Goal: Connect with others: Connect with other users

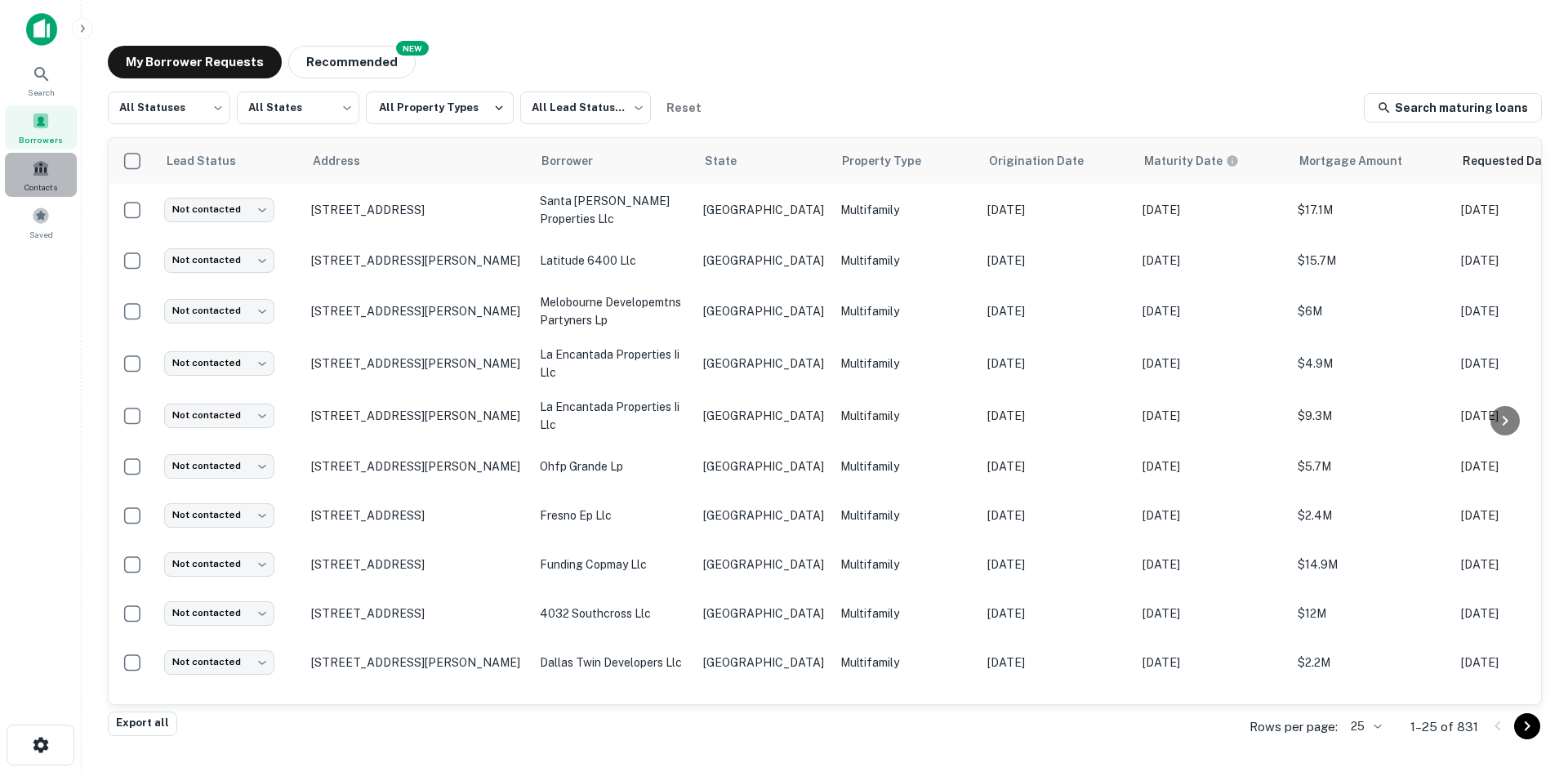
click at [43, 159] on span at bounding box center [40, 168] width 18 height 18
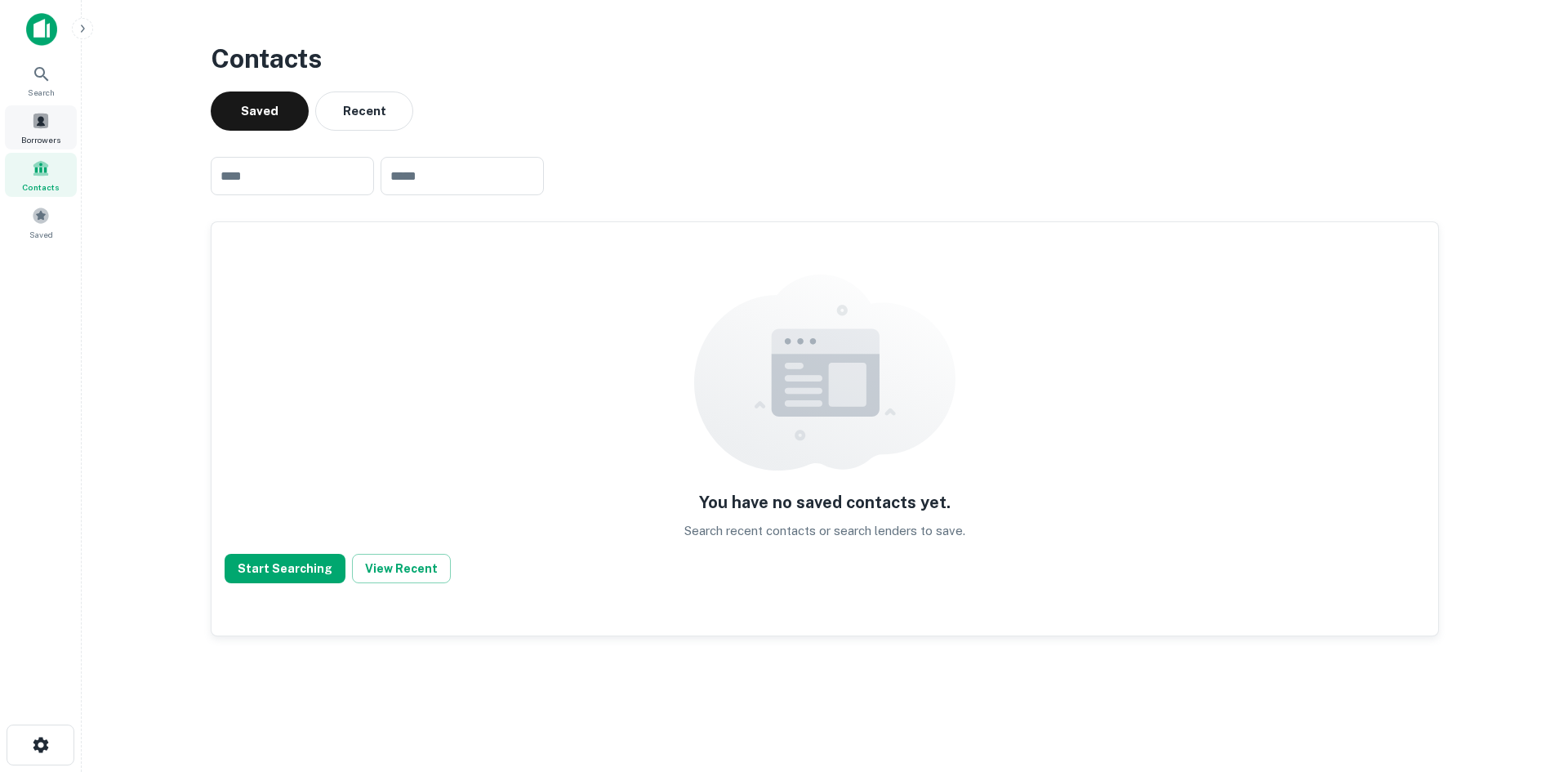
click at [35, 130] on span at bounding box center [40, 120] width 18 height 18
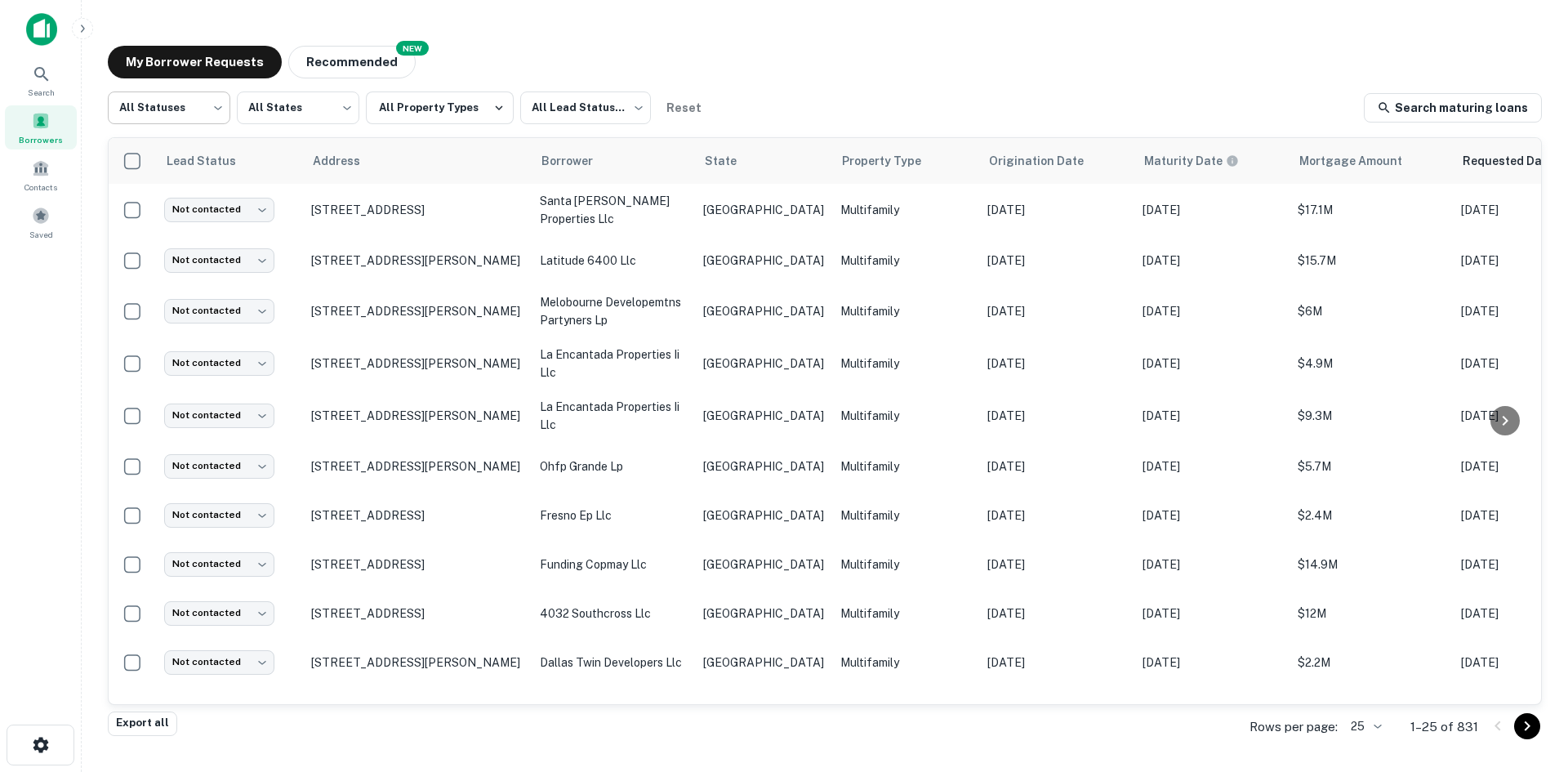
click at [191, 109] on body "Search Borrowers Contacts Saved My Borrower Requests NEW Recommended All Status…" at bounding box center [784, 386] width 1568 height 772
click at [525, 56] on div at bounding box center [784, 386] width 1568 height 772
click at [38, 79] on icon at bounding box center [41, 74] width 19 height 19
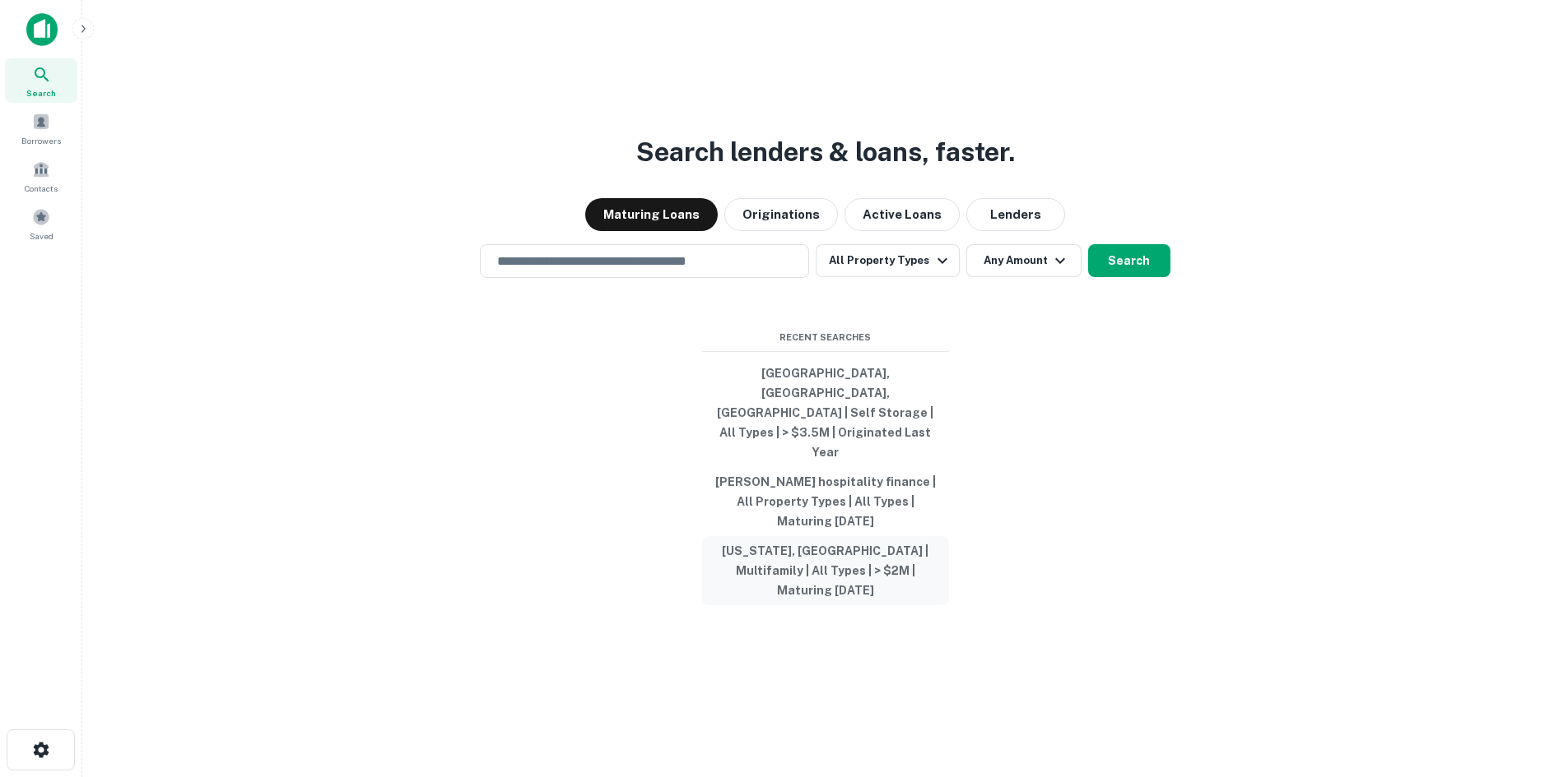
click at [928, 539] on button "[US_STATE], [GEOGRAPHIC_DATA] | Multifamily | All Types | > $2M | Maturing [DAT…" at bounding box center [825, 571] width 247 height 69
type input "**********"
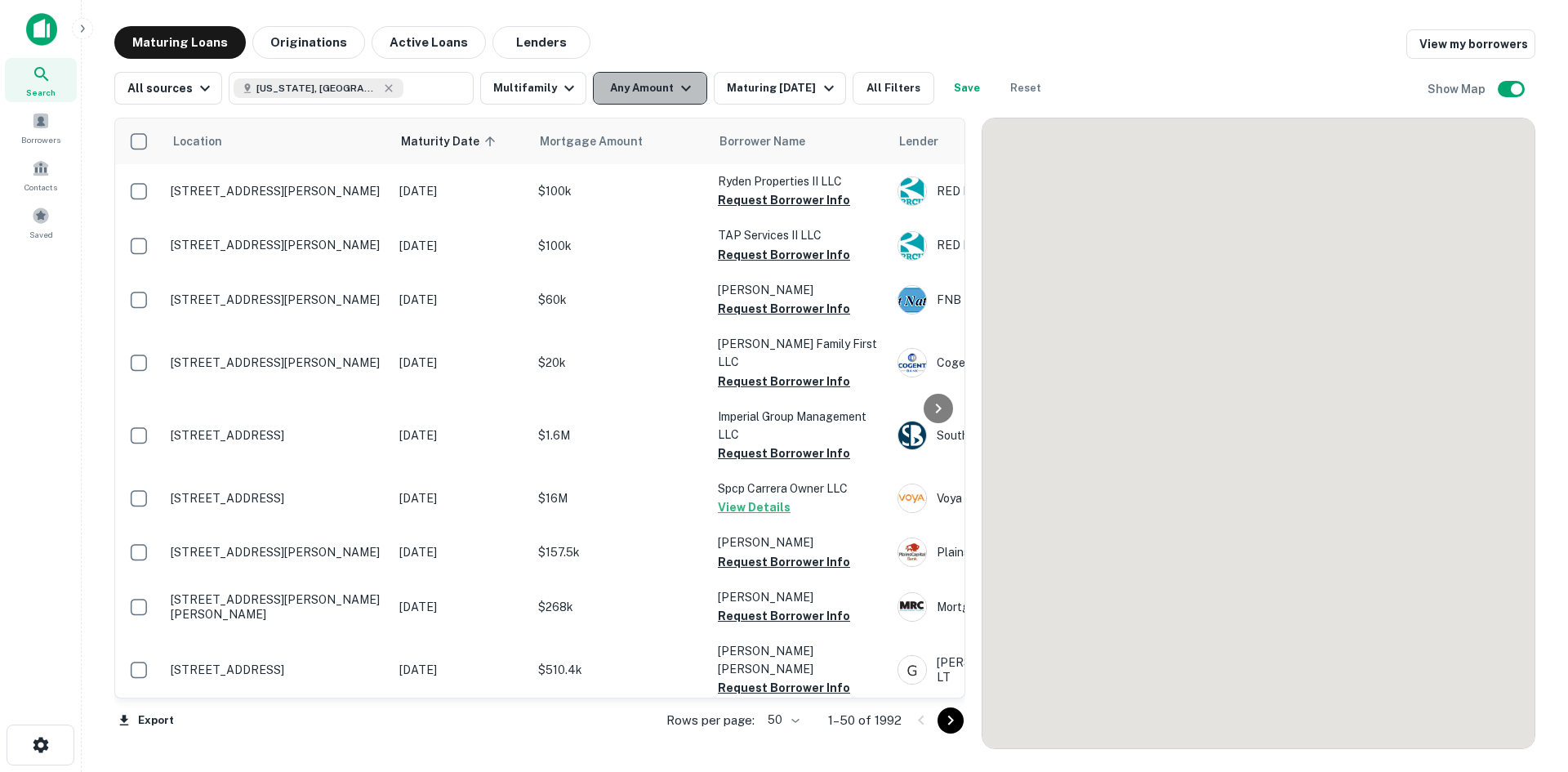
click at [623, 100] on button "Any Amount" at bounding box center [650, 88] width 115 height 32
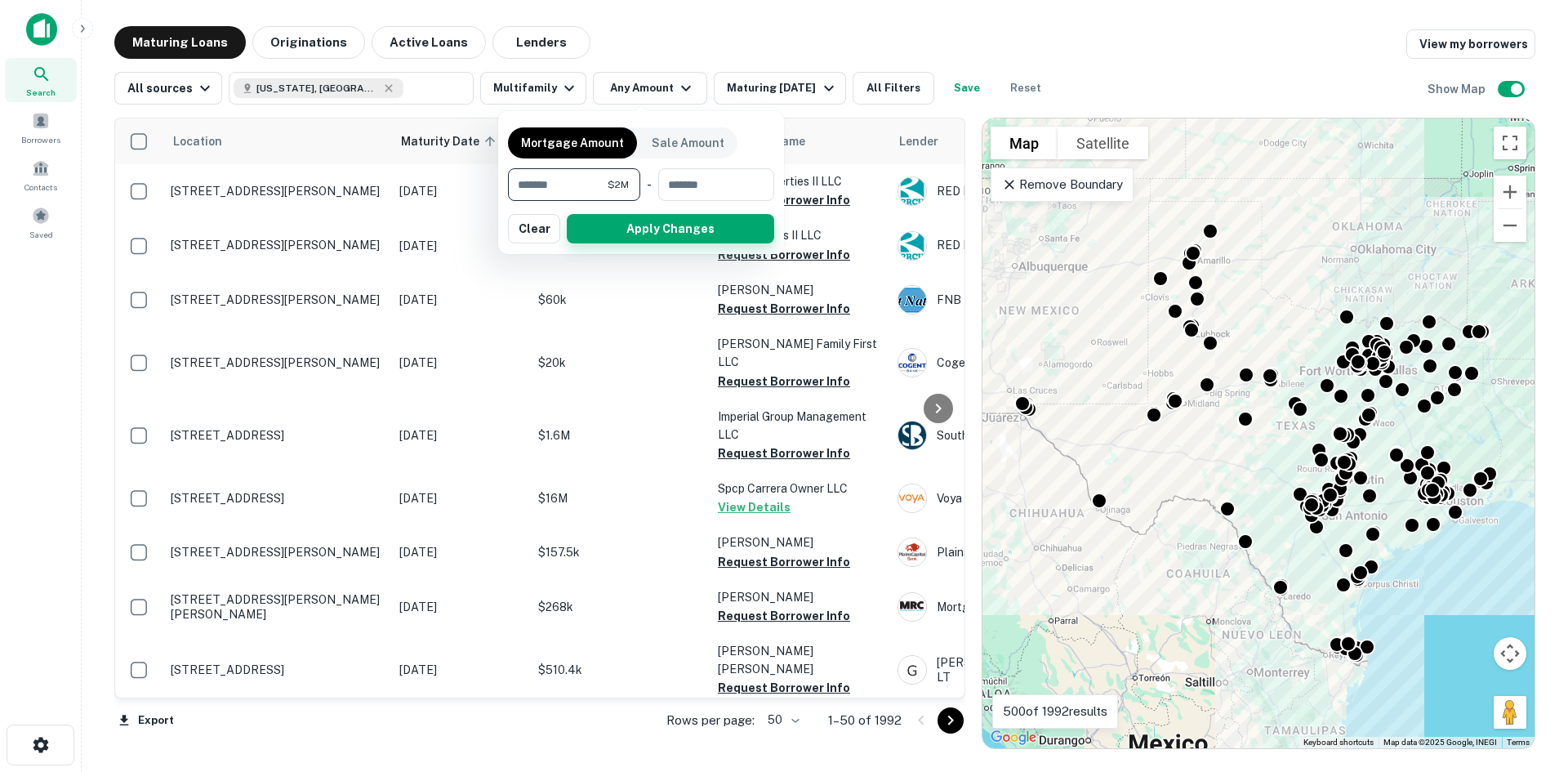
type input "*******"
click at [641, 230] on button "Apply Changes" at bounding box center [671, 229] width 207 height 30
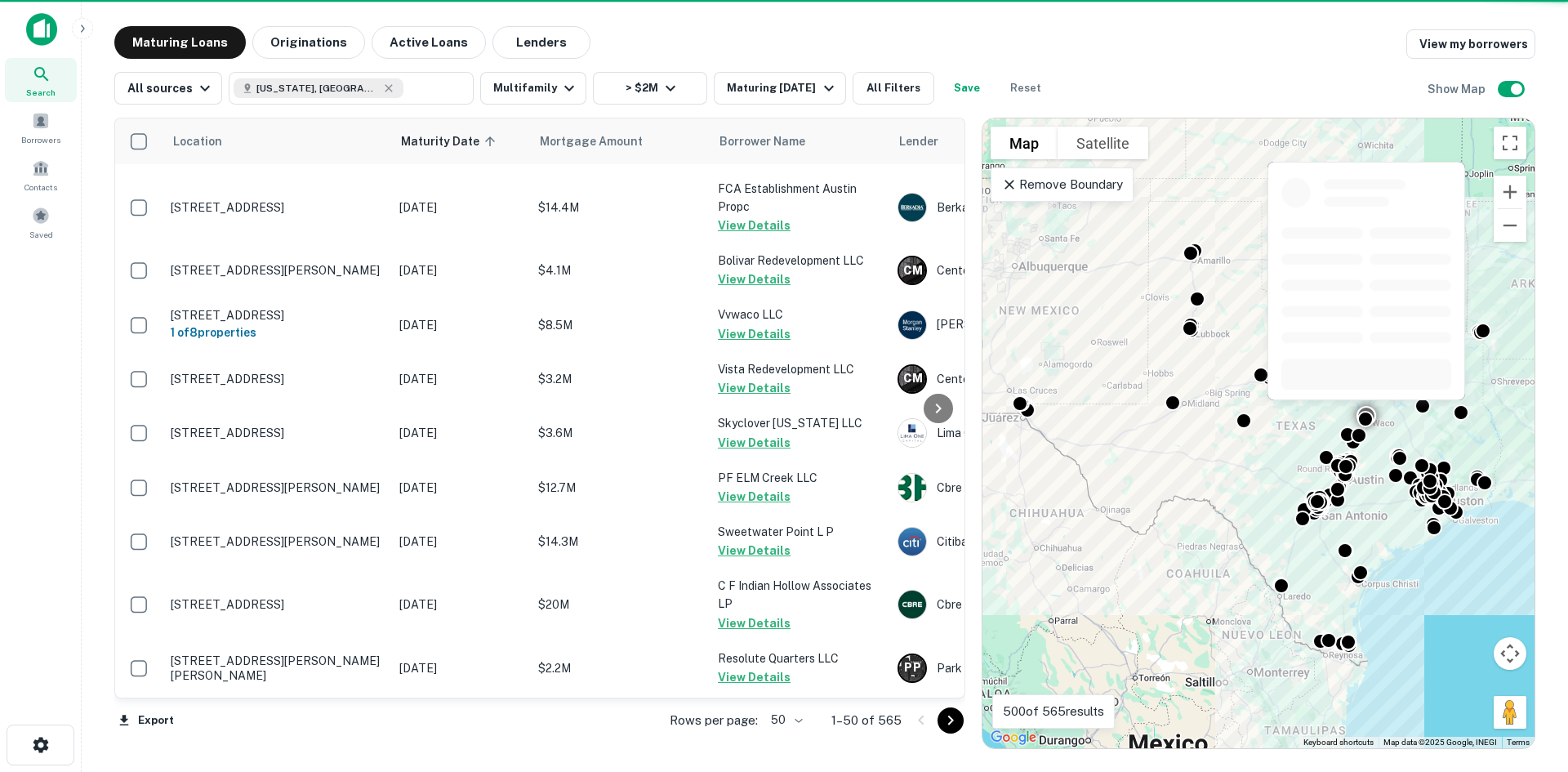
scroll to position [736, 0]
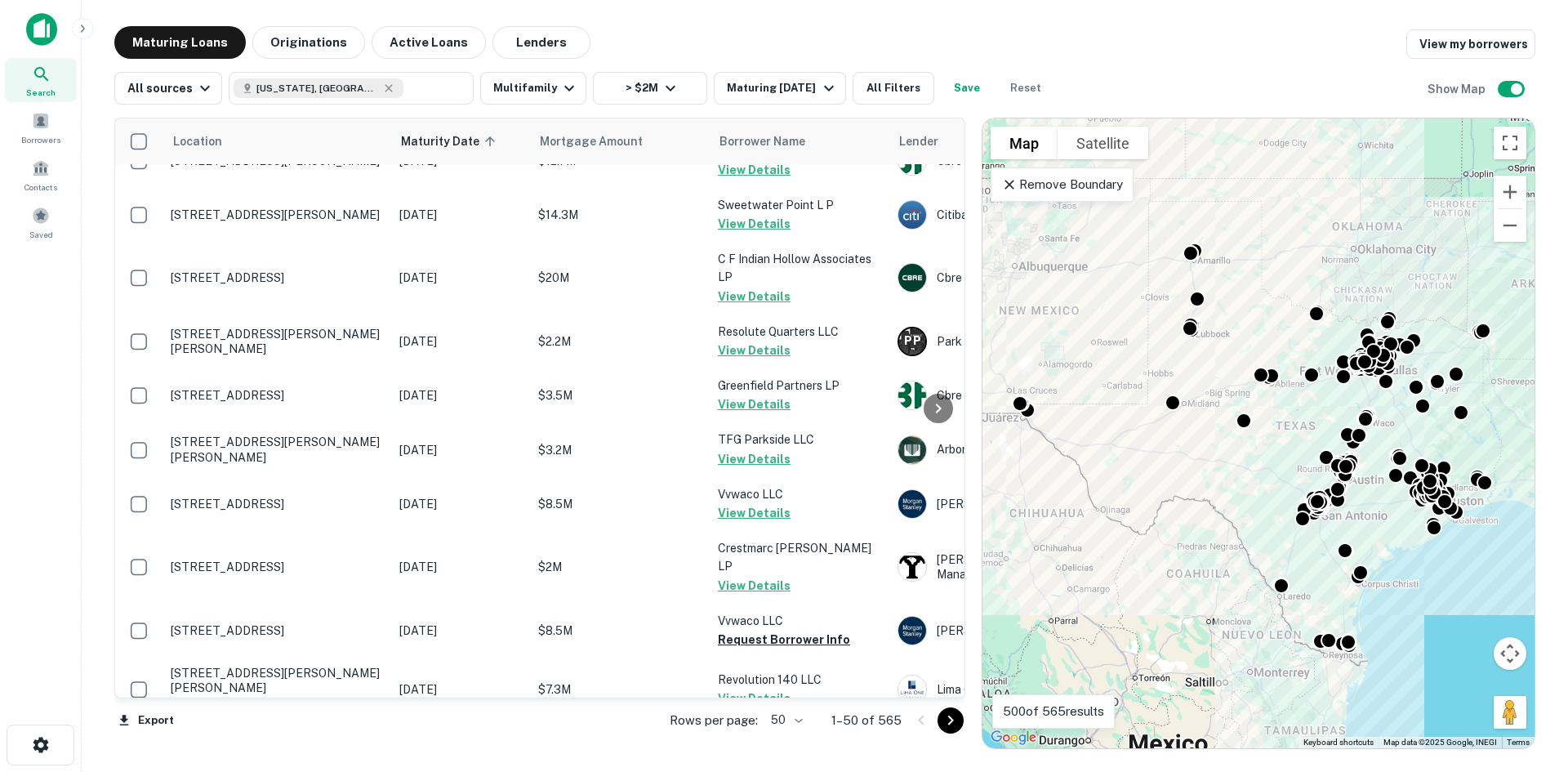
click at [796, 723] on body "Search Borrowers Contacts Saved Maturing Loans Originations Active Loans Lender…" at bounding box center [784, 386] width 1568 height 772
click at [793, 738] on li "100" at bounding box center [787, 738] width 47 height 30
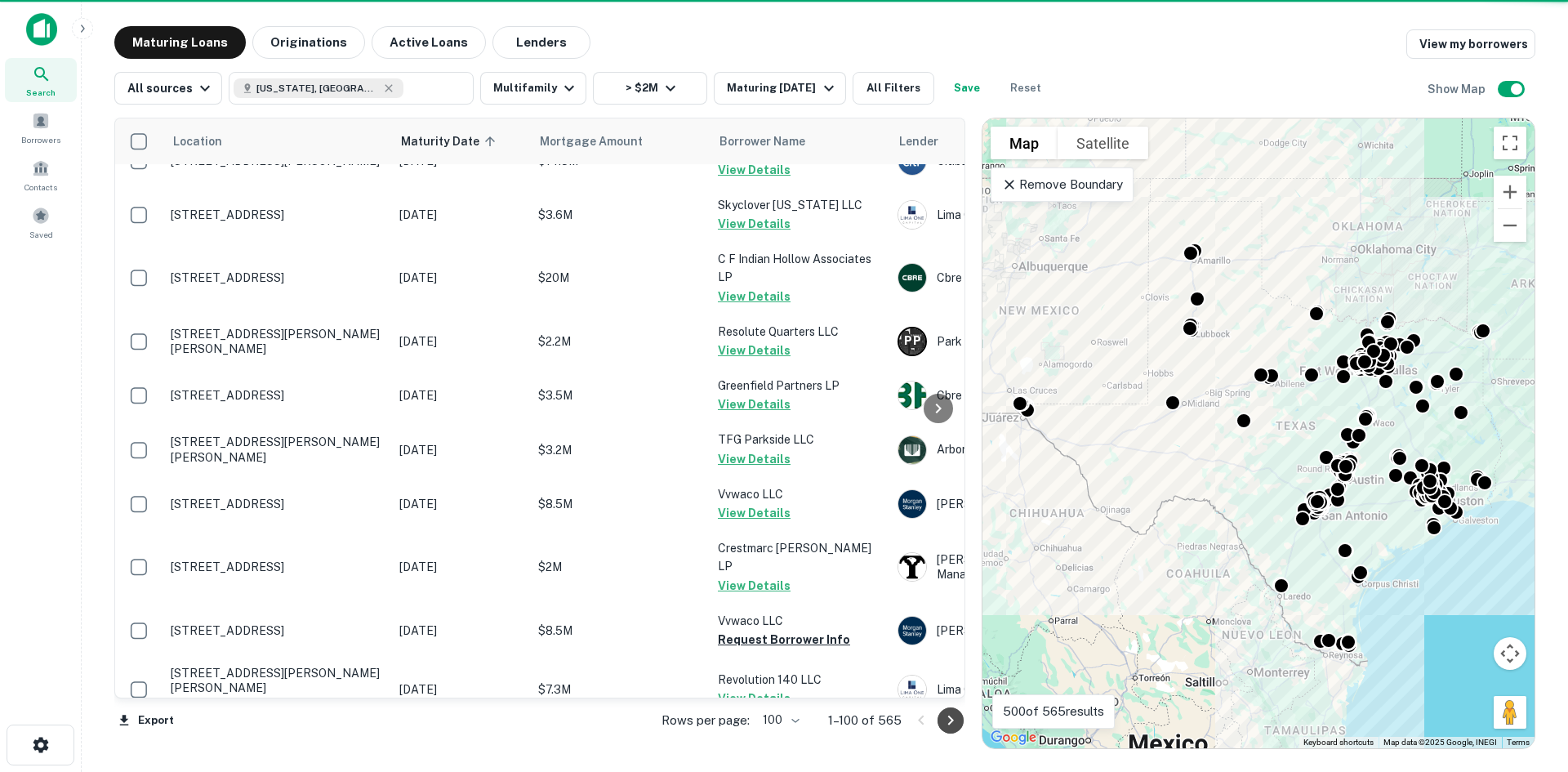
click at [951, 719] on icon "Go to next page" at bounding box center [950, 720] width 19 height 19
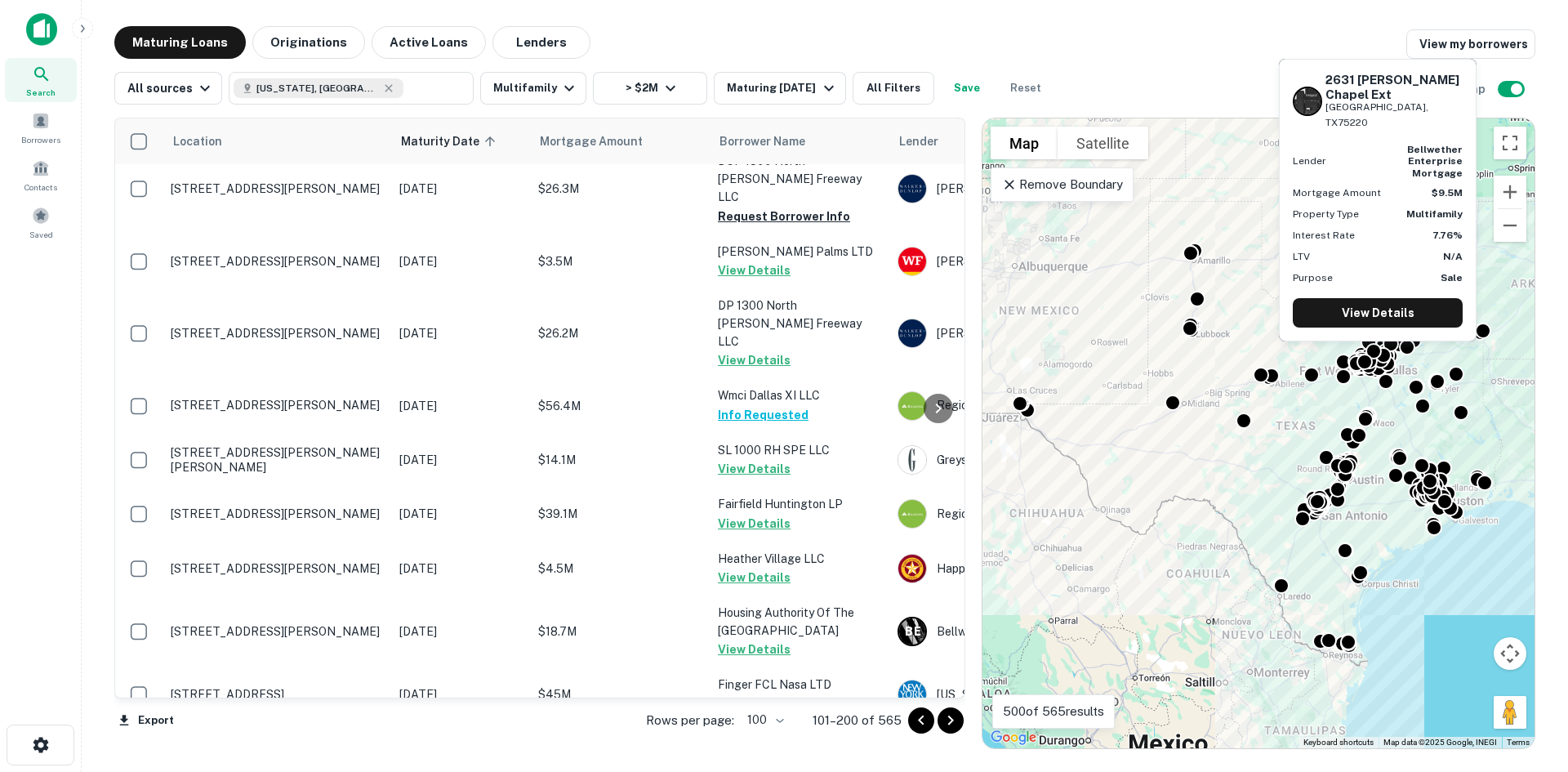
scroll to position [5248, 0]
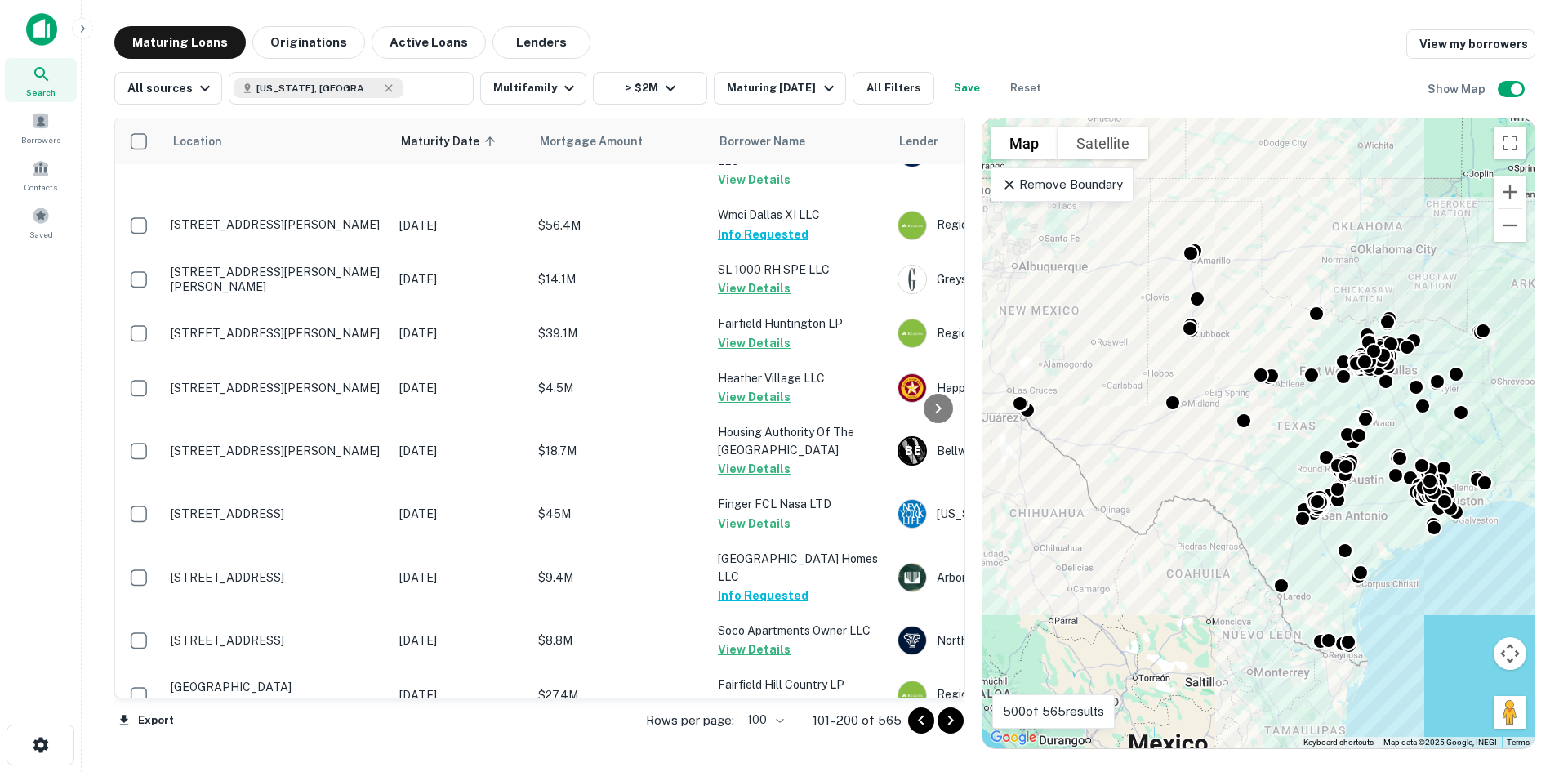
click at [955, 725] on icon "Go to next page" at bounding box center [950, 720] width 19 height 19
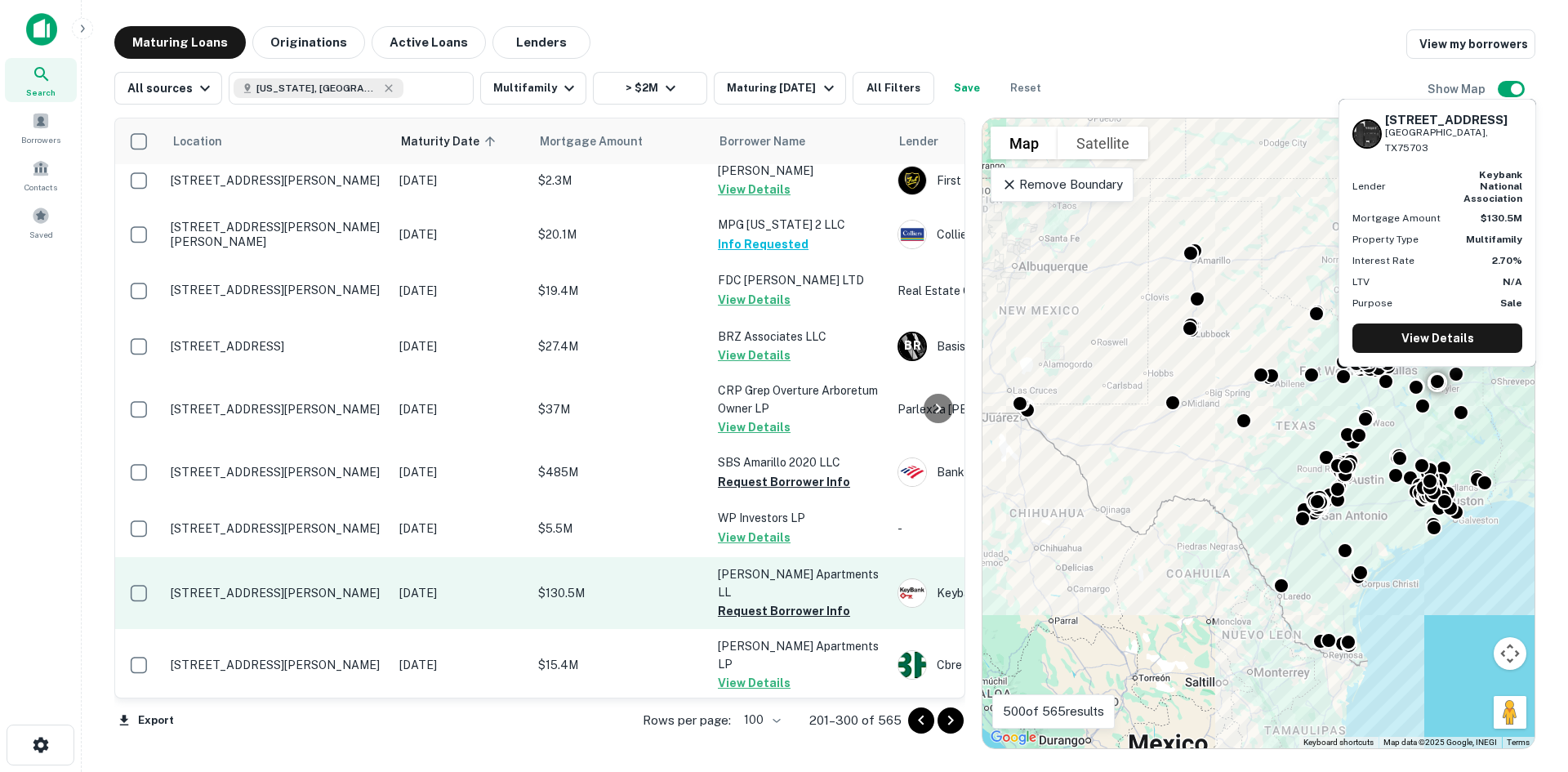
scroll to position [5281, 0]
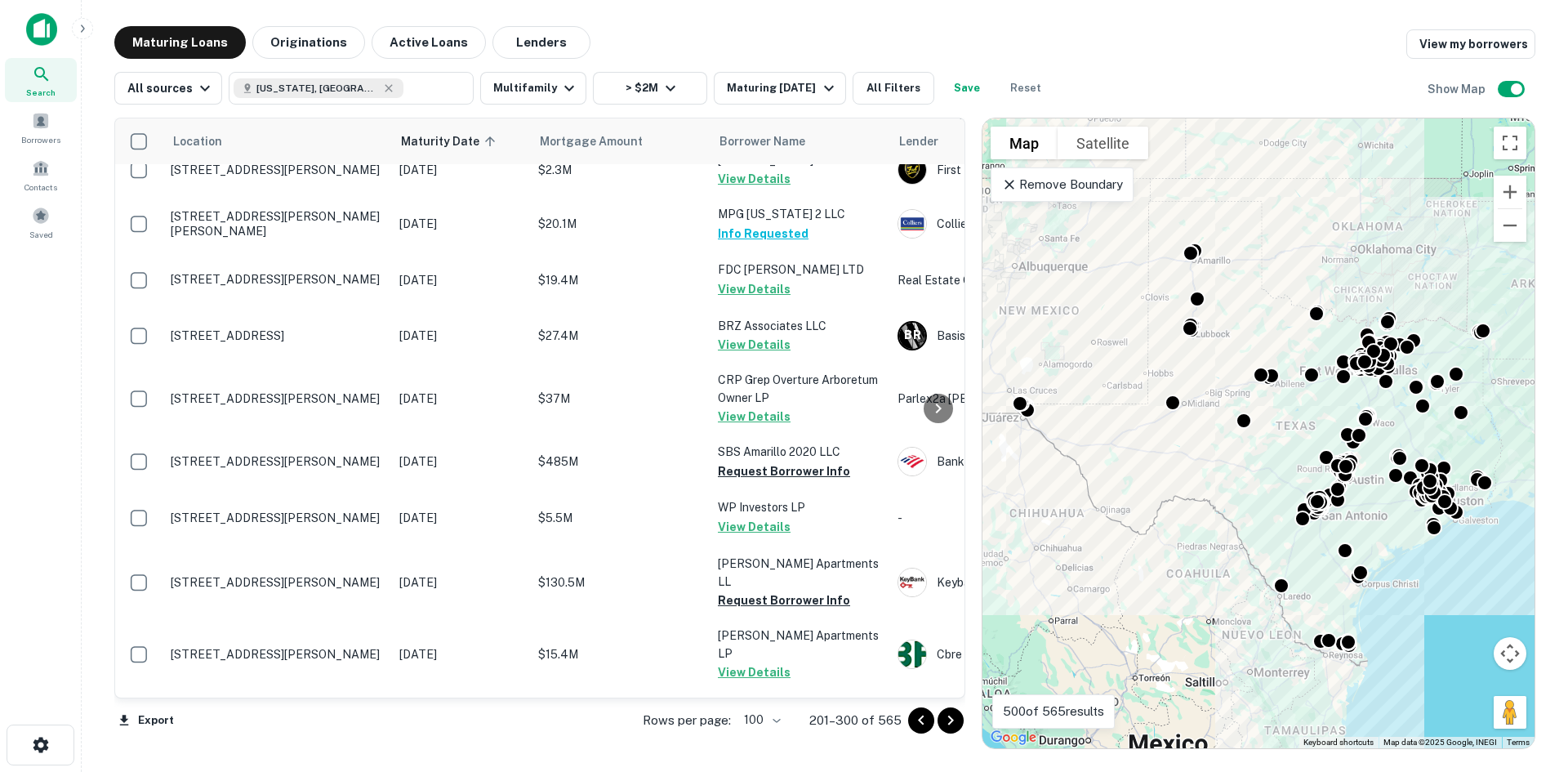
click at [941, 721] on icon "Go to next page" at bounding box center [950, 720] width 19 height 19
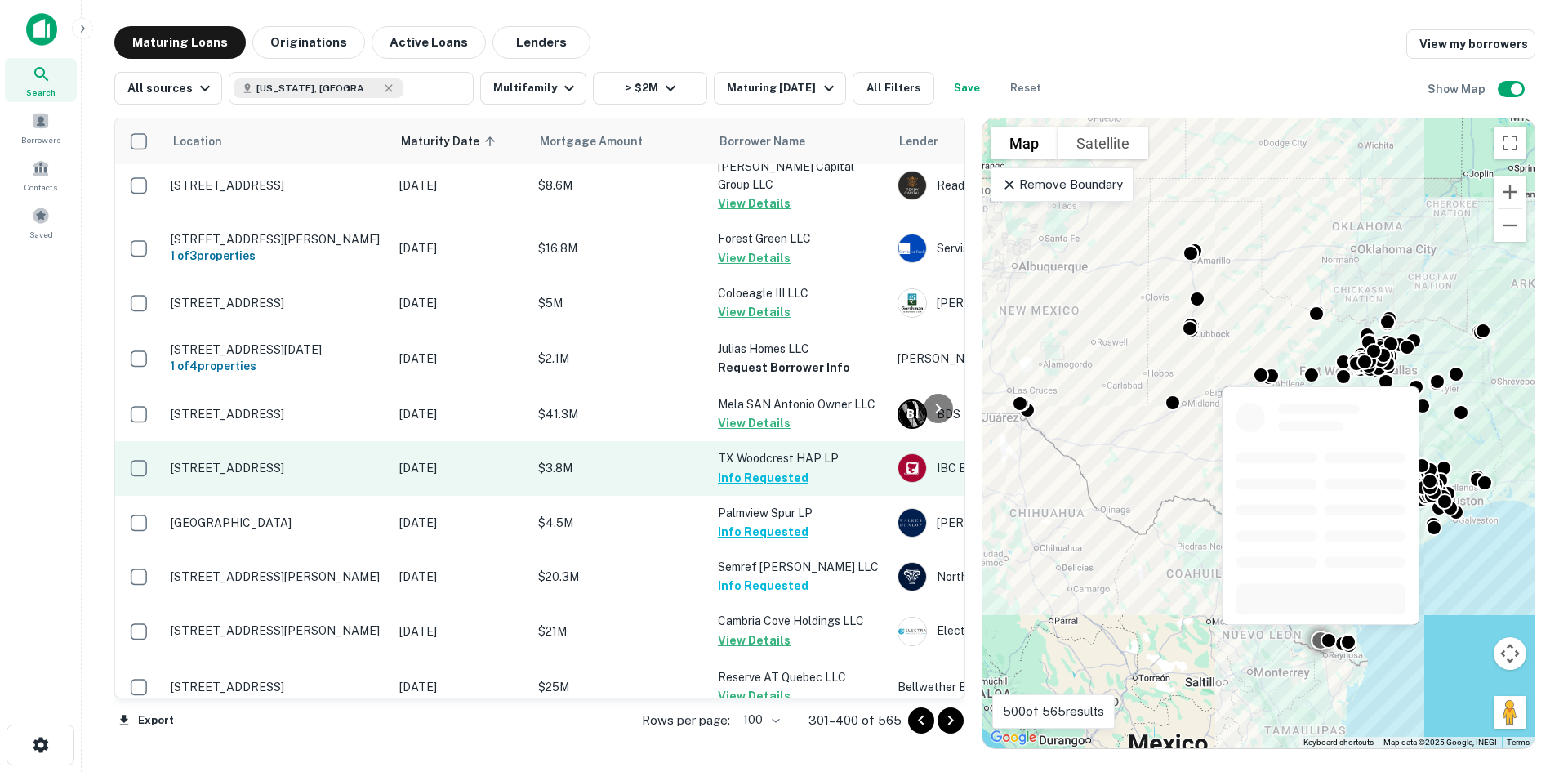
scroll to position [4089, 0]
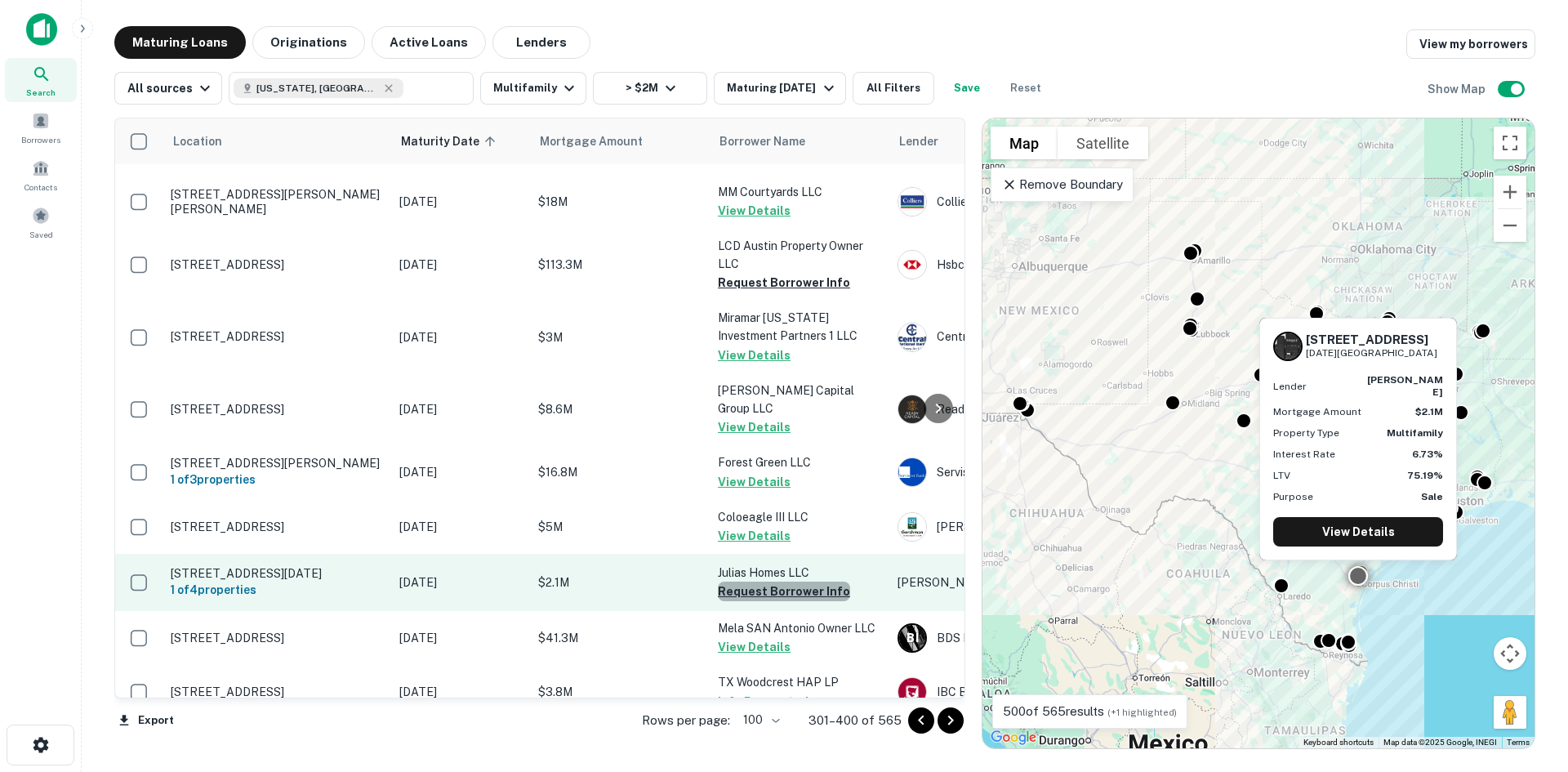
click at [818, 582] on button "Request Borrower Info" at bounding box center [784, 591] width 132 height 19
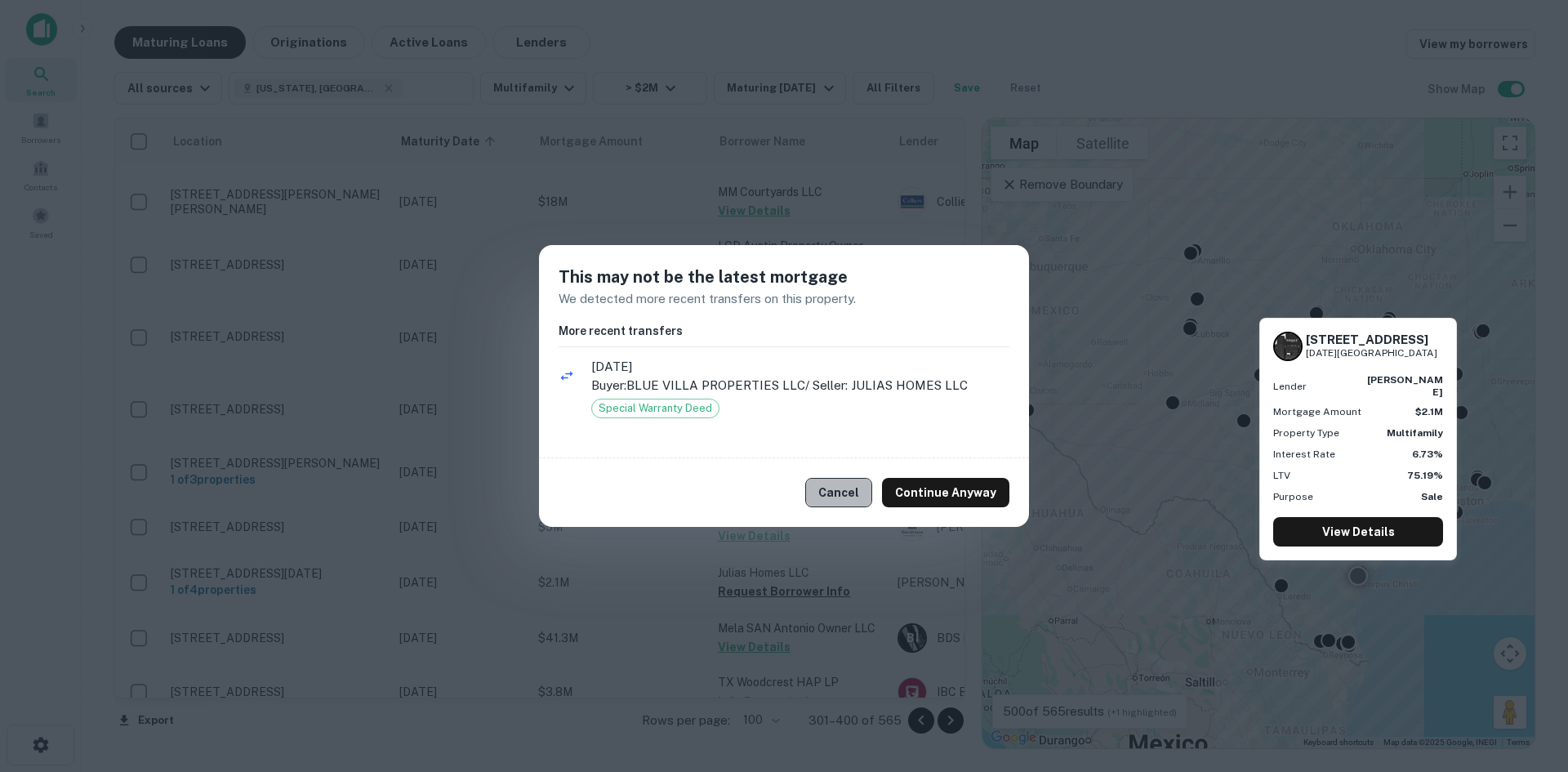
click at [860, 501] on button "Cancel" at bounding box center [839, 493] width 67 height 30
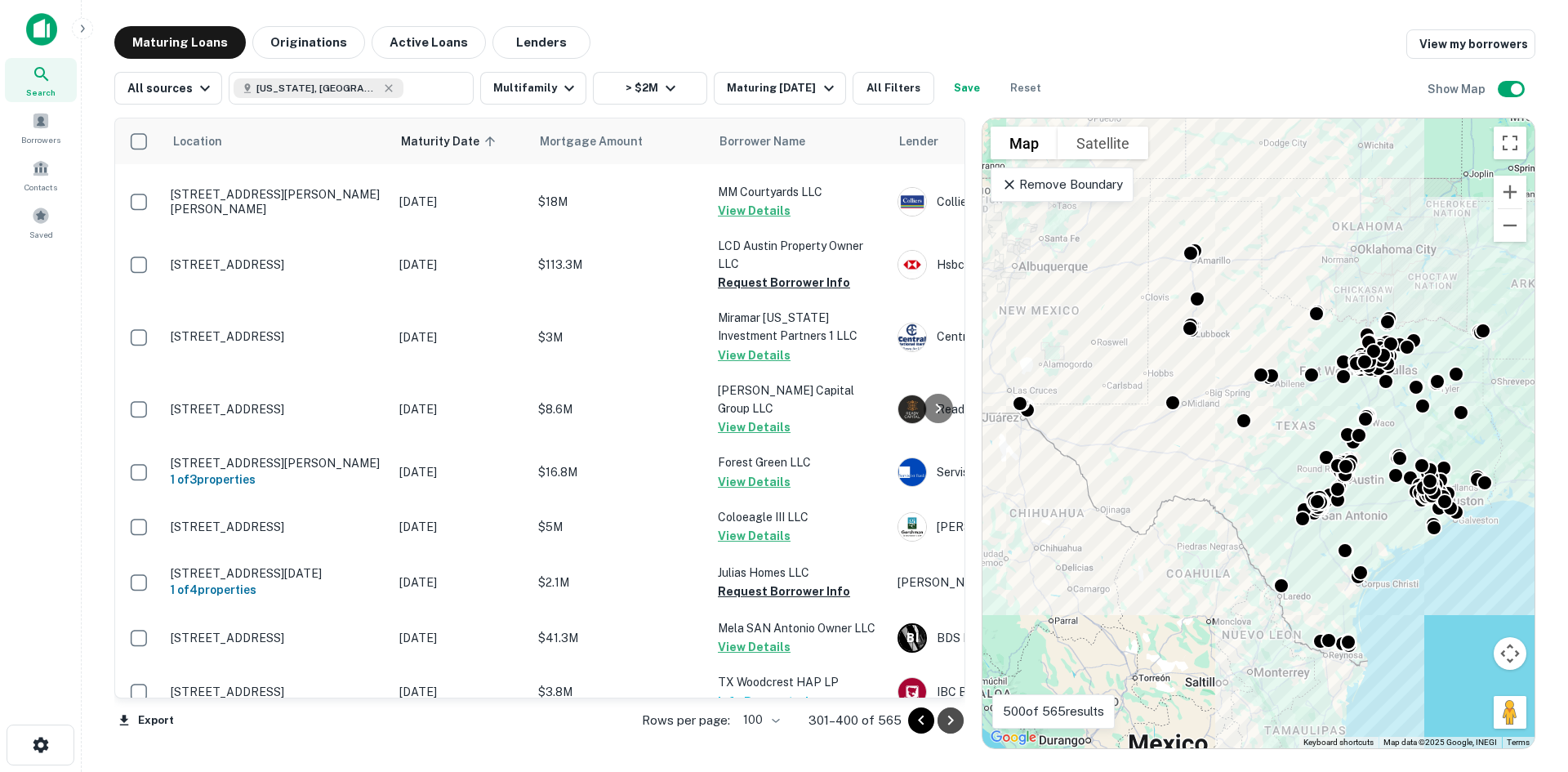
click at [953, 723] on icon "Go to next page" at bounding box center [950, 720] width 19 height 19
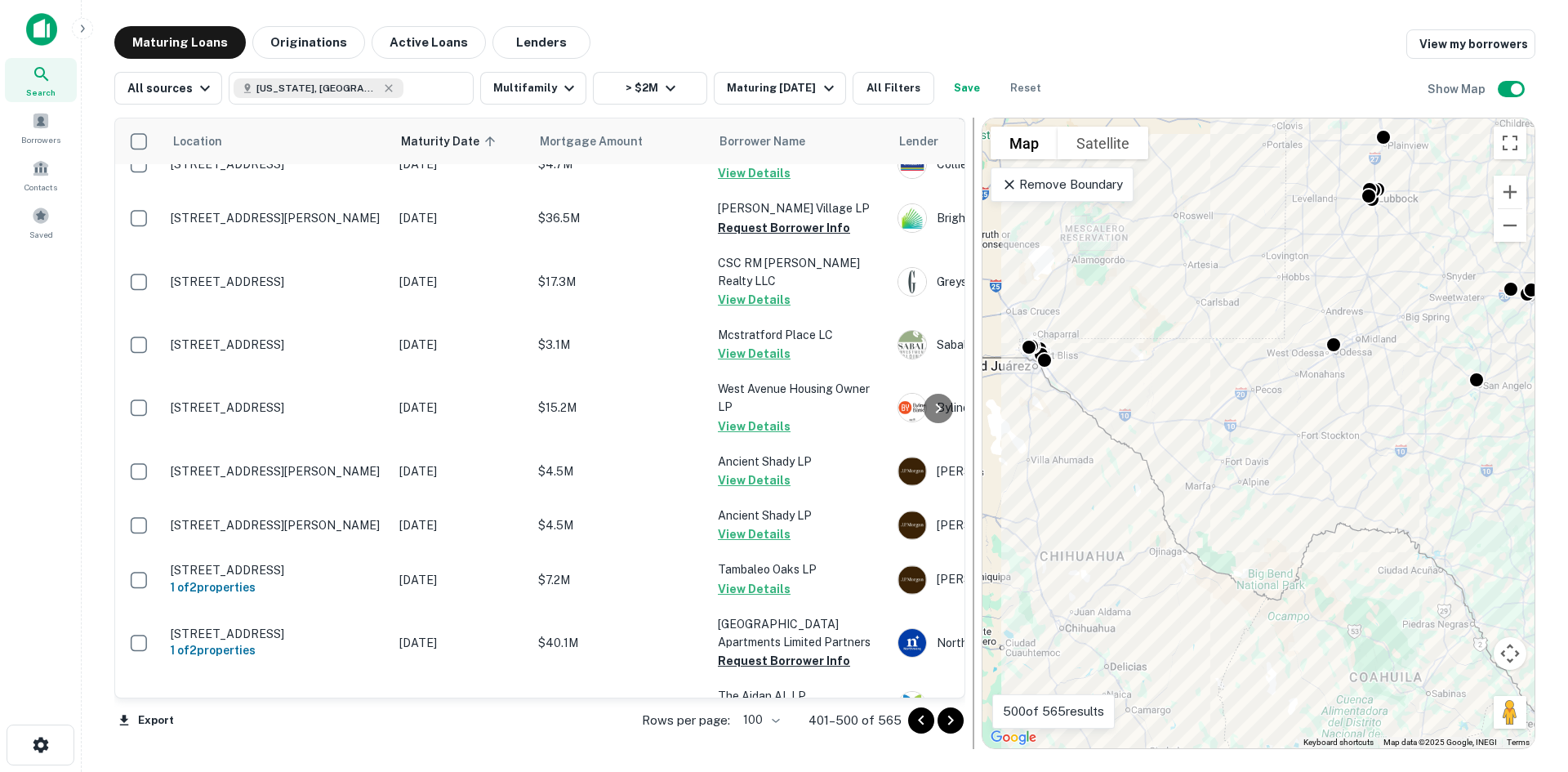
scroll to position [1882, 0]
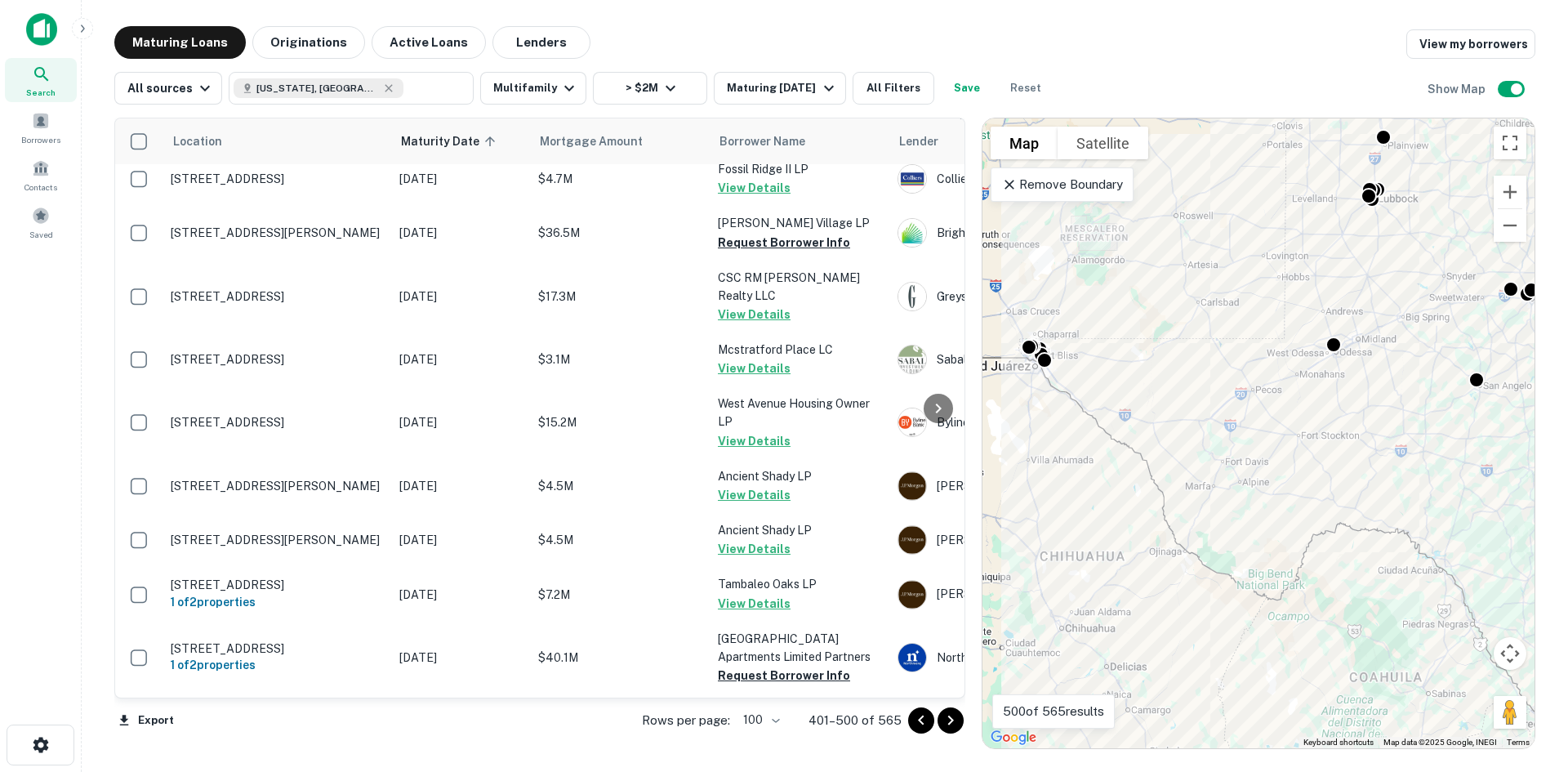
drag, startPoint x: 952, startPoint y: 723, endPoint x: 945, endPoint y: 710, distance: 14.8
click at [952, 723] on icon "Go to next page" at bounding box center [950, 720] width 19 height 19
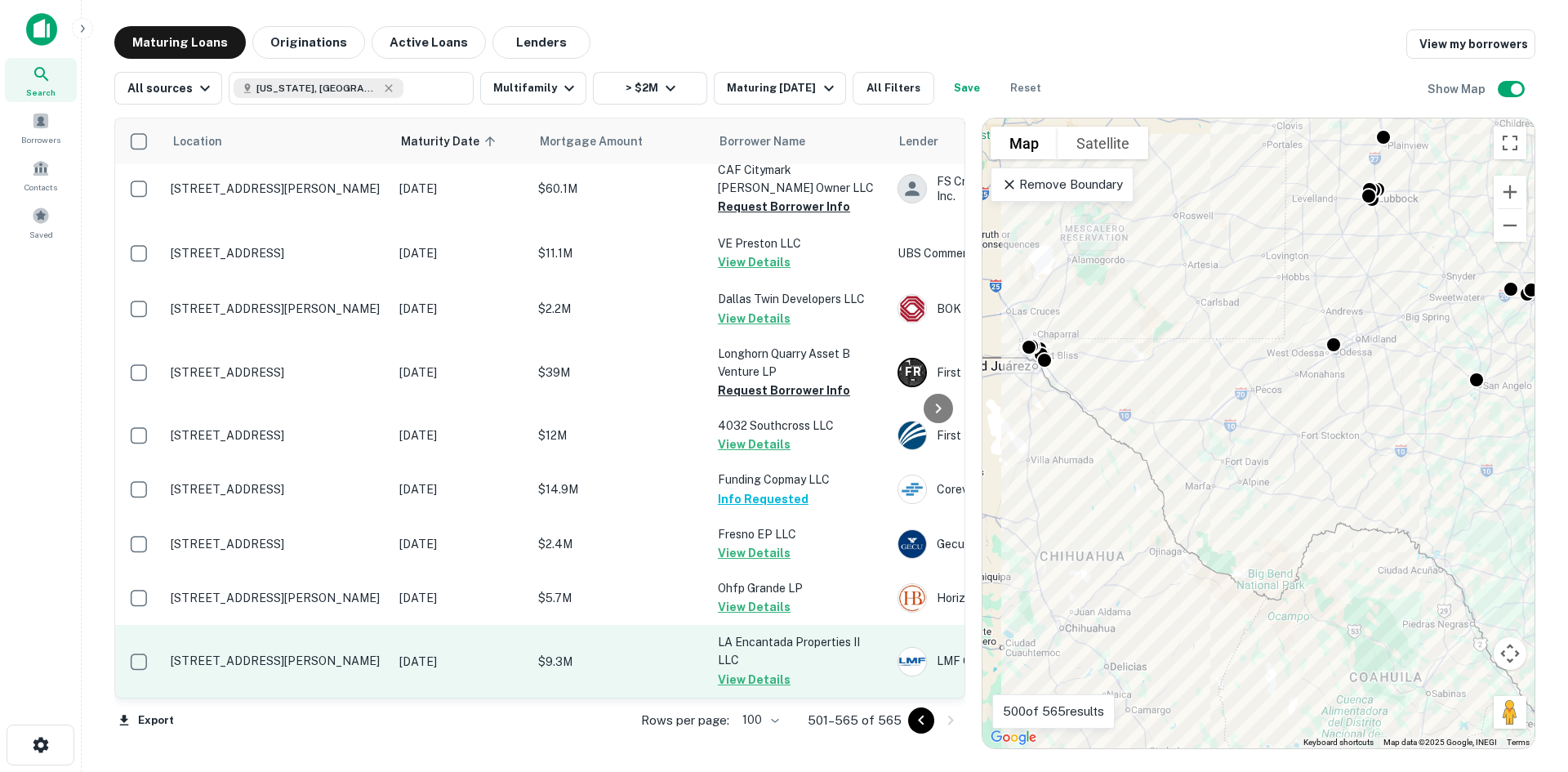
scroll to position [3256, 0]
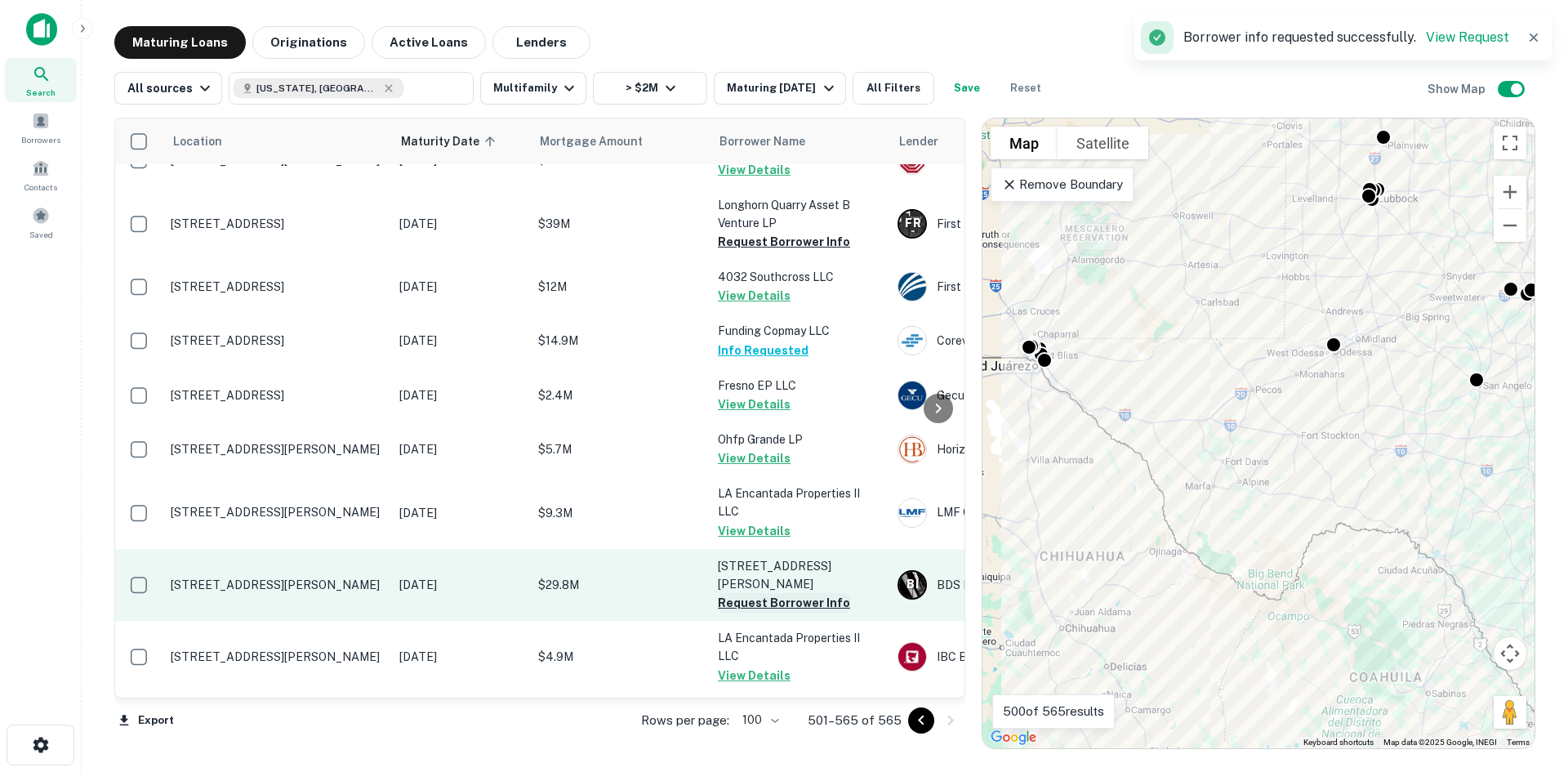
click at [812, 593] on button "Request Borrower Info" at bounding box center [784, 603] width 132 height 19
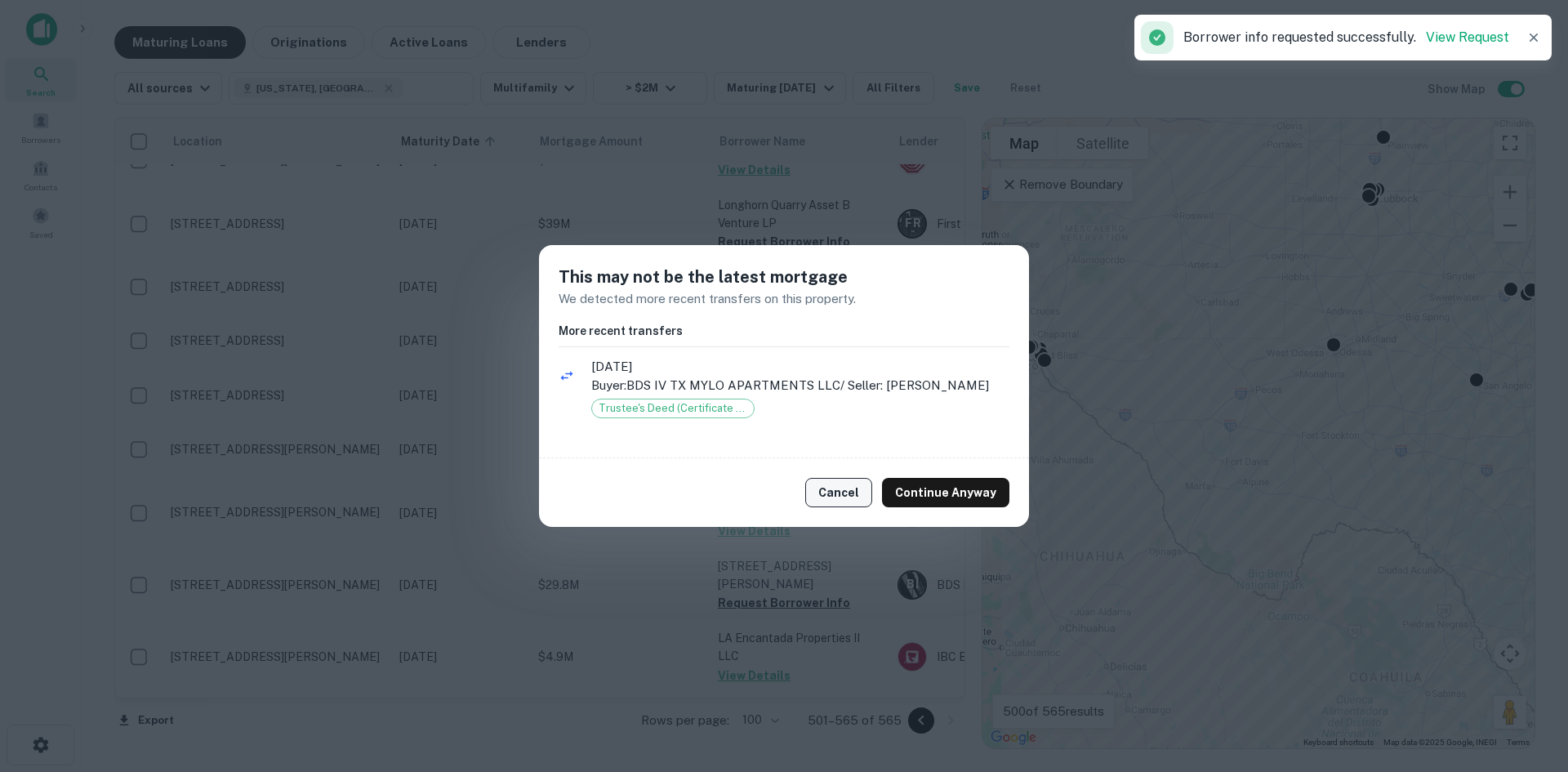
click at [866, 498] on button "Cancel" at bounding box center [839, 493] width 67 height 30
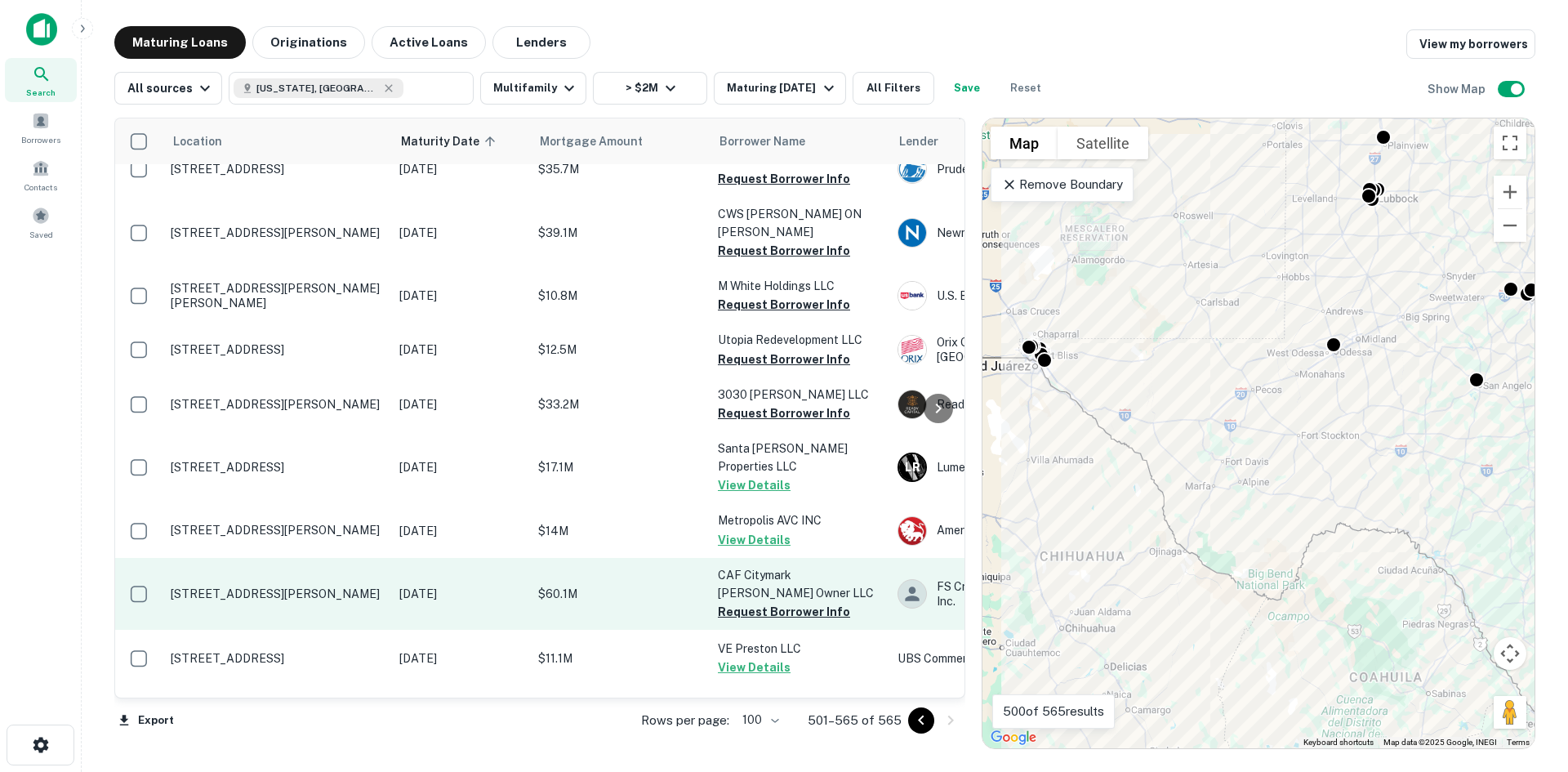
scroll to position [2603, 0]
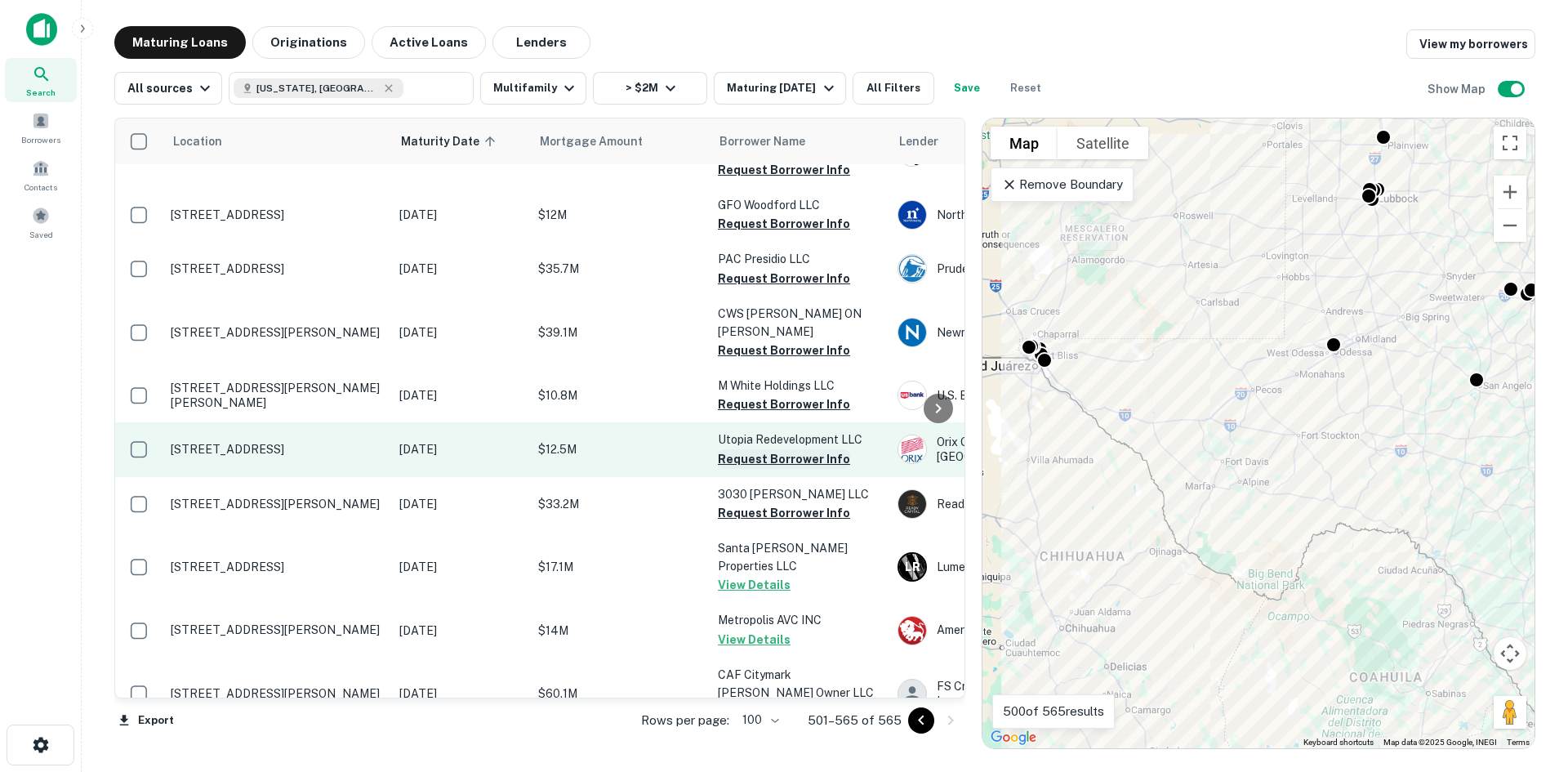
click at [799, 450] on button "Request Borrower Info" at bounding box center [784, 459] width 132 height 19
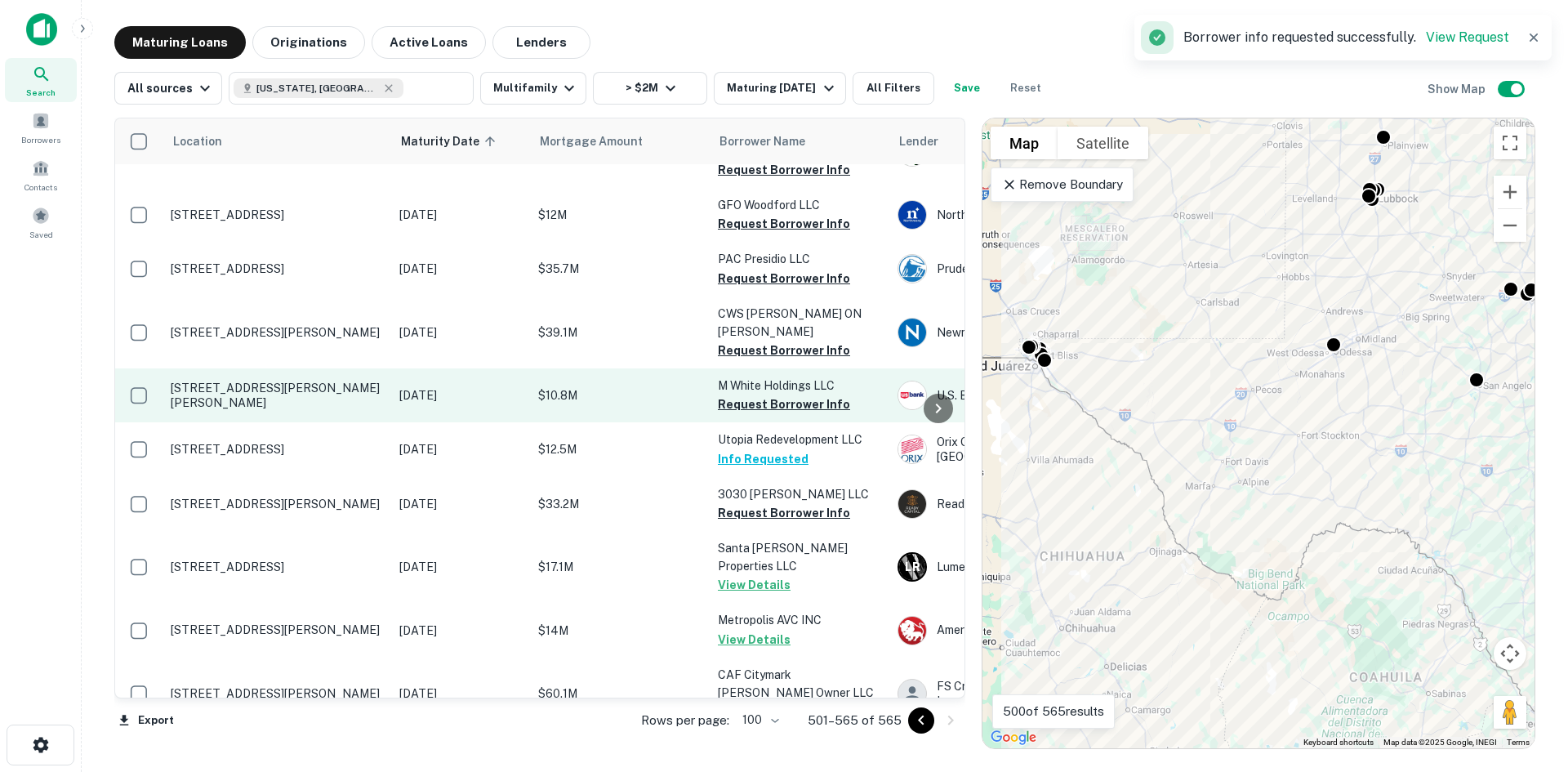
scroll to position [2521, 0]
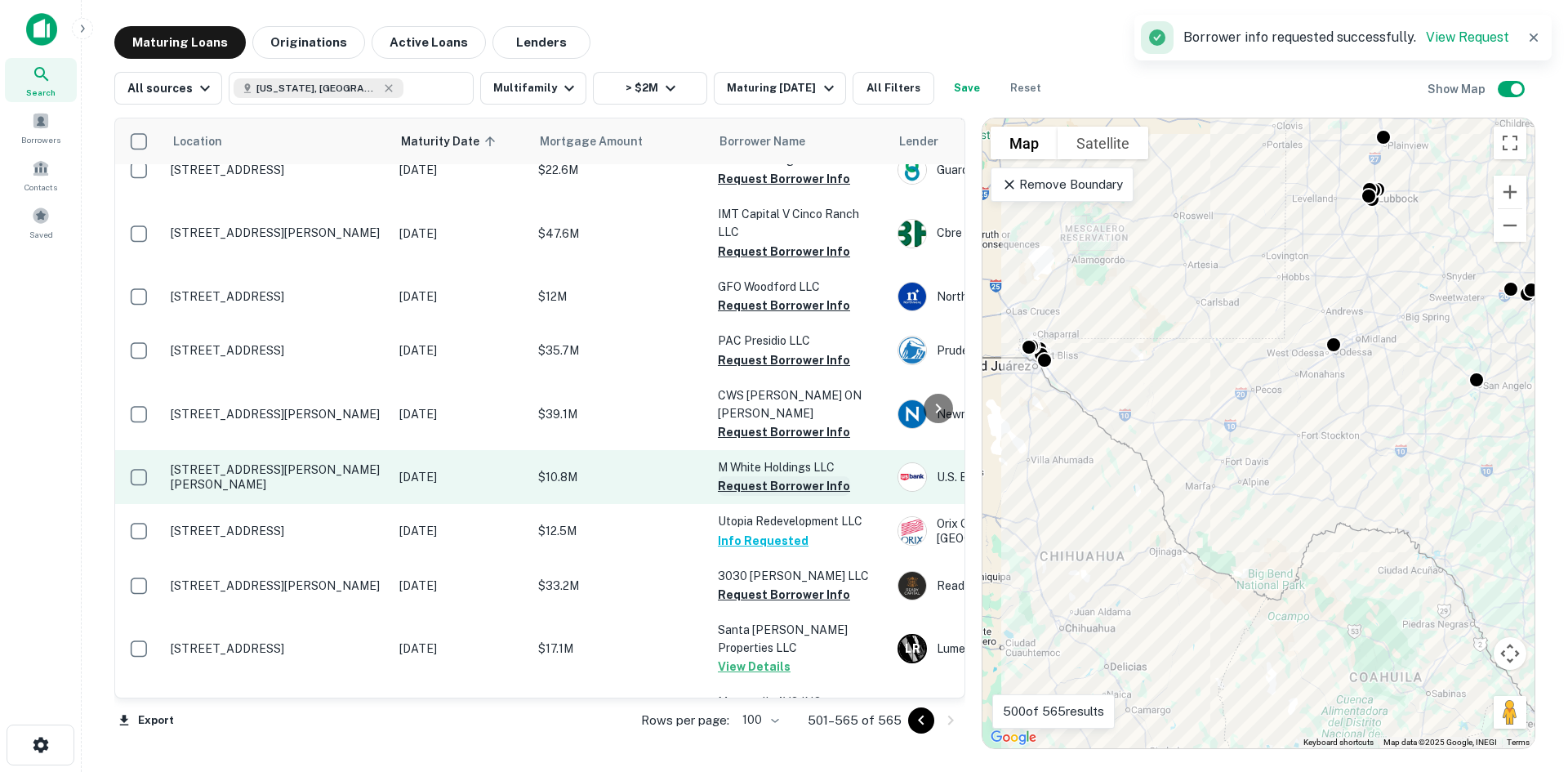
click at [799, 477] on button "Request Borrower Info" at bounding box center [784, 486] width 132 height 19
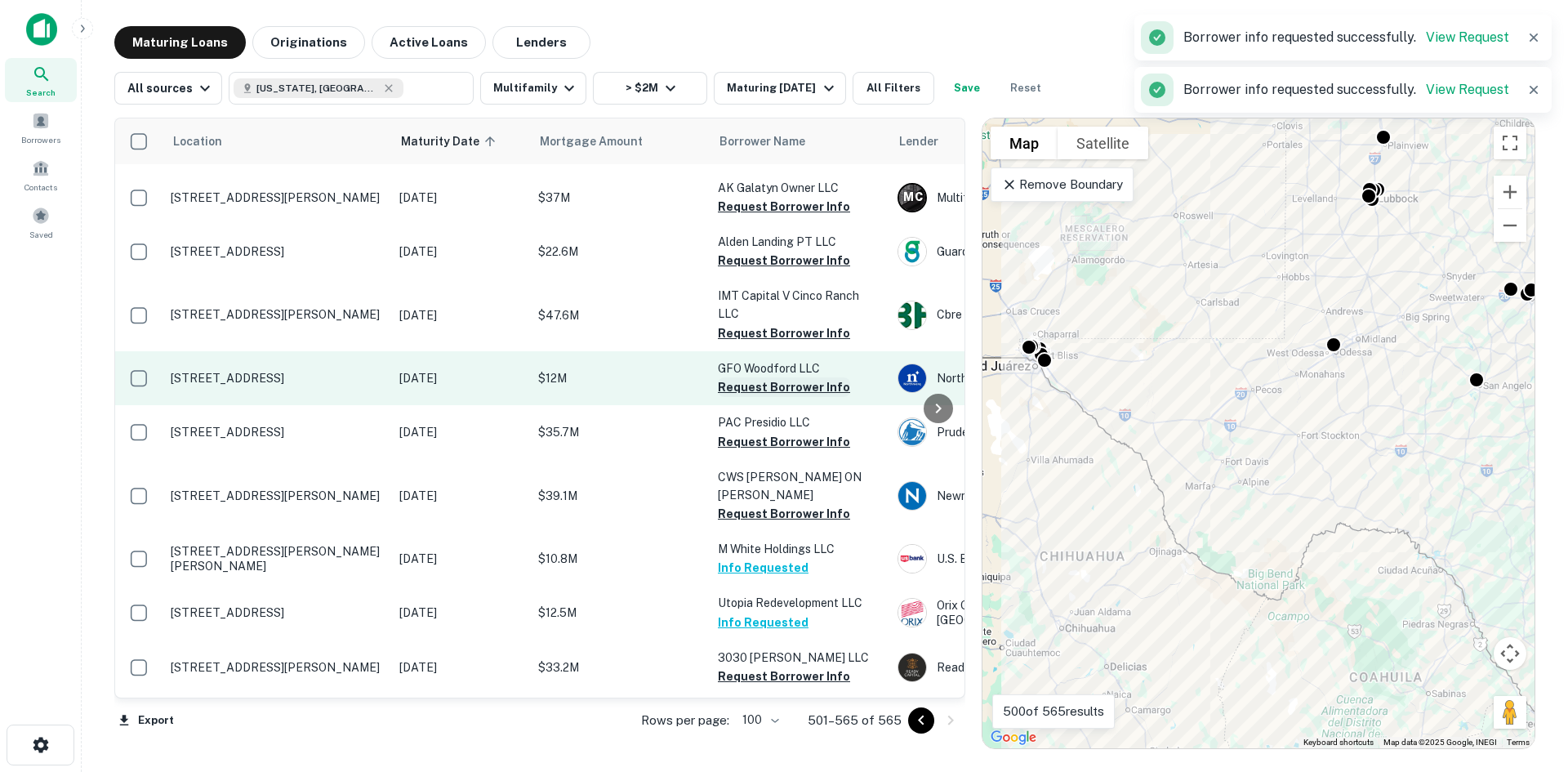
click at [784, 378] on button "Request Borrower Info" at bounding box center [784, 387] width 132 height 19
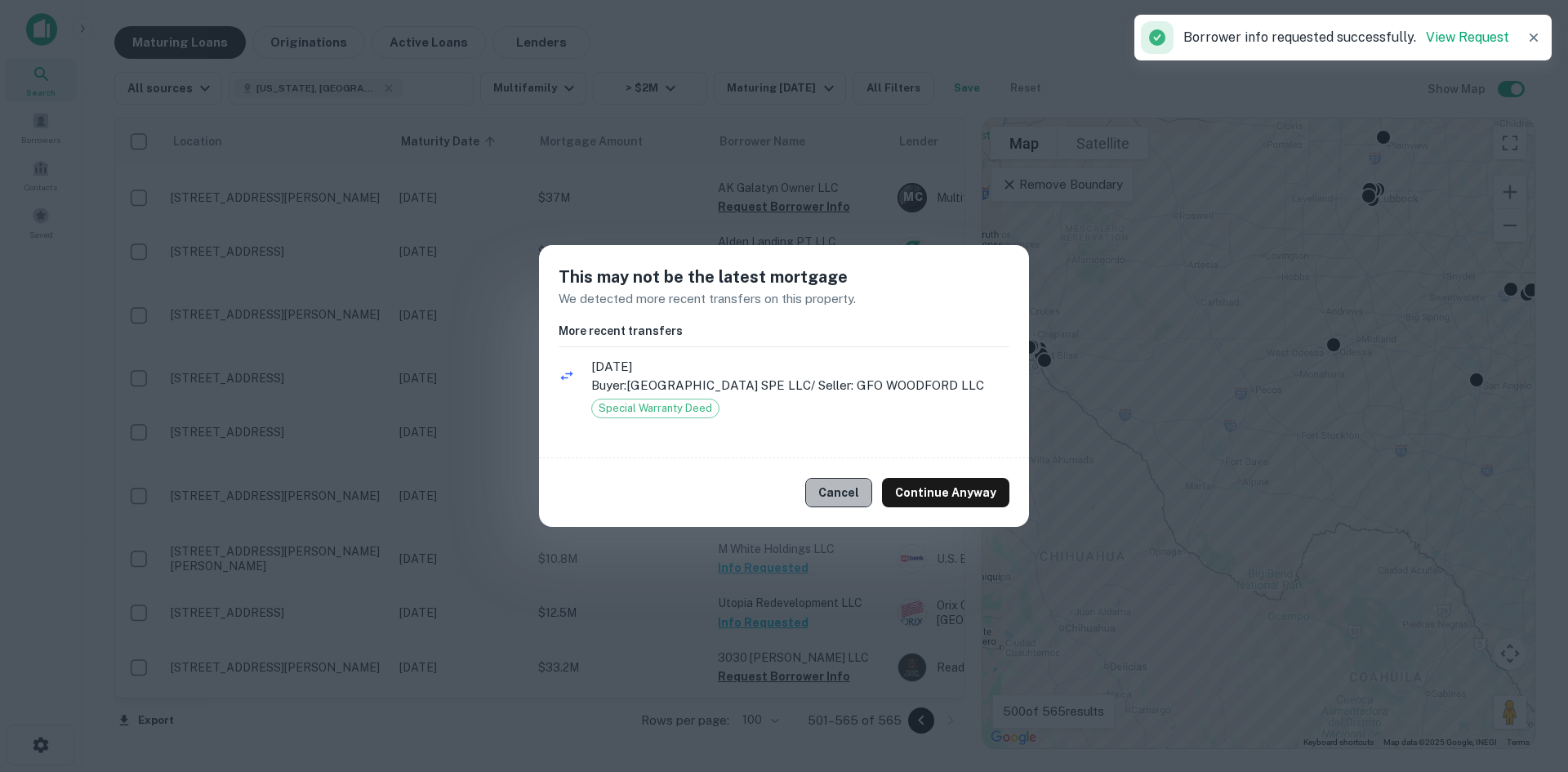
click at [858, 492] on button "Cancel" at bounding box center [839, 493] width 67 height 30
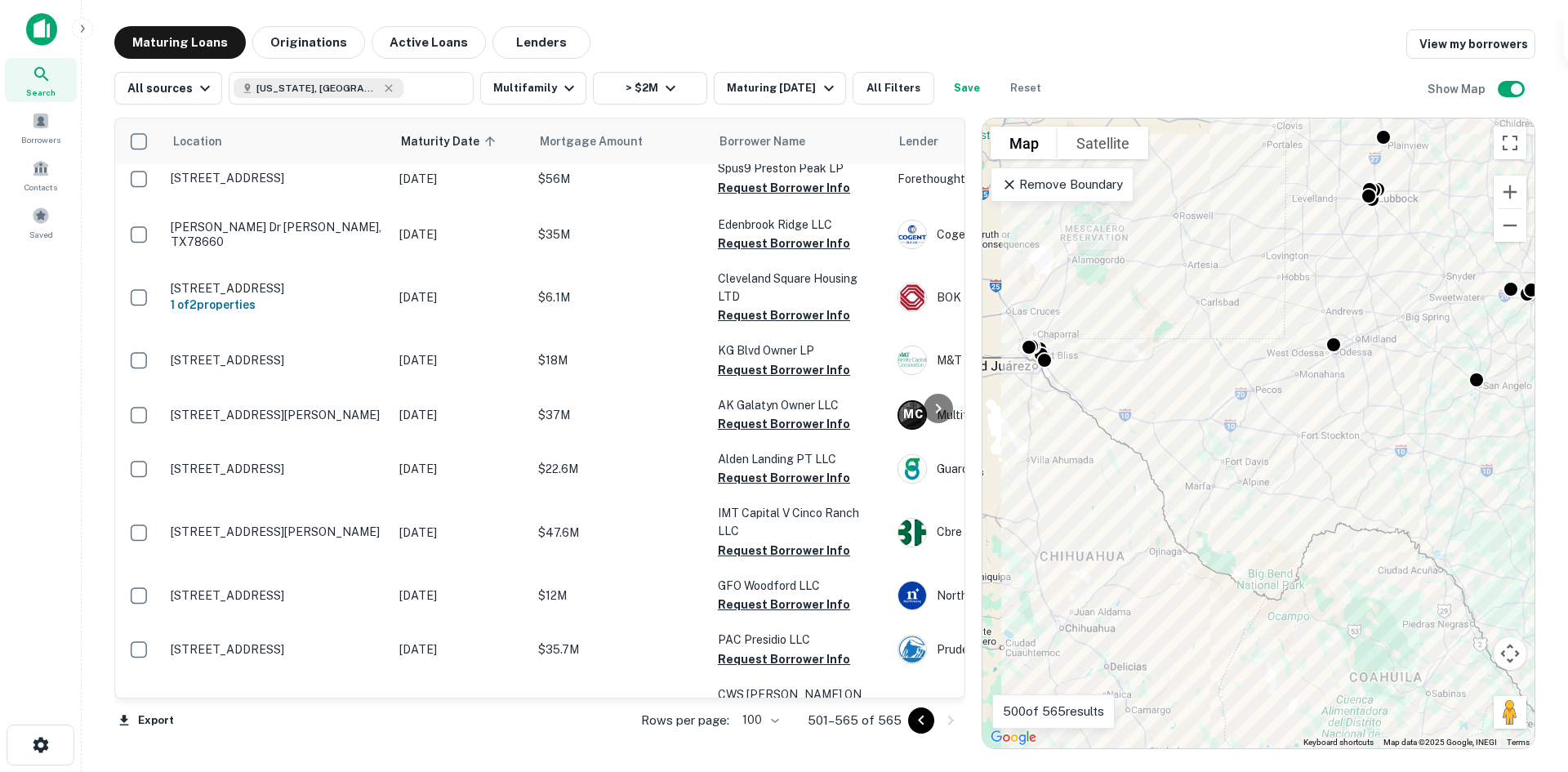
scroll to position [2195, 0]
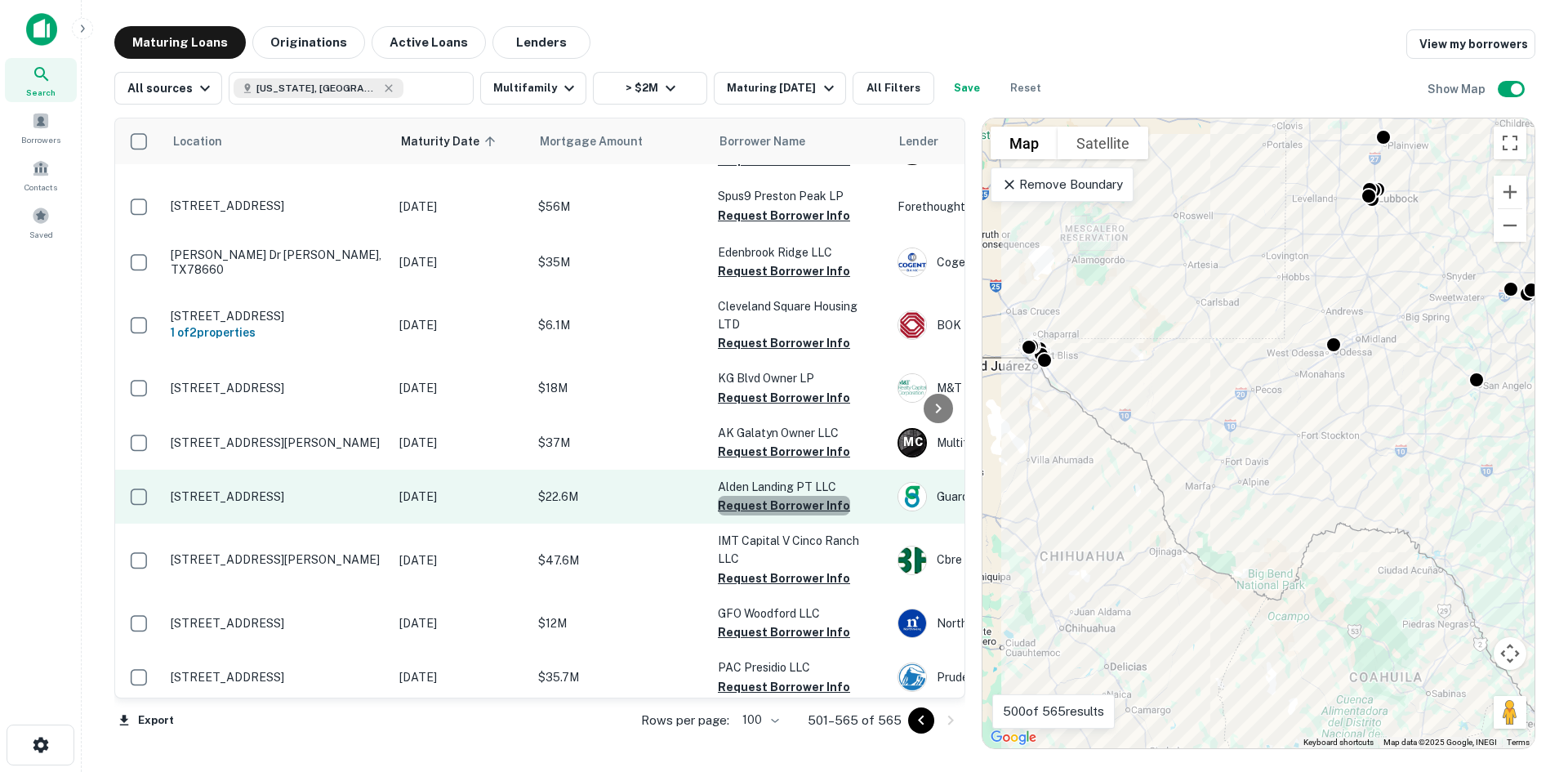
click at [803, 496] on button "Request Borrower Info" at bounding box center [784, 505] width 132 height 19
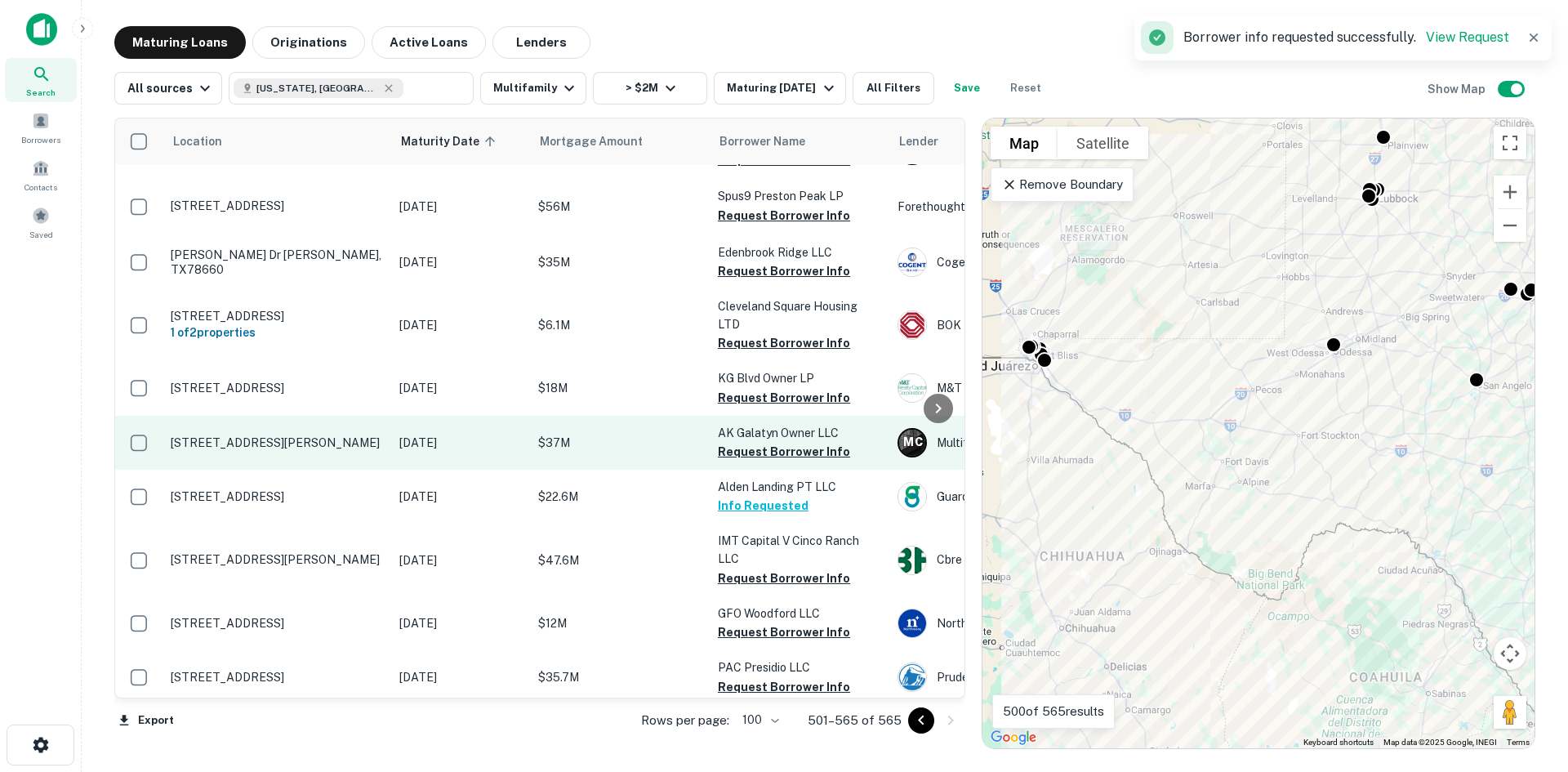
click at [778, 416] on td "AK Galatyn Owner LLC Request Borrower Info" at bounding box center [799, 442] width 179 height 54
click at [777, 442] on button "Request Borrower Info" at bounding box center [784, 452] width 132 height 19
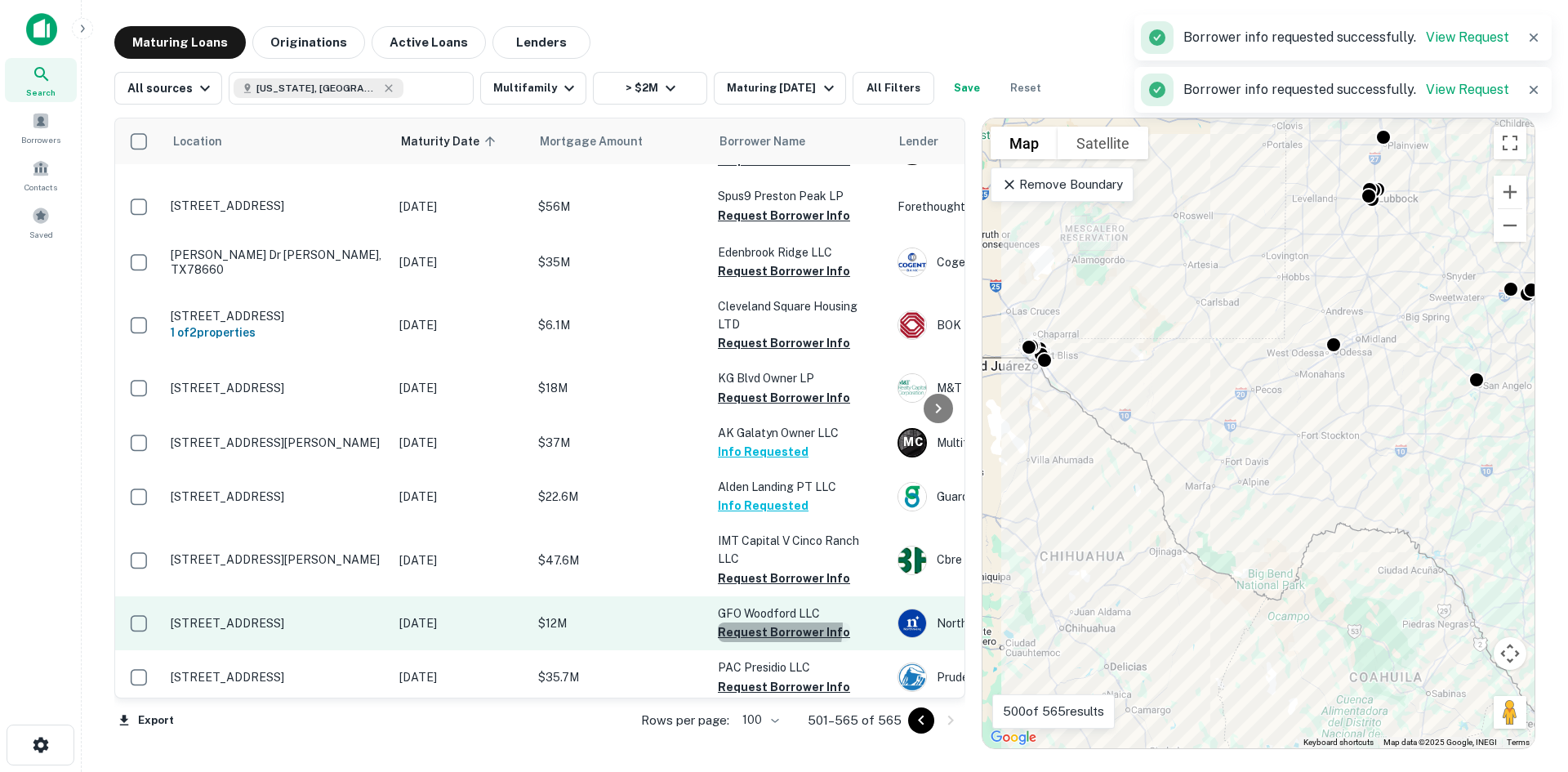
click at [759, 623] on button "Request Borrower Info" at bounding box center [784, 632] width 132 height 19
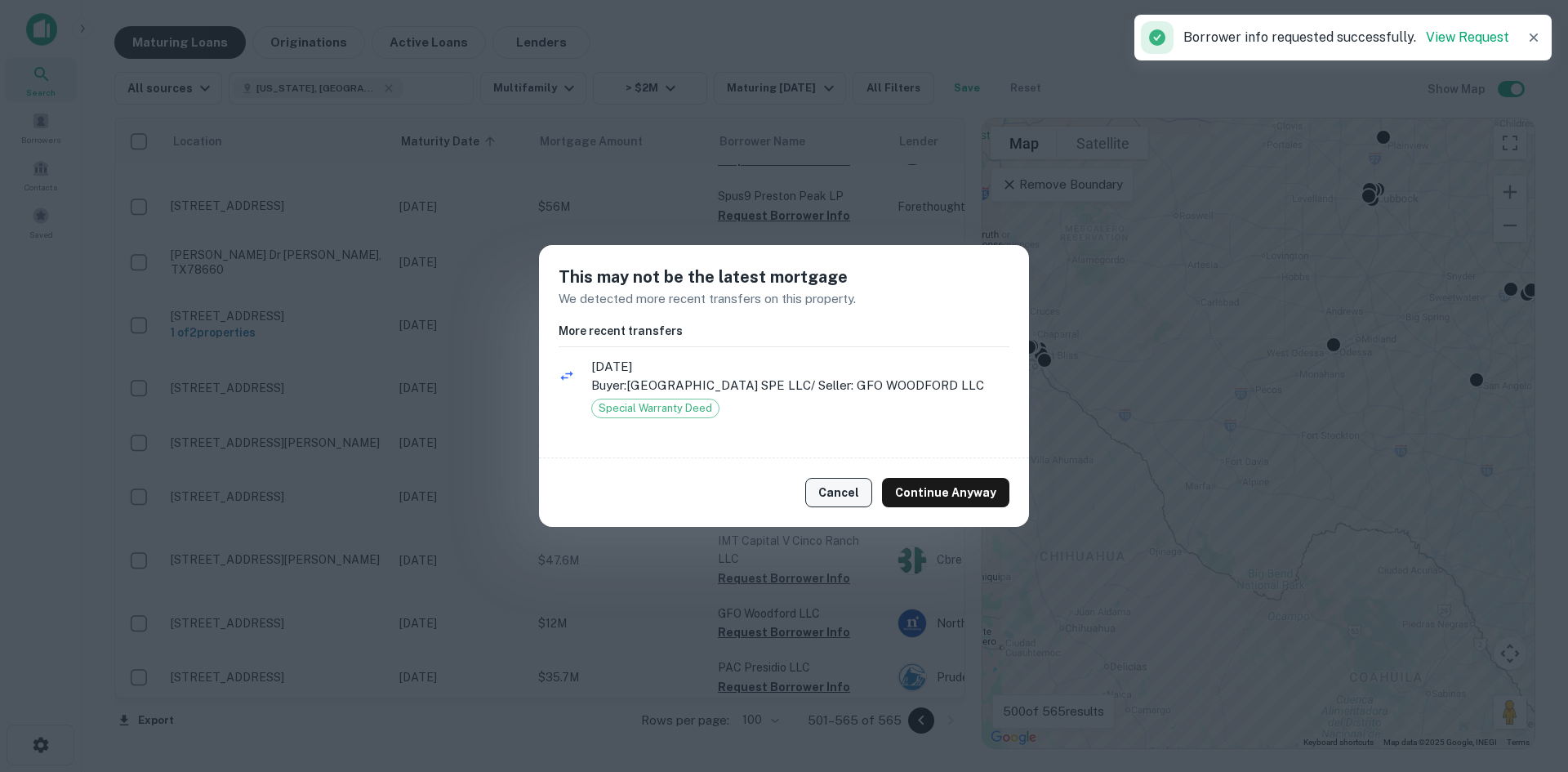
click at [864, 496] on button "Cancel" at bounding box center [839, 493] width 67 height 30
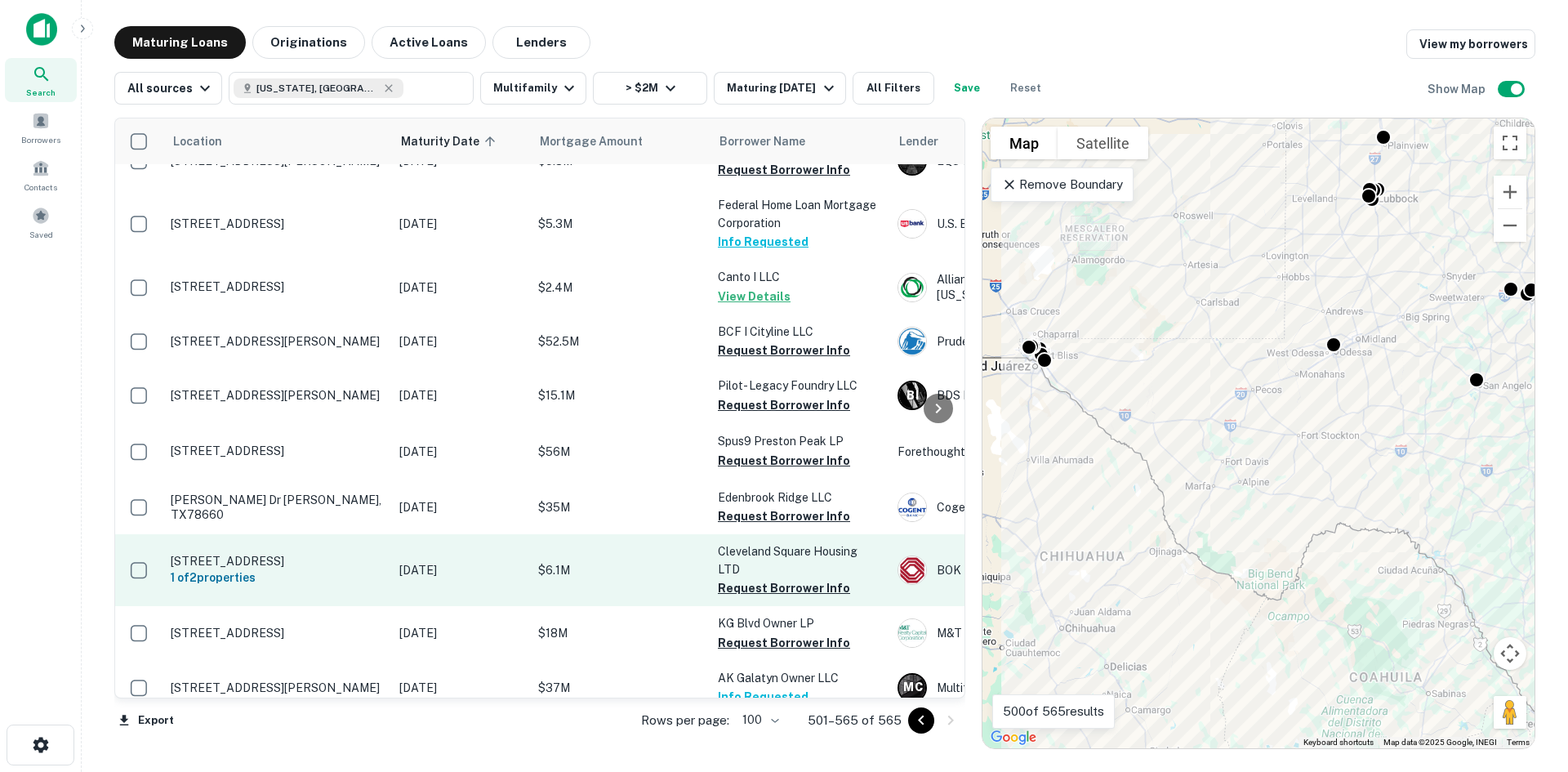
scroll to position [2031, 0]
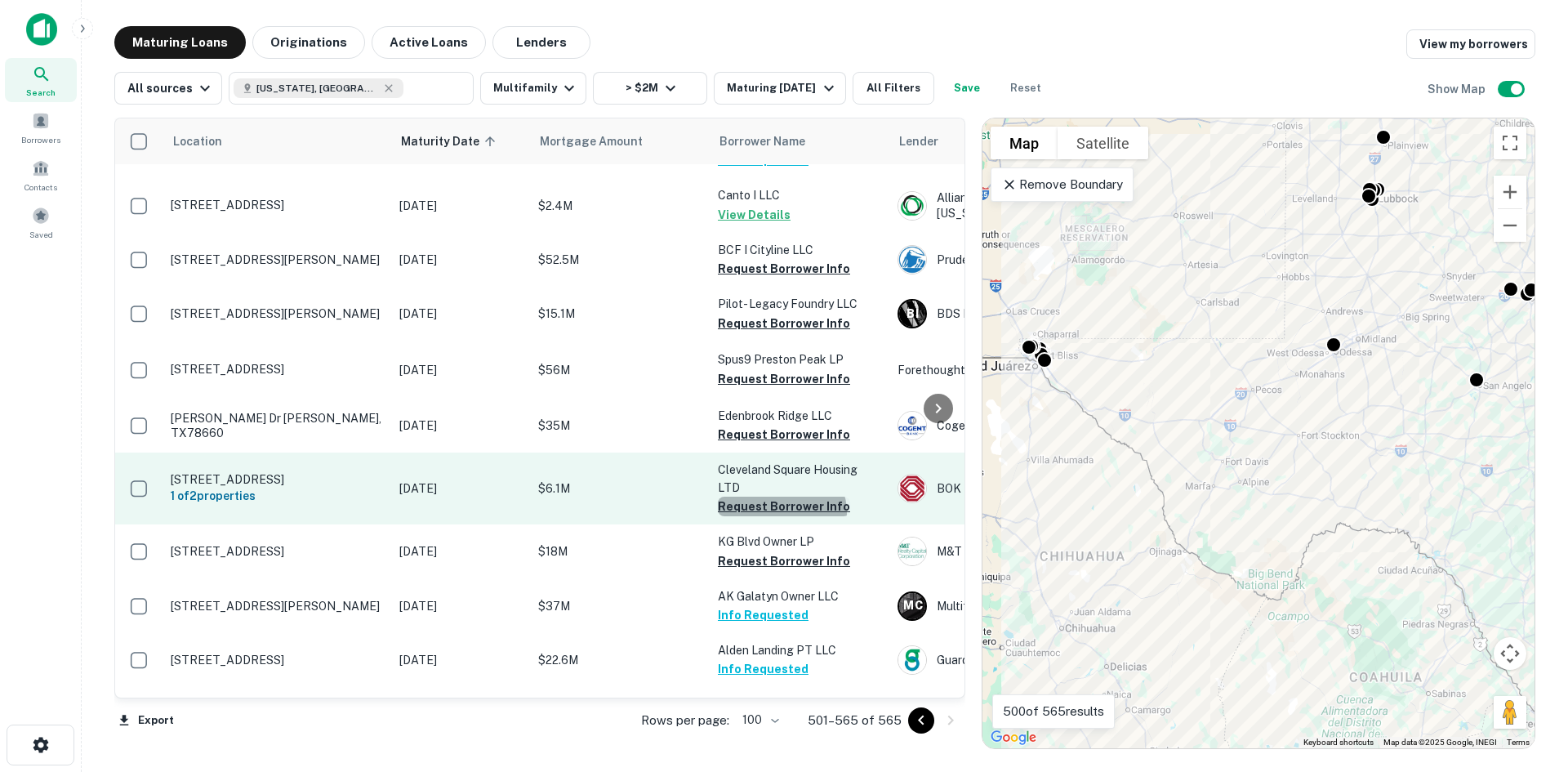
click at [781, 497] on button "Request Borrower Info" at bounding box center [784, 506] width 132 height 19
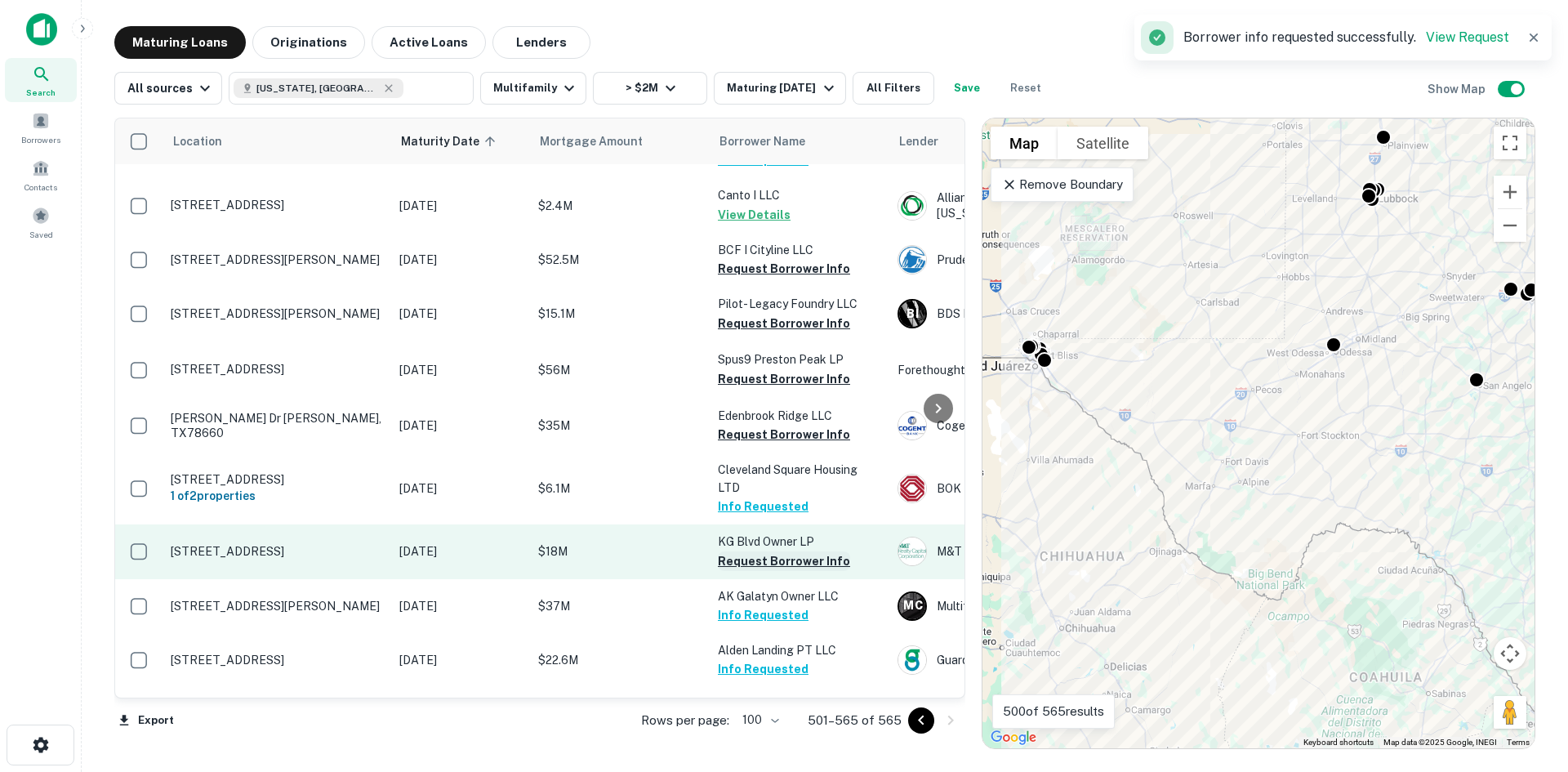
click at [791, 552] on button "Request Borrower Info" at bounding box center [784, 561] width 132 height 19
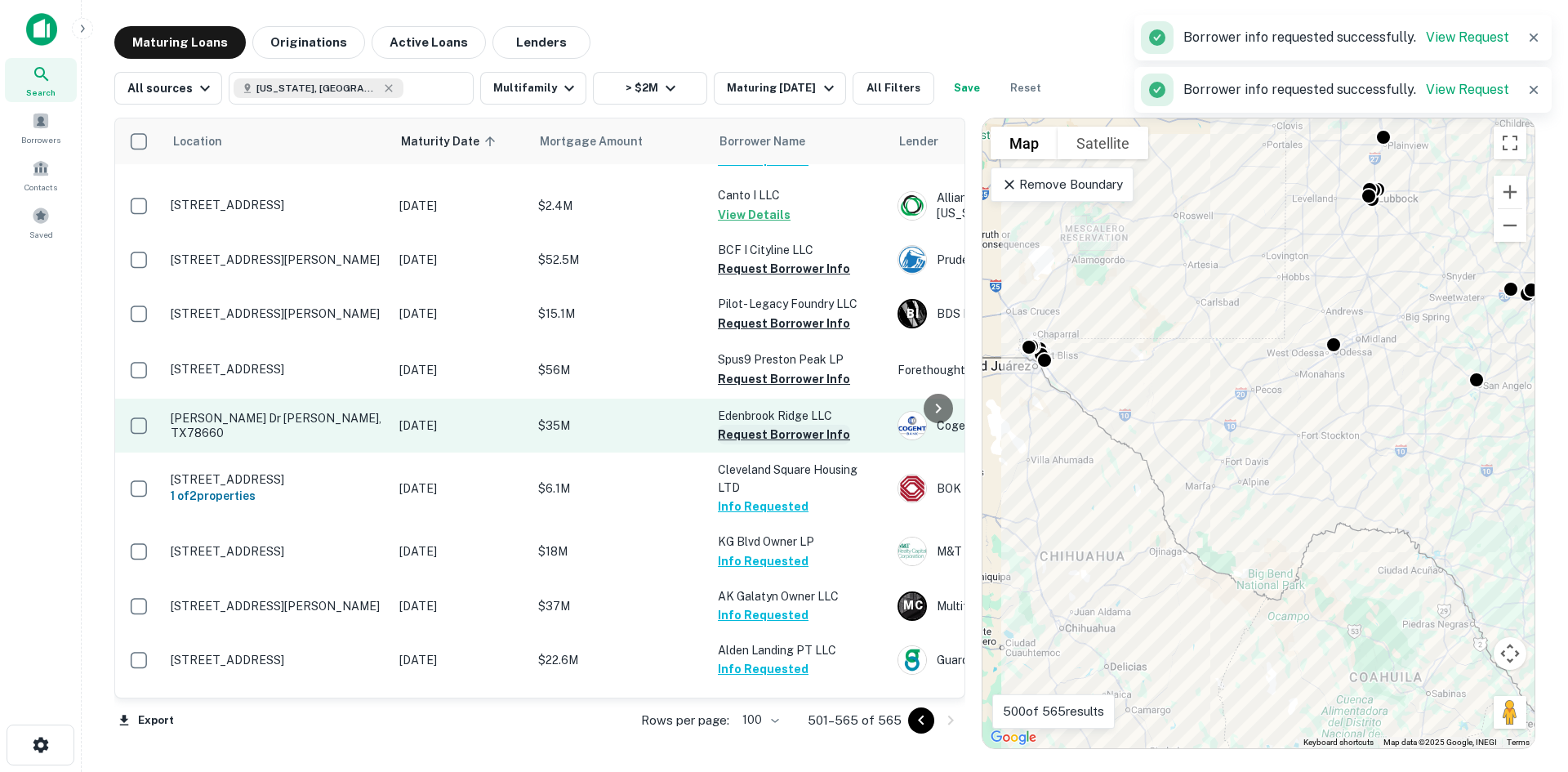
click at [797, 425] on button "Request Borrower Info" at bounding box center [784, 434] width 132 height 19
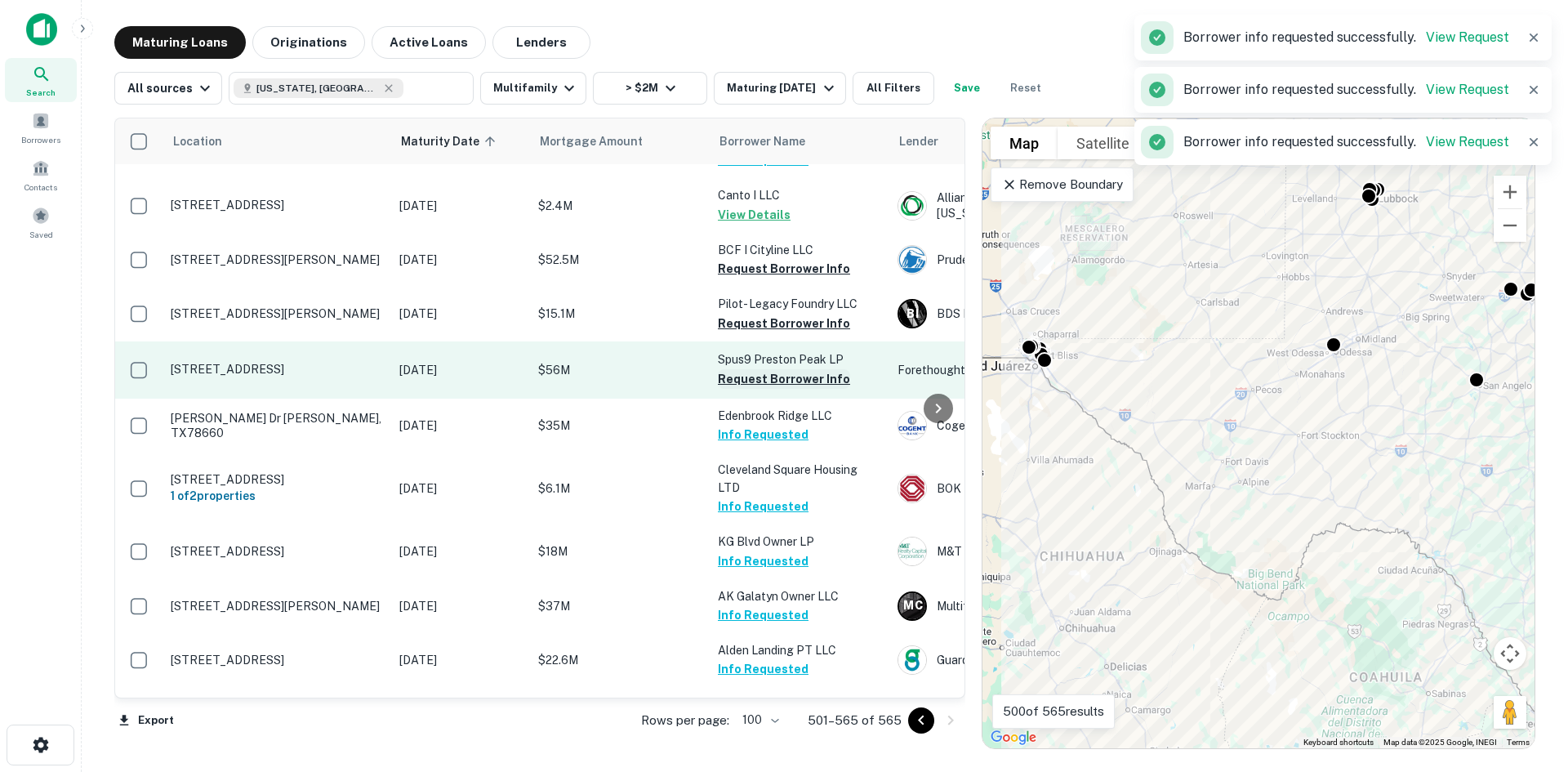
click at [798, 369] on button "Request Borrower Info" at bounding box center [784, 379] width 132 height 19
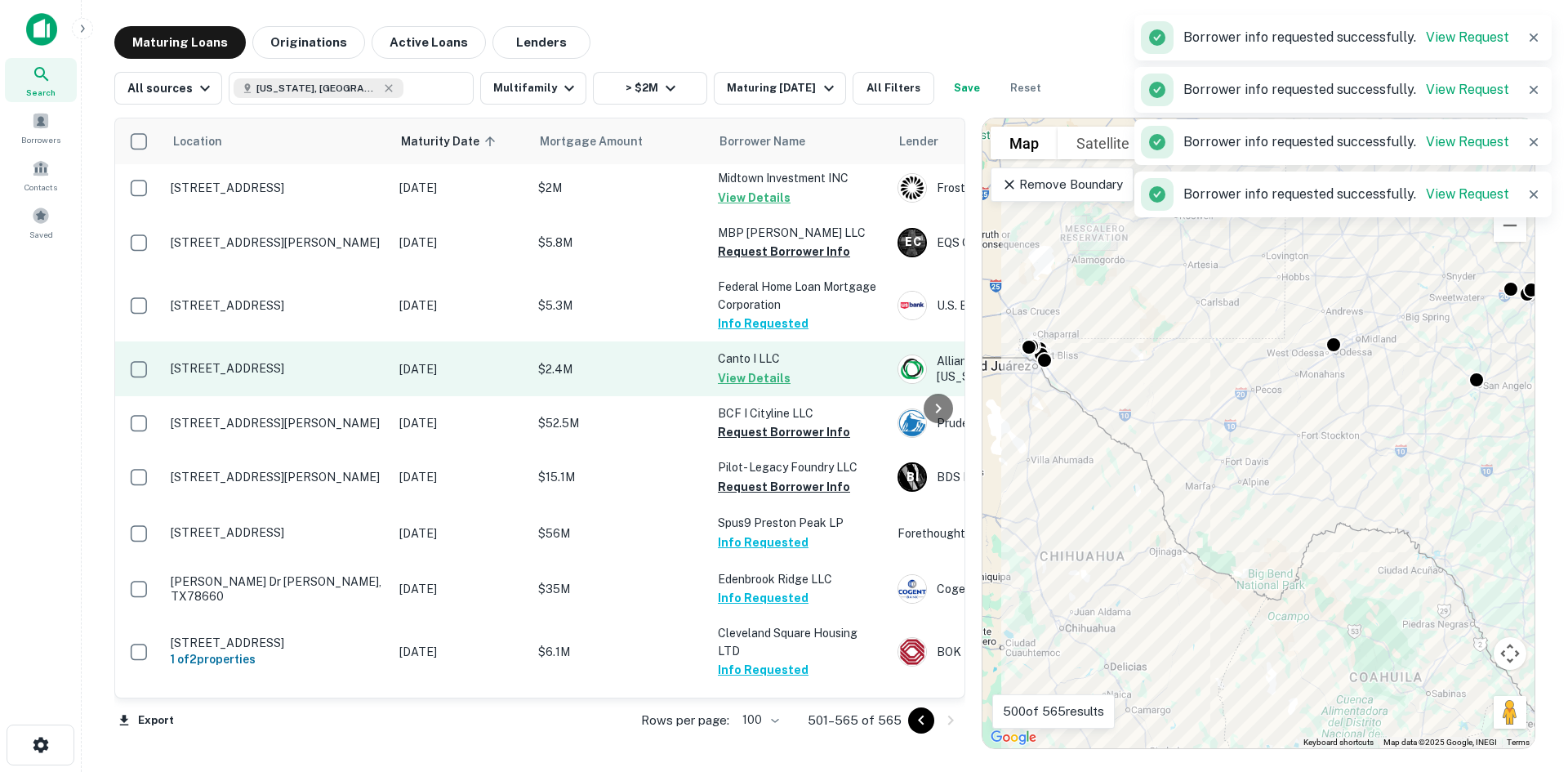
scroll to position [1786, 0]
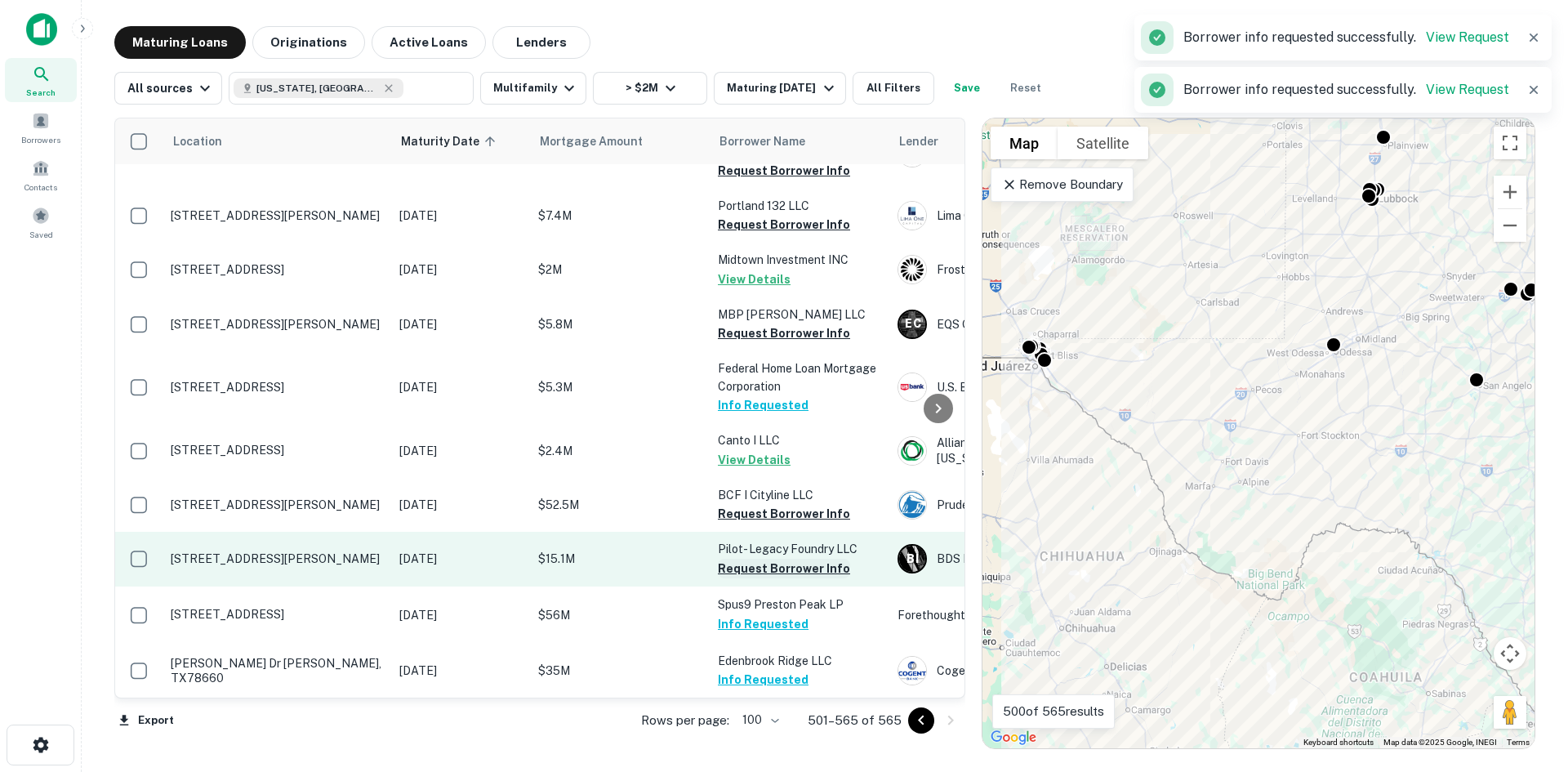
click at [807, 559] on button "Request Borrower Info" at bounding box center [784, 568] width 132 height 19
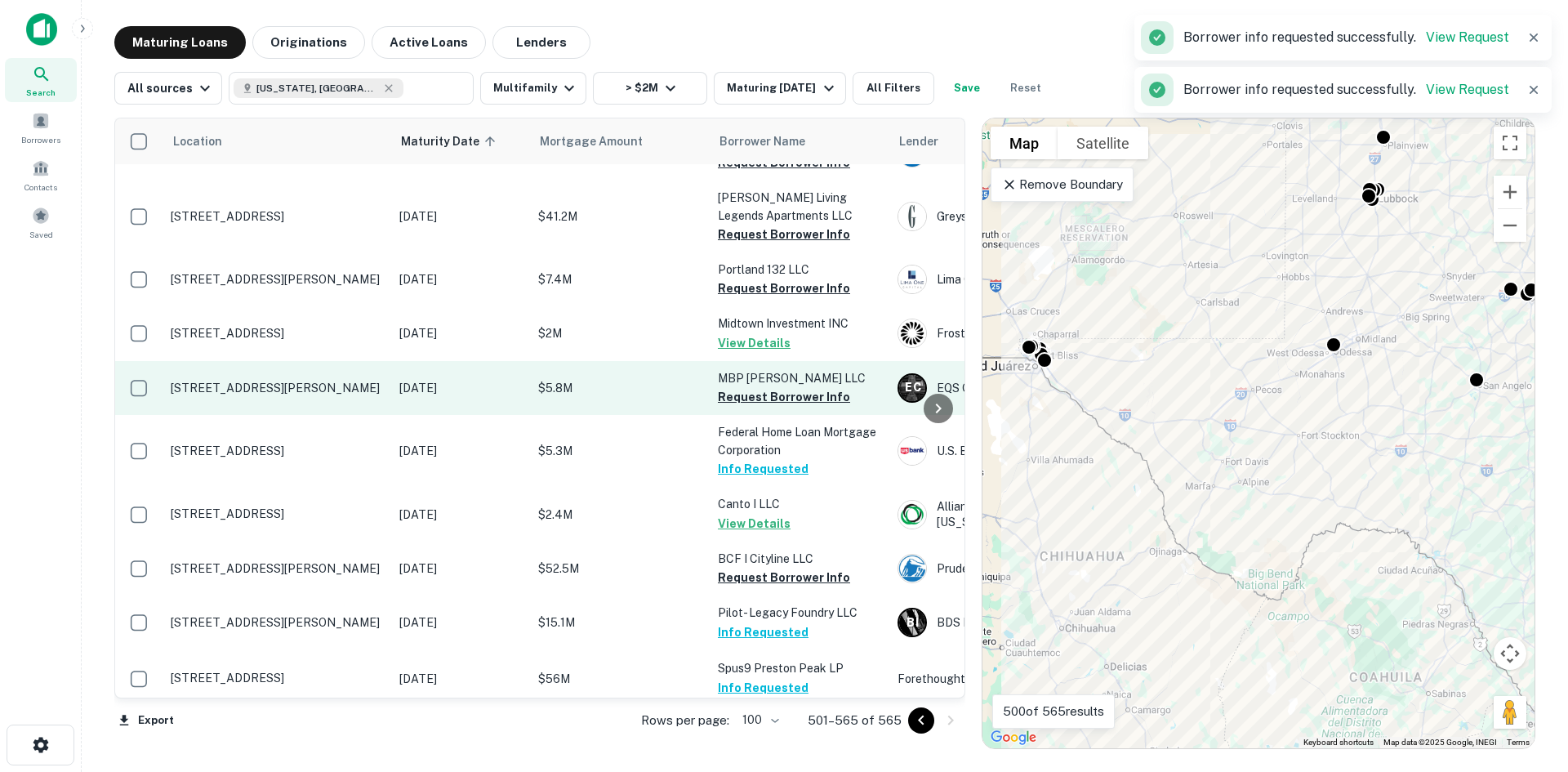
scroll to position [1623, 0]
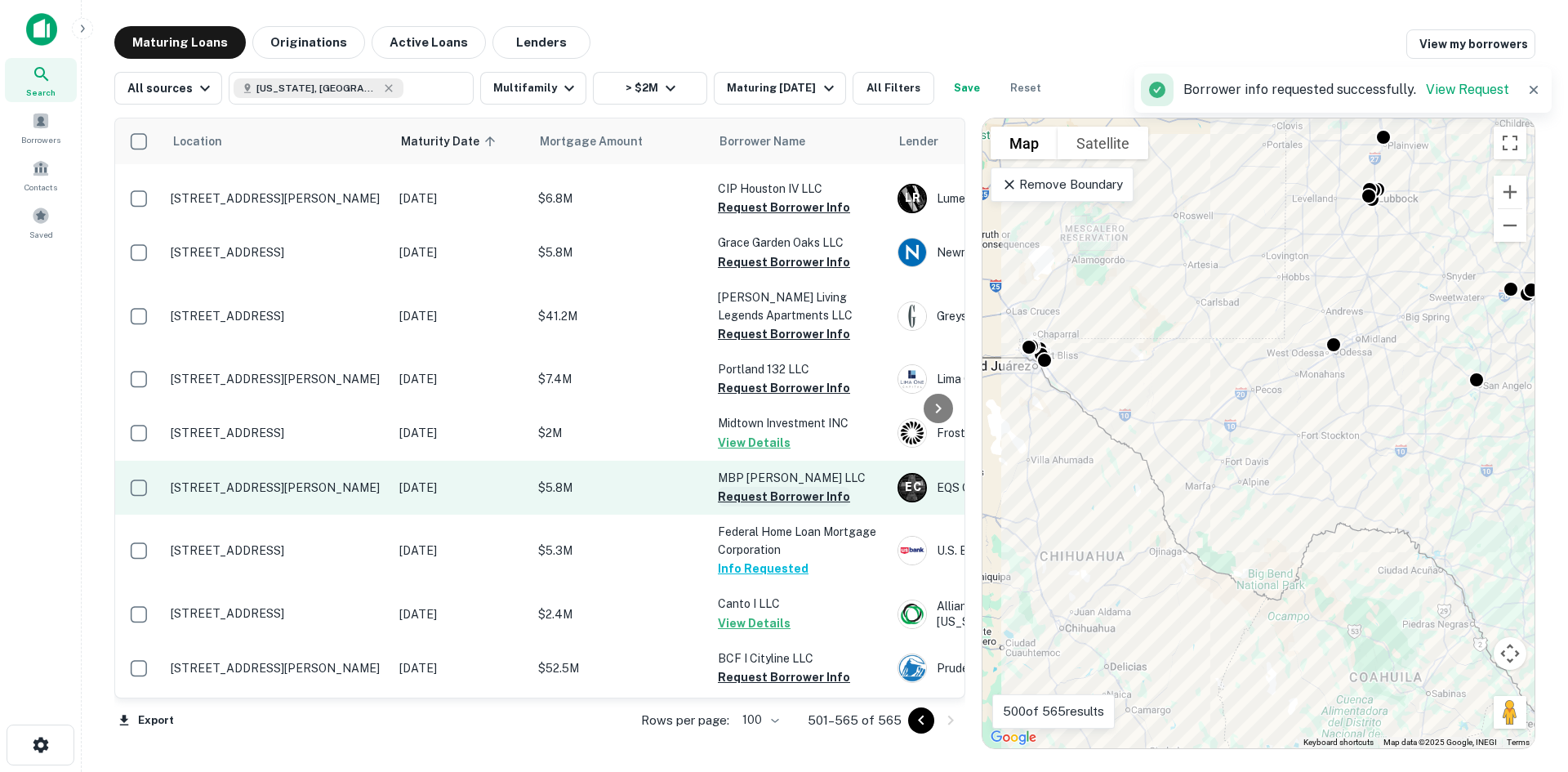
click at [790, 487] on button "Request Borrower Info" at bounding box center [784, 496] width 132 height 19
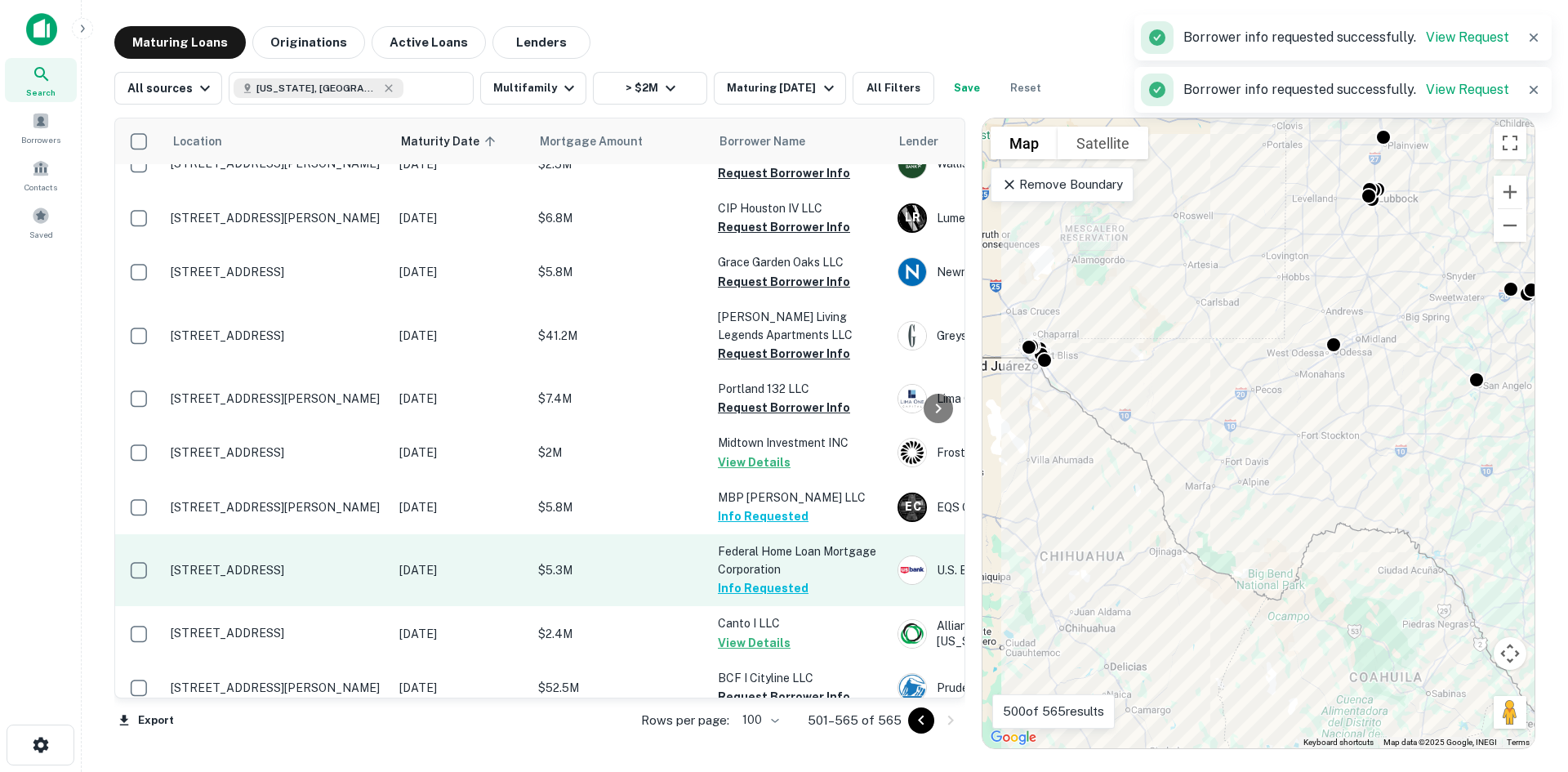
scroll to position [1459, 0]
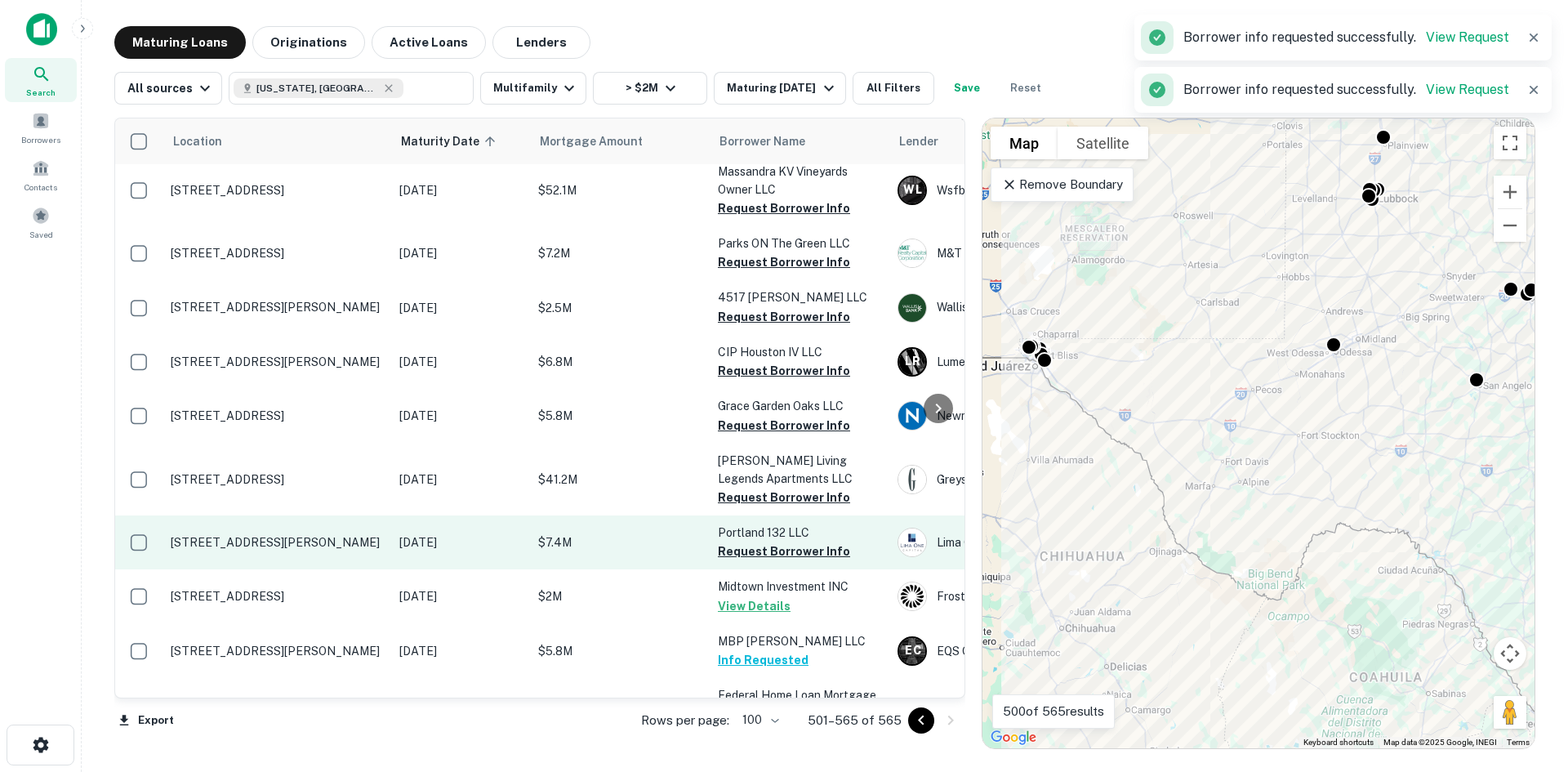
click at [801, 516] on td "Portland 132 LLC Request Borrower Info" at bounding box center [799, 542] width 179 height 54
click at [824, 542] on button "Request Borrower Info" at bounding box center [784, 551] width 132 height 19
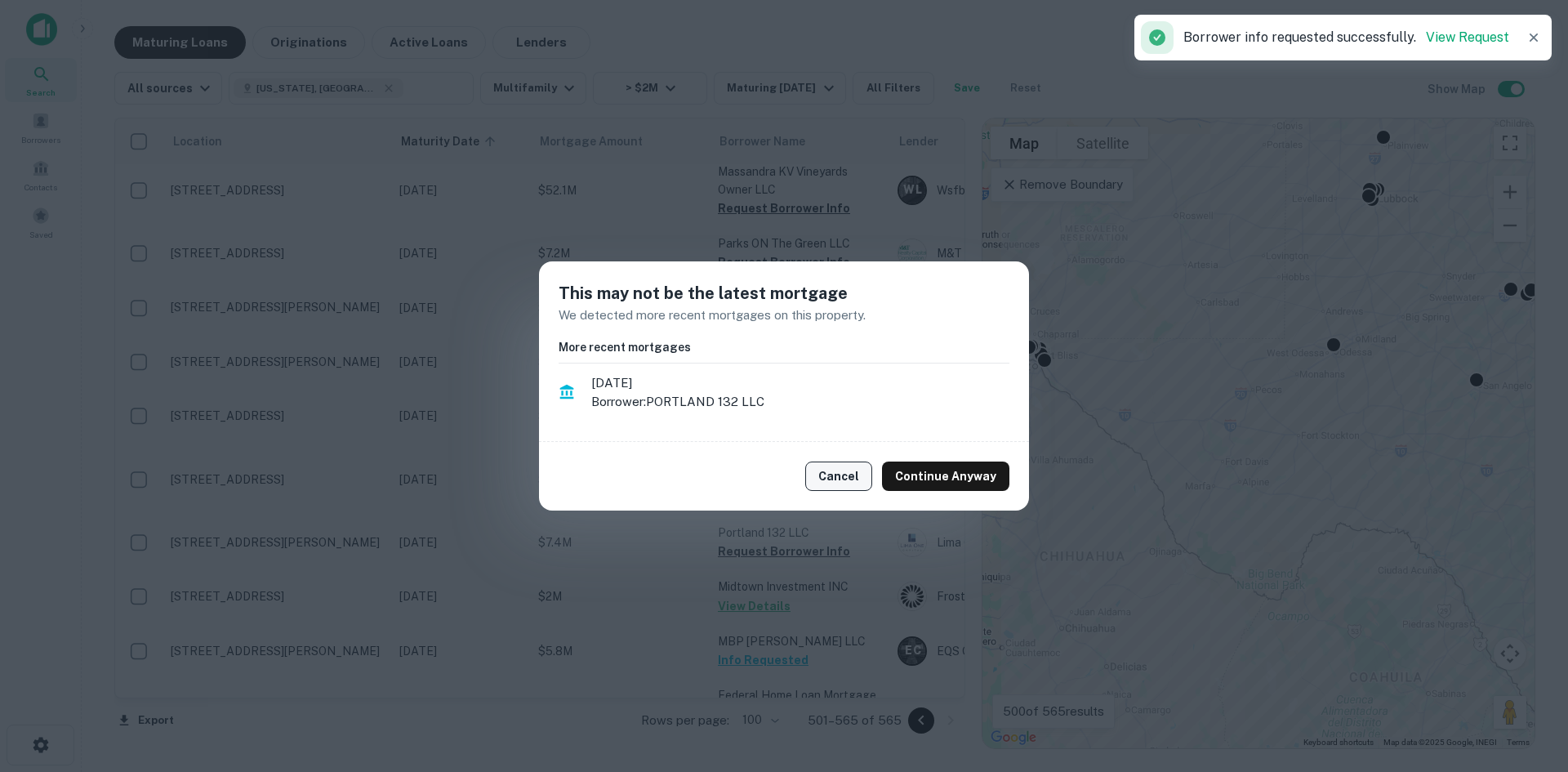
click at [830, 477] on button "Cancel" at bounding box center [839, 477] width 67 height 30
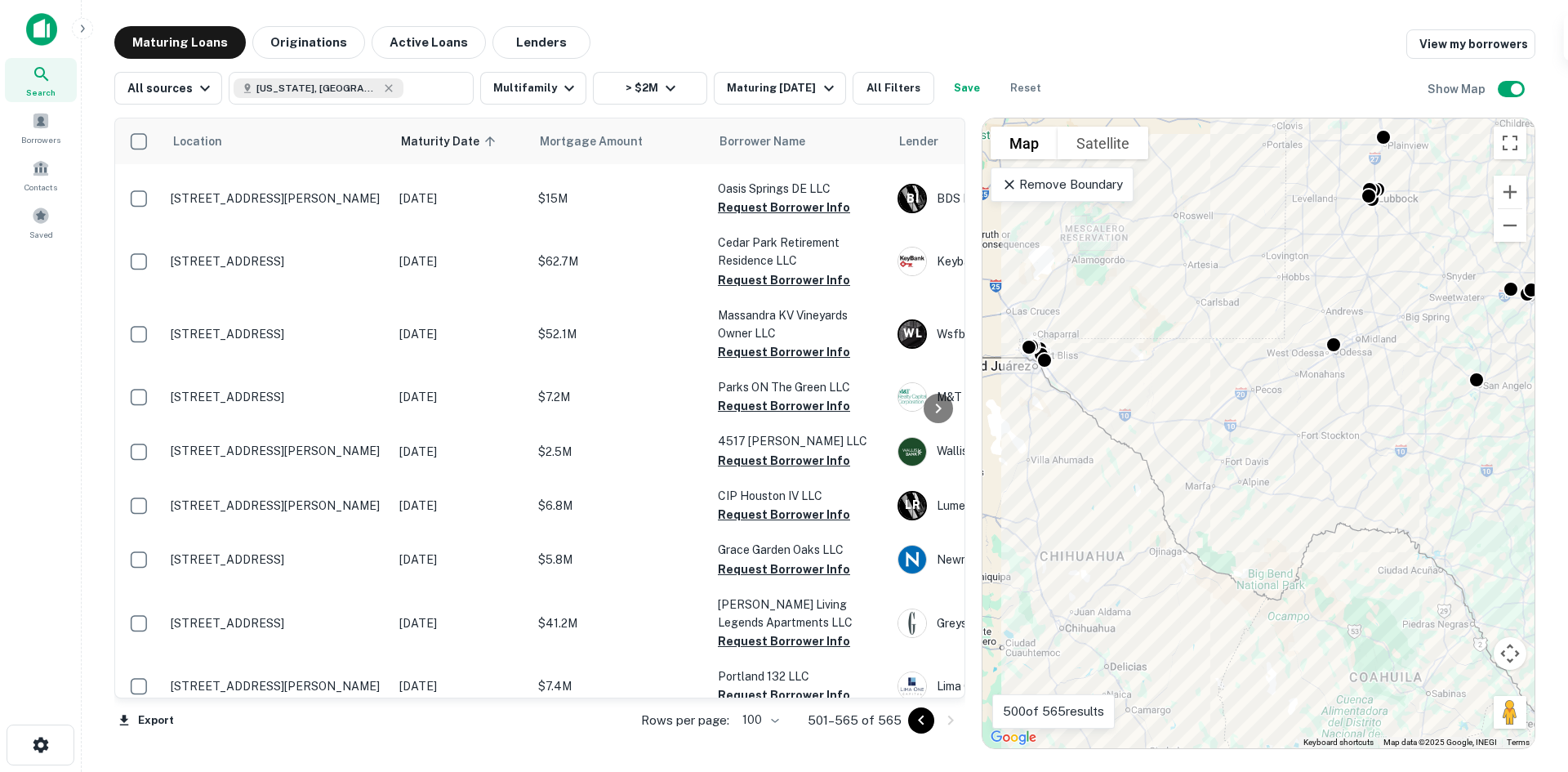
scroll to position [1295, 0]
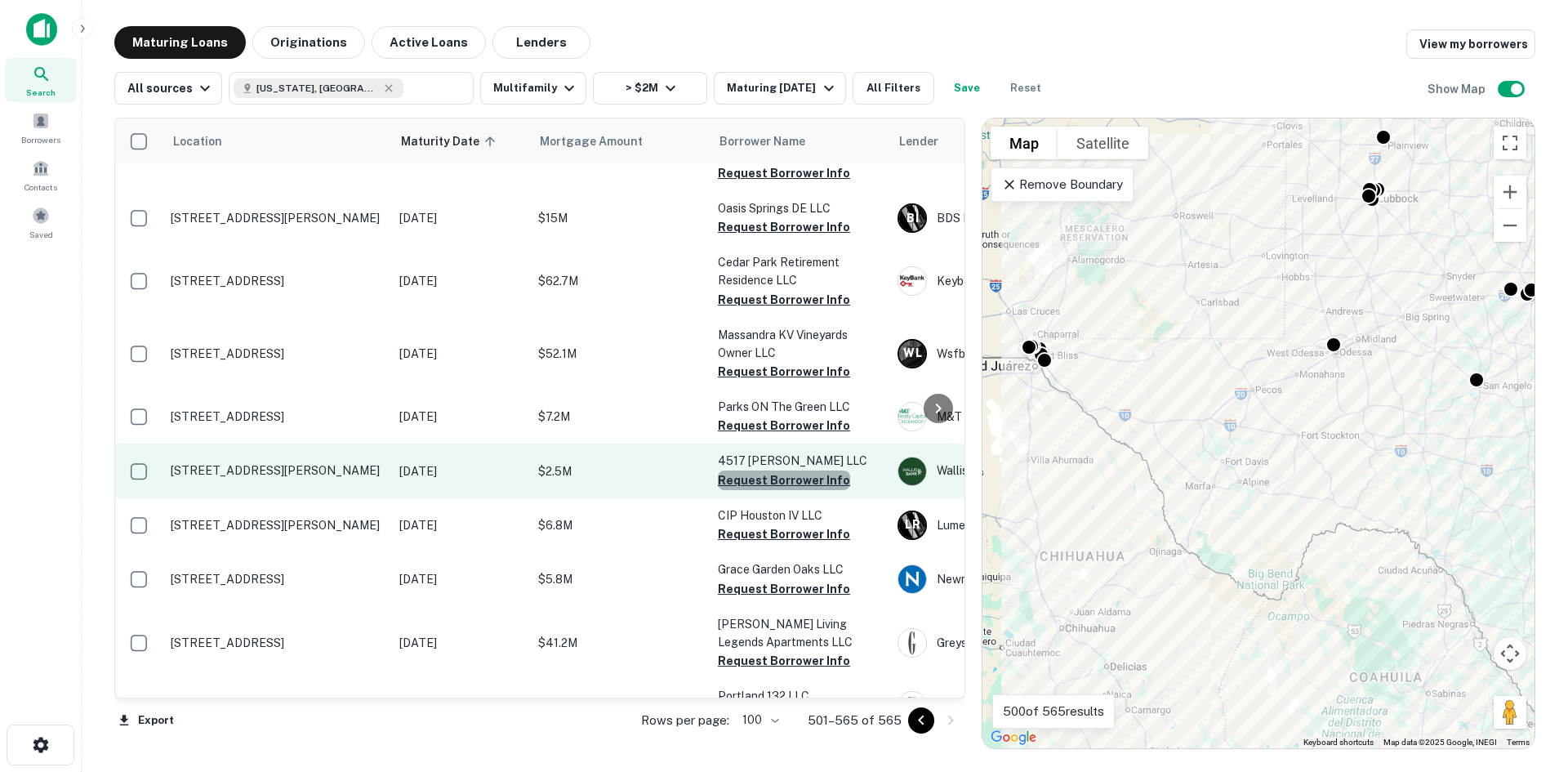
click at [785, 471] on button "Request Borrower Info" at bounding box center [784, 480] width 132 height 19
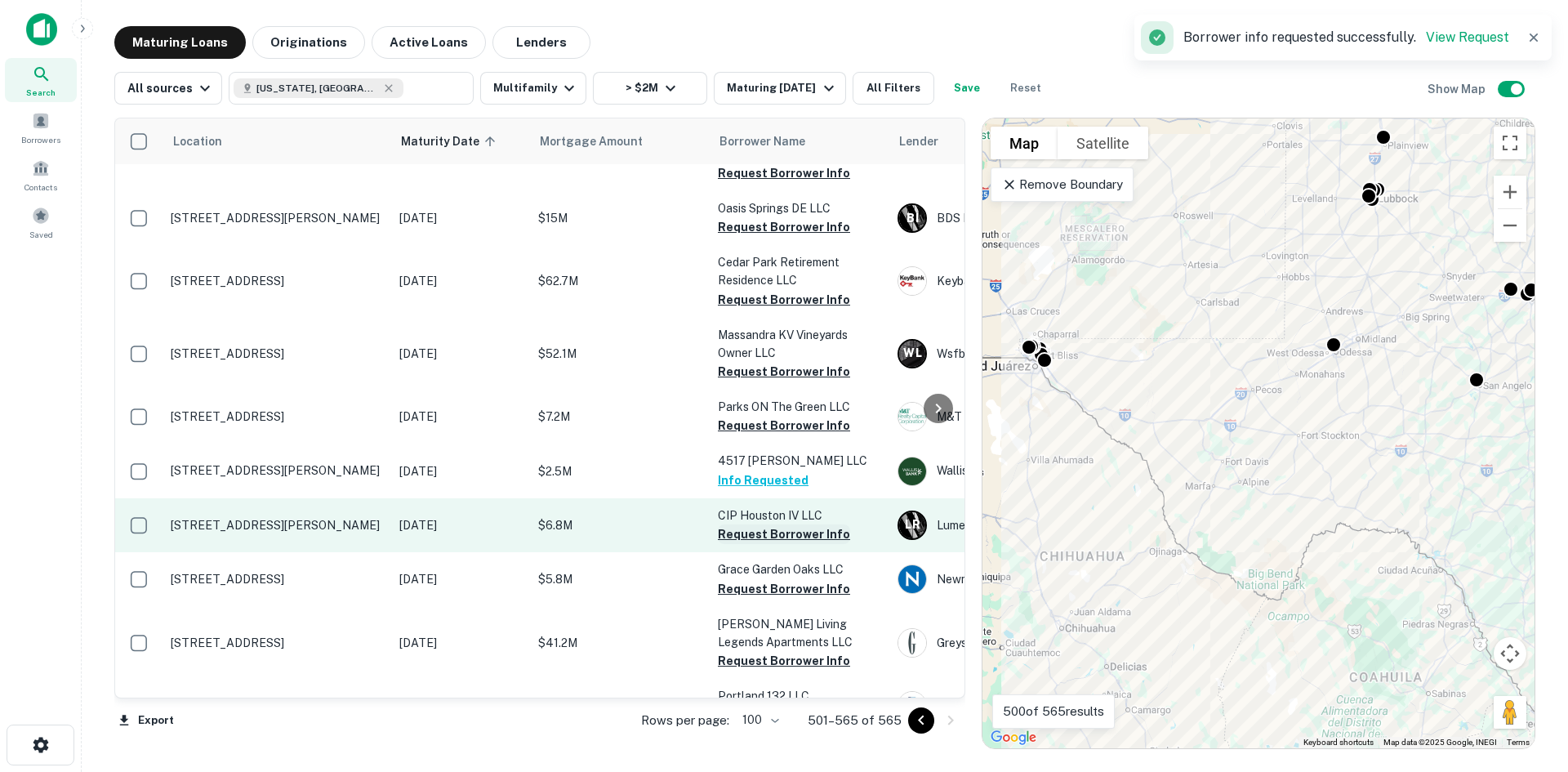
click at [792, 525] on button "Request Borrower Info" at bounding box center [784, 534] width 132 height 19
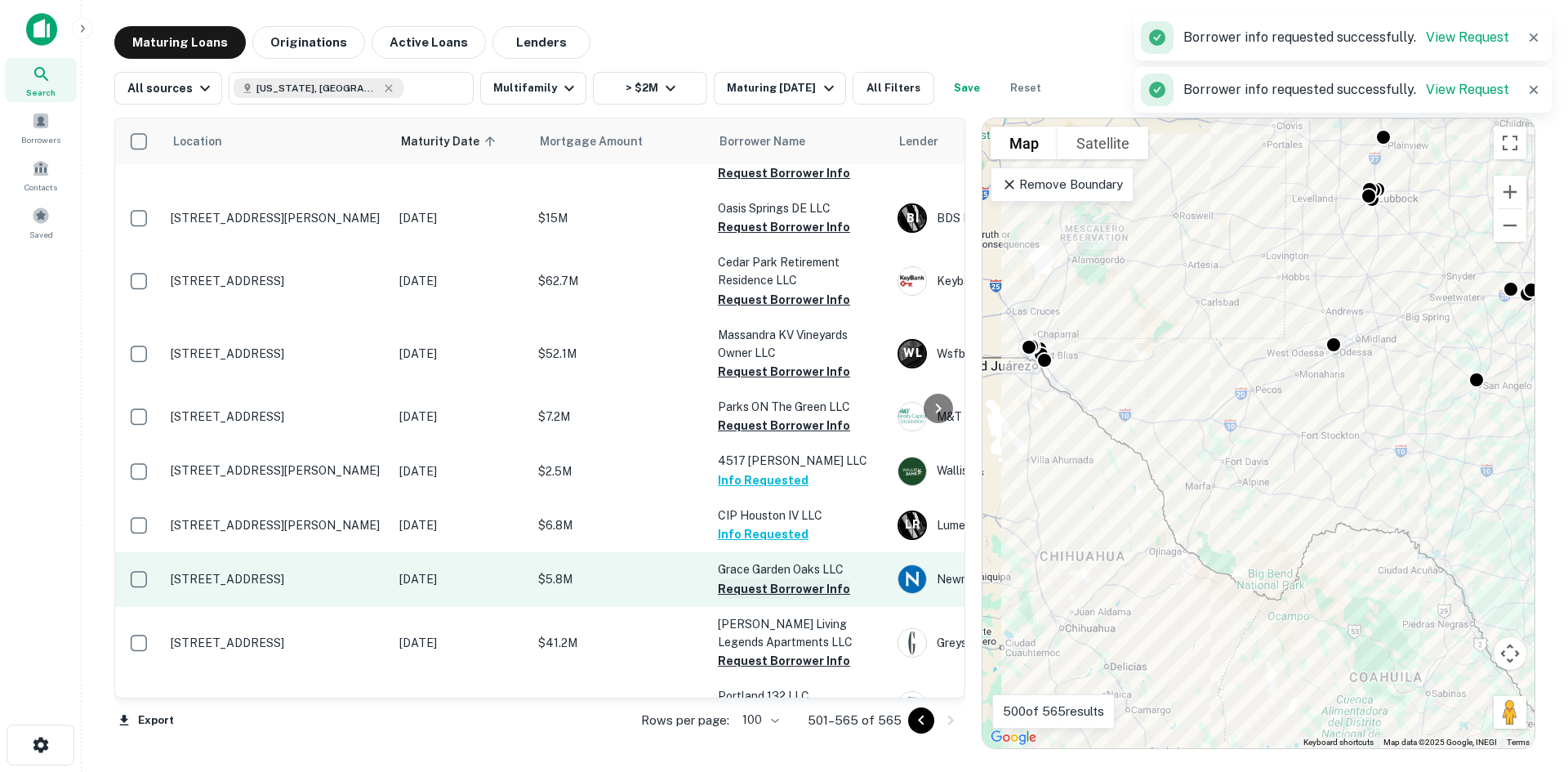
scroll to position [1214, 0]
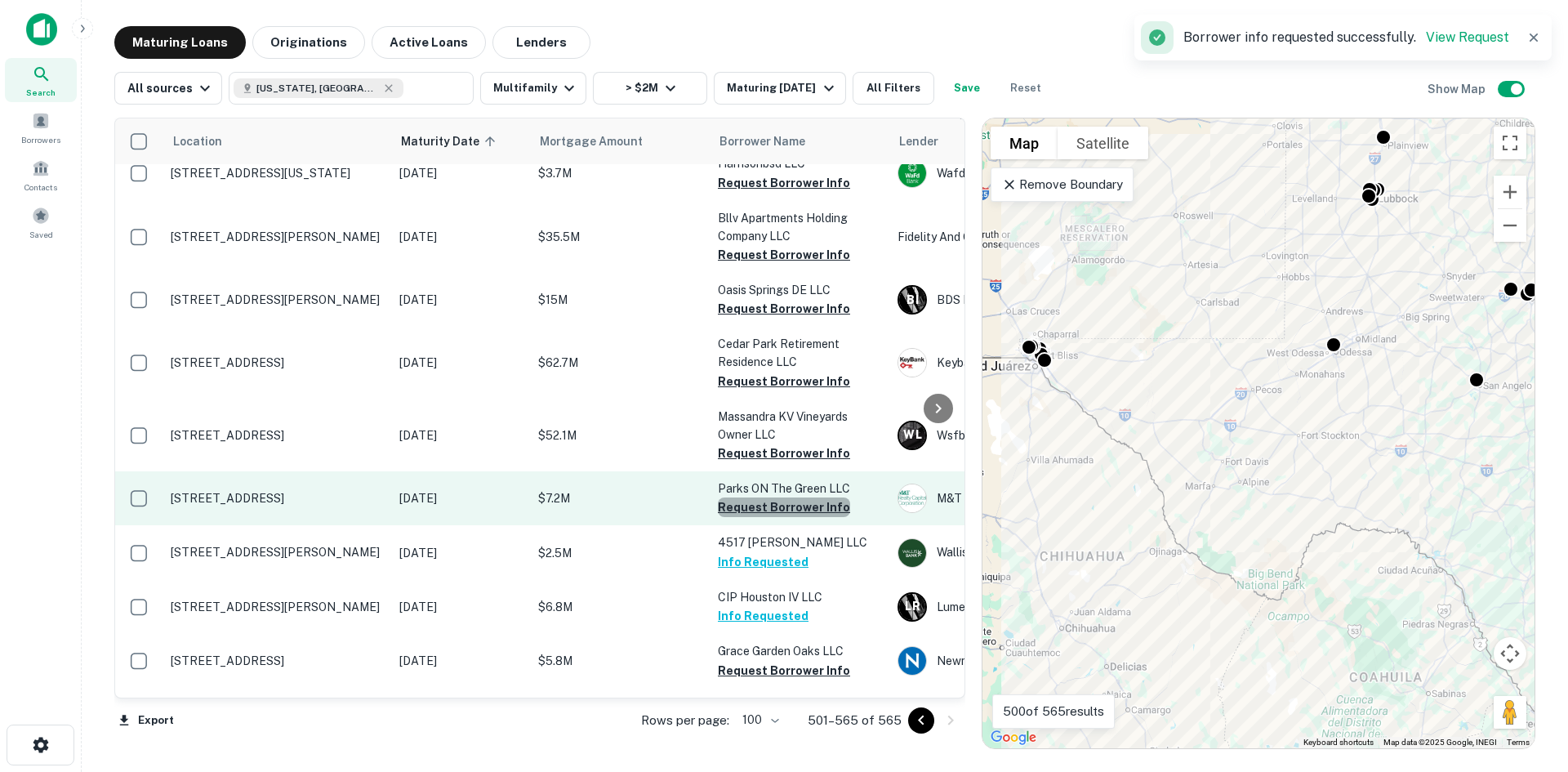
click at [802, 498] on button "Request Borrower Info" at bounding box center [784, 507] width 132 height 19
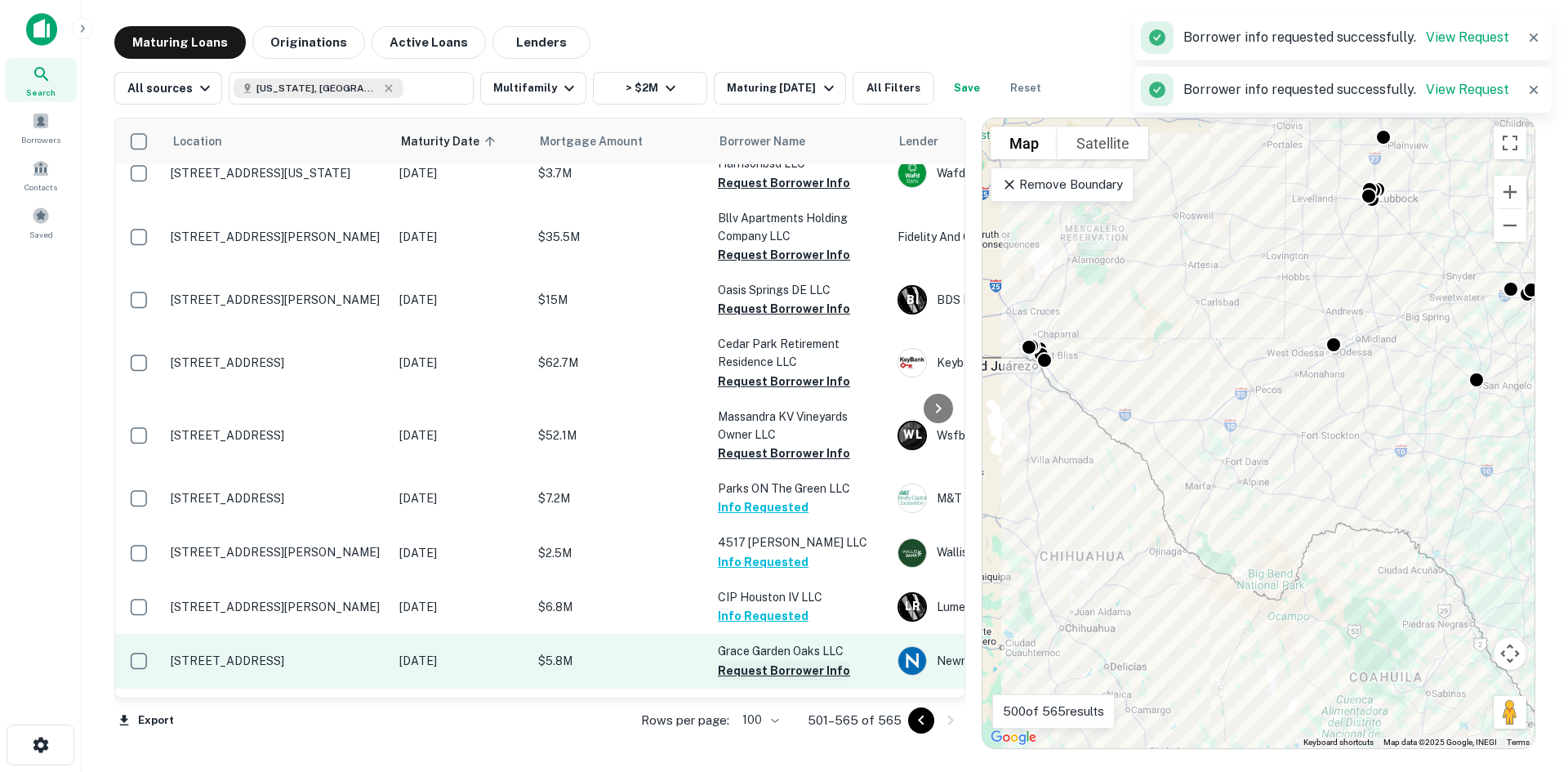
click at [787, 661] on button "Request Borrower Info" at bounding box center [784, 670] width 132 height 19
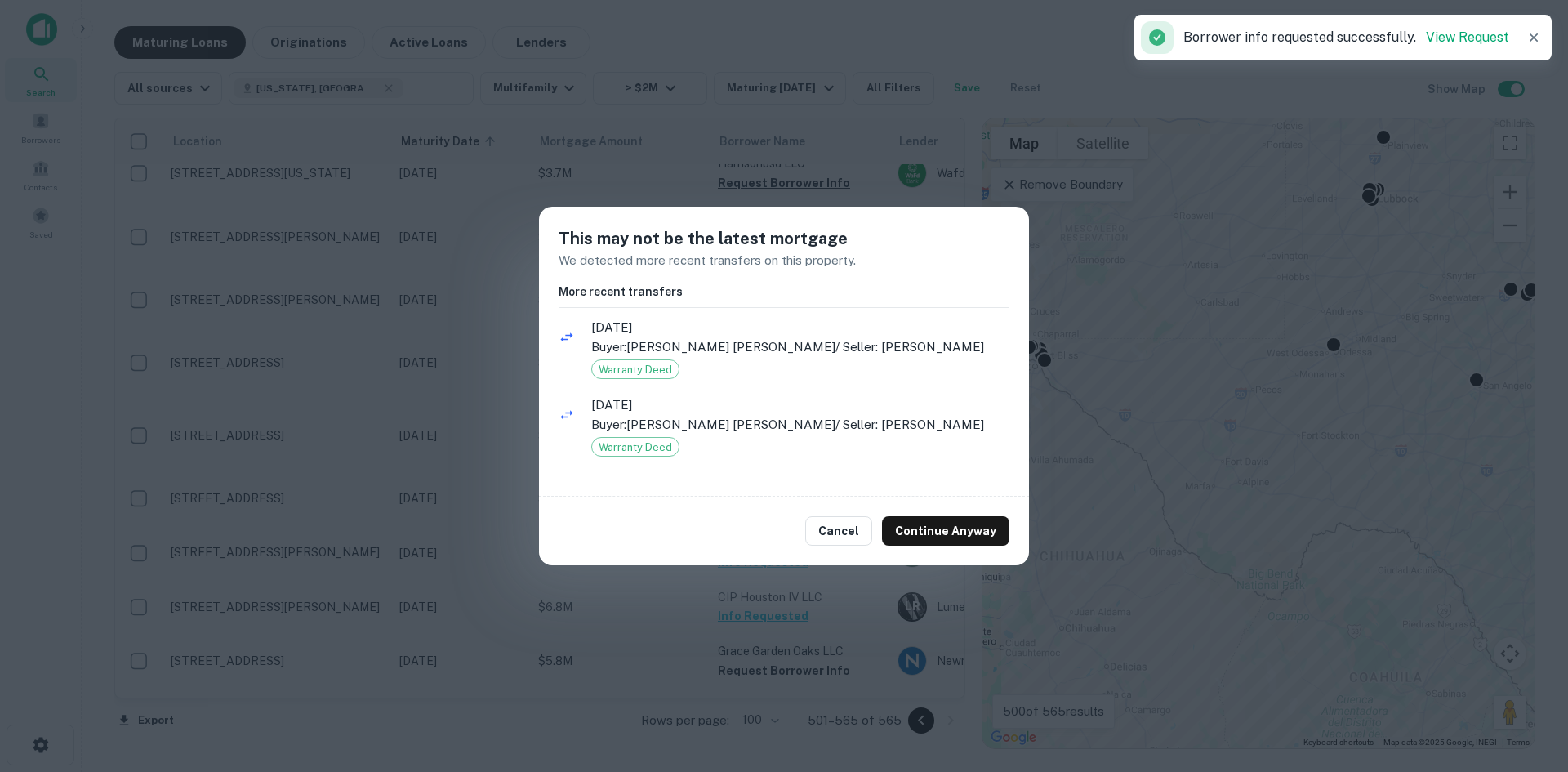
click at [840, 512] on div "Cancel Continue Anyway" at bounding box center [784, 531] width 490 height 68
click at [842, 521] on button "Cancel" at bounding box center [839, 531] width 67 height 30
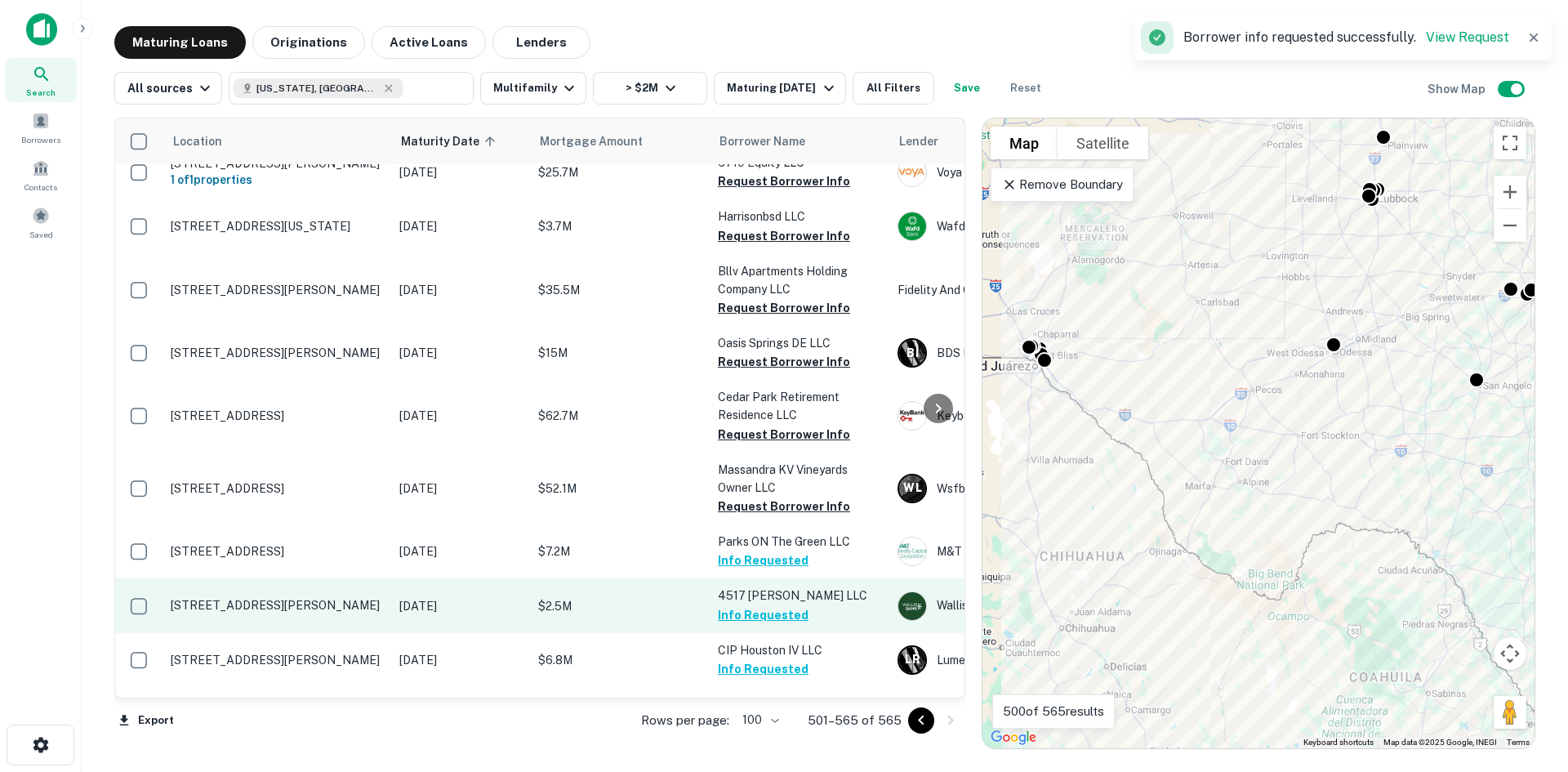
scroll to position [1132, 0]
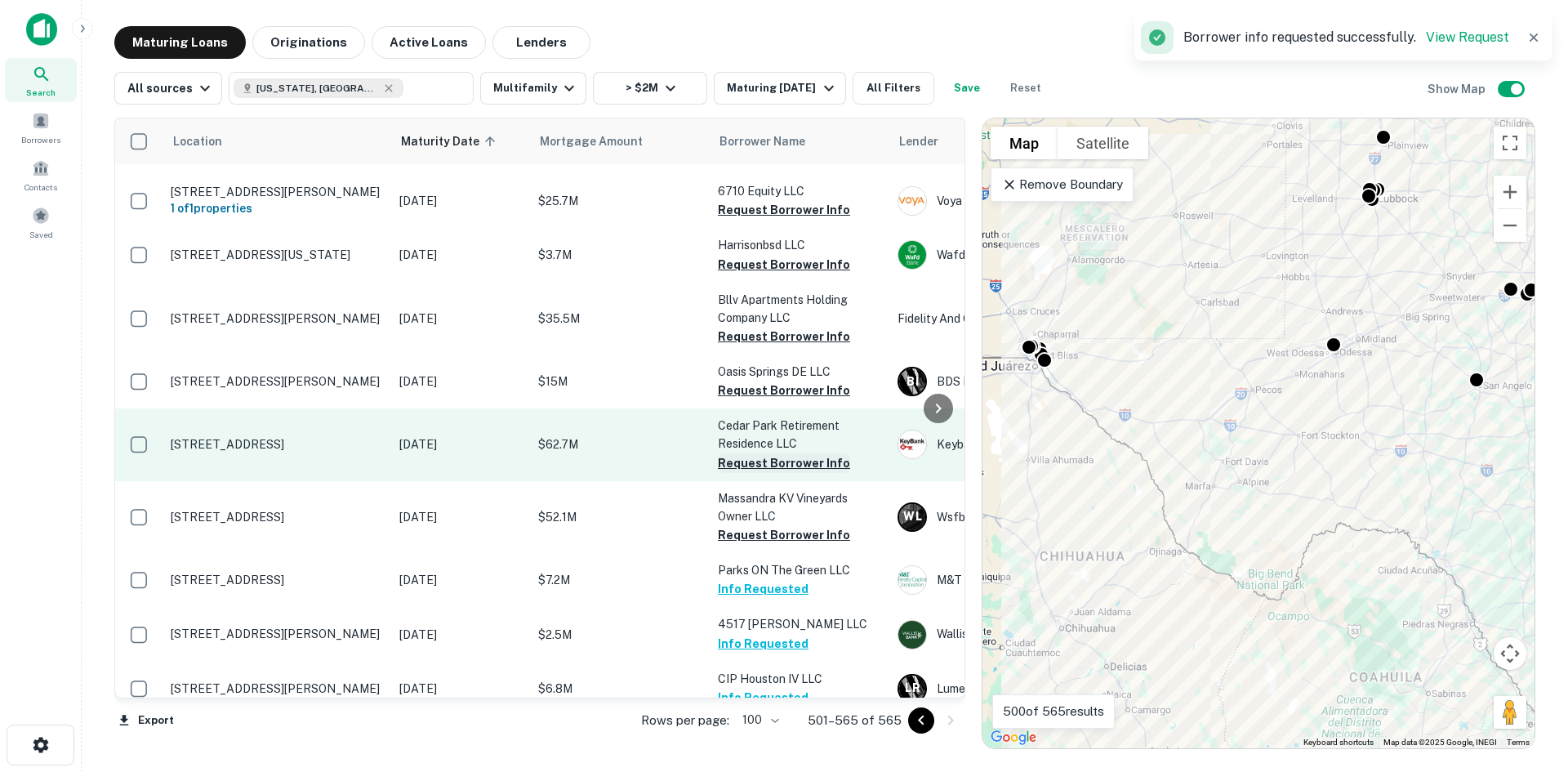
click at [795, 454] on button "Request Borrower Info" at bounding box center [784, 463] width 132 height 19
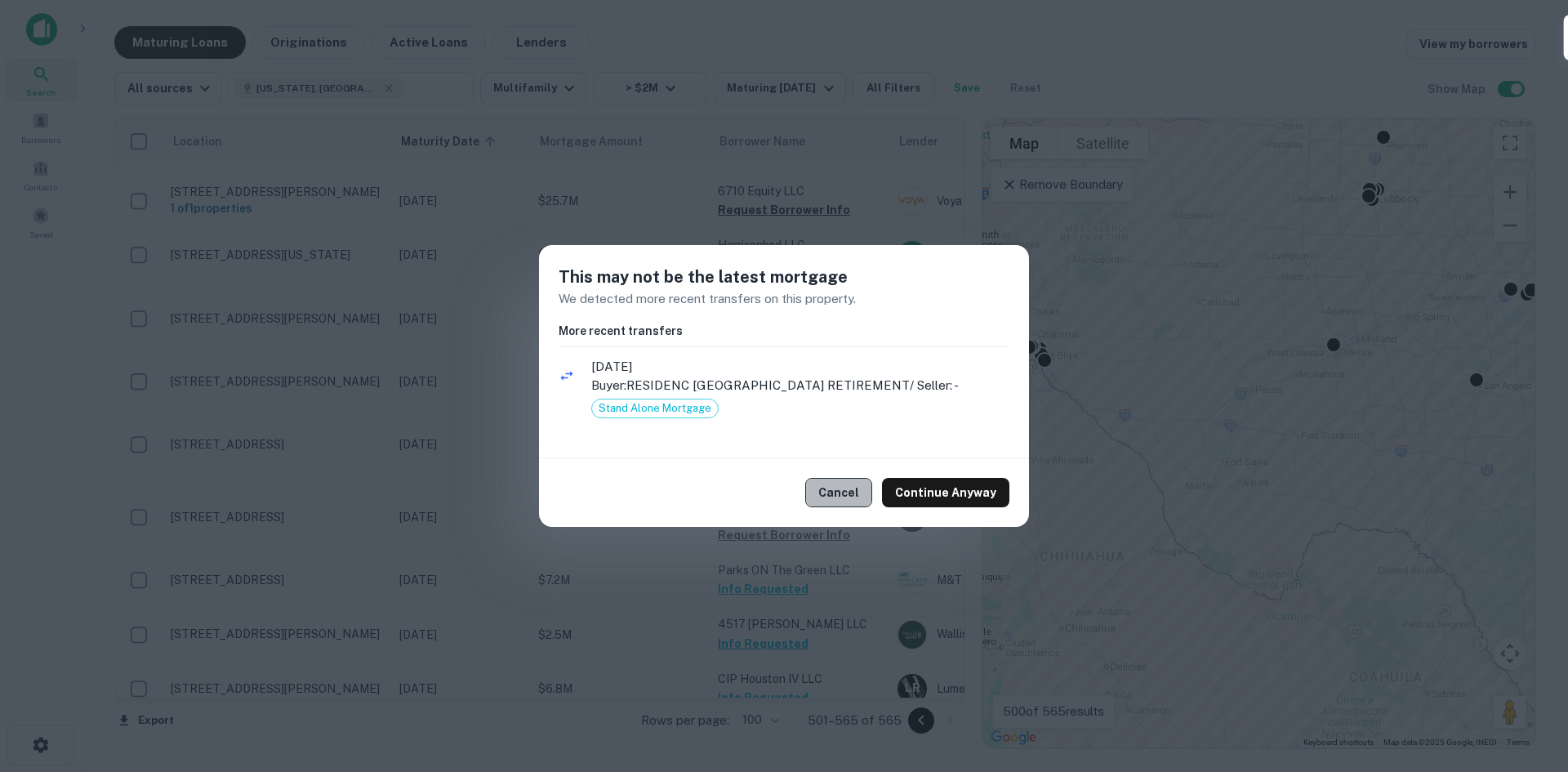
click at [833, 485] on button "Cancel" at bounding box center [839, 493] width 67 height 30
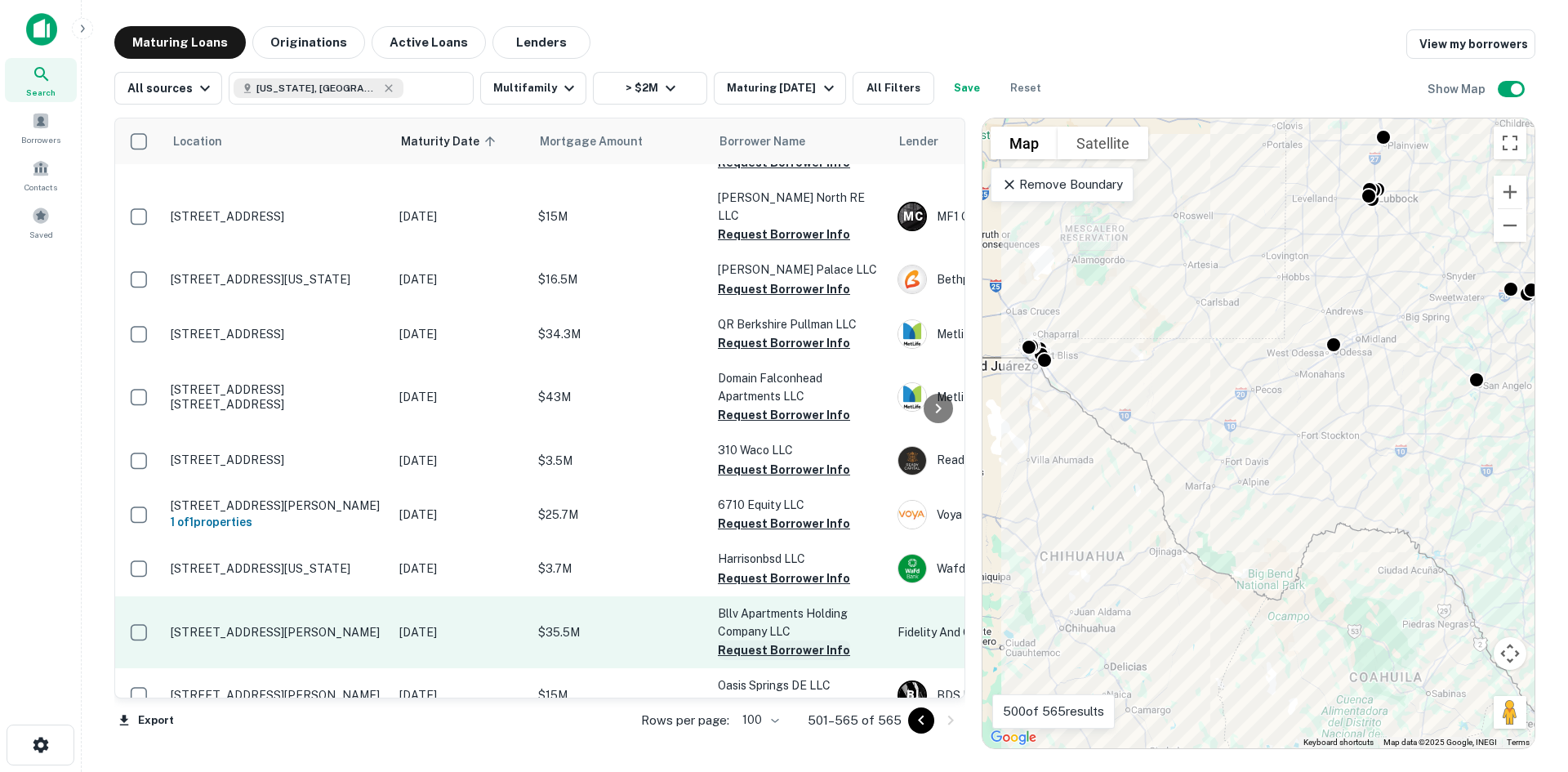
scroll to position [805, 0]
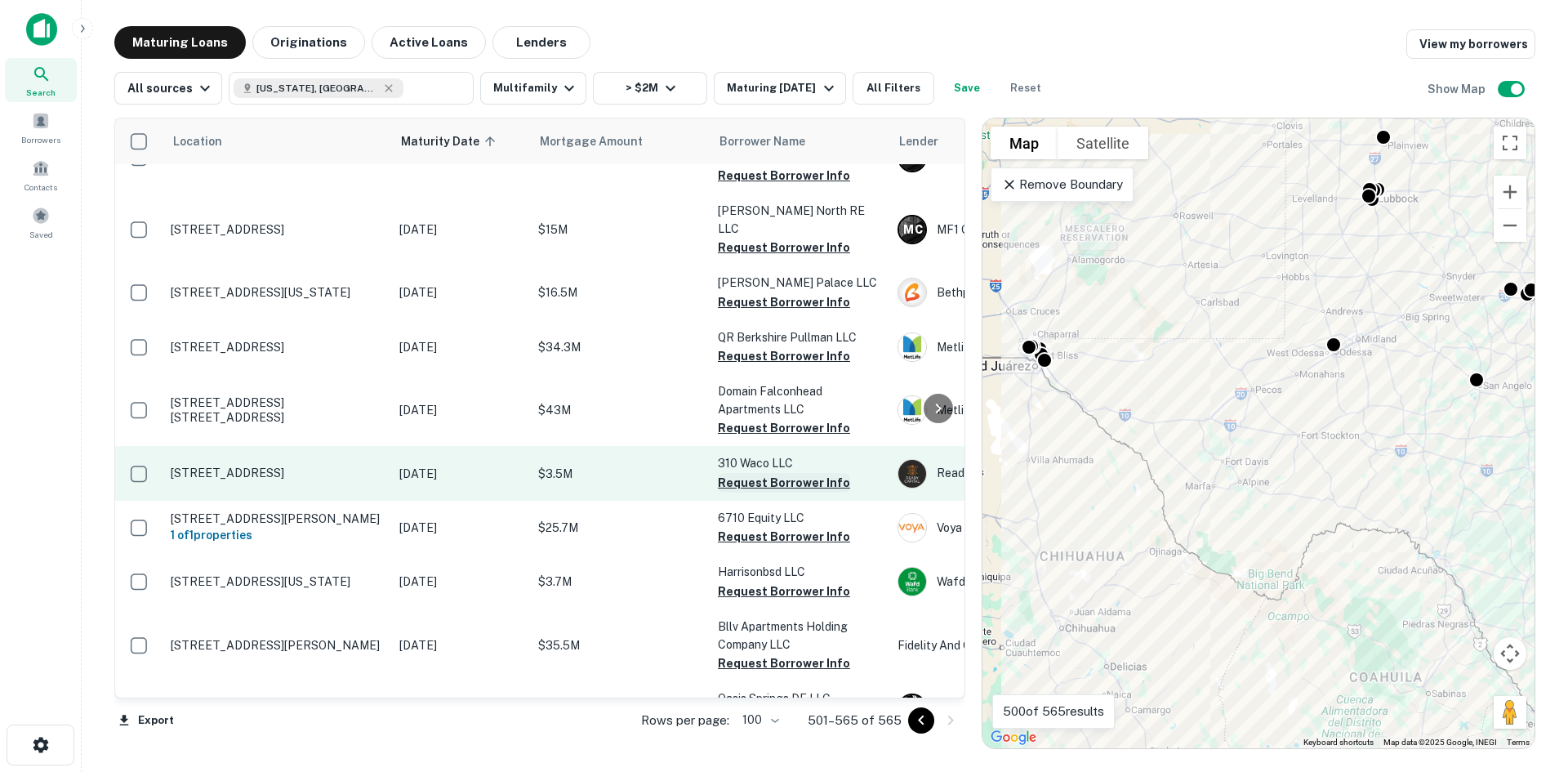
click at [773, 473] on button "Request Borrower Info" at bounding box center [784, 482] width 132 height 19
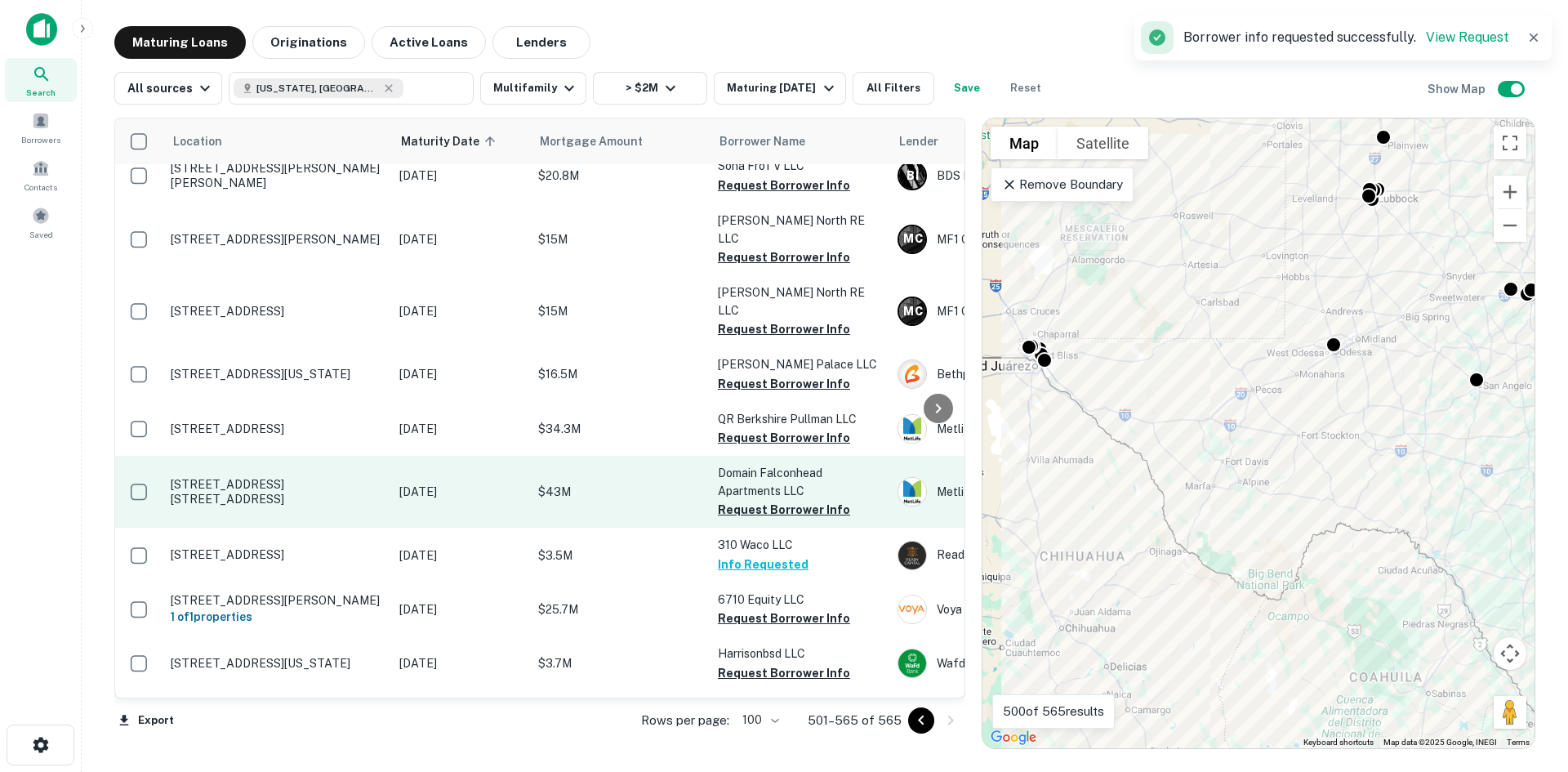
scroll to position [641, 0]
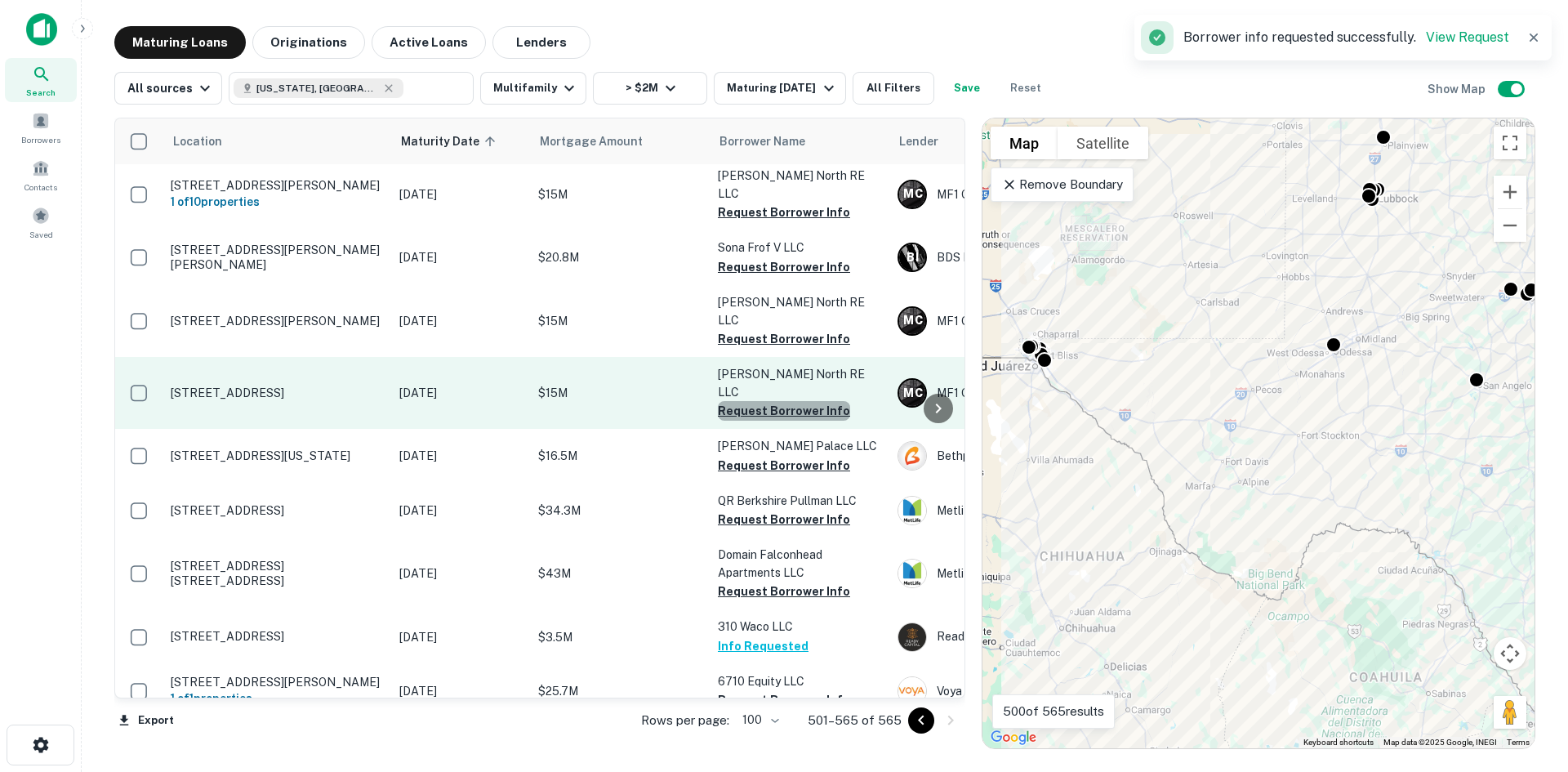
click at [784, 402] on button "Request Borrower Info" at bounding box center [784, 411] width 132 height 19
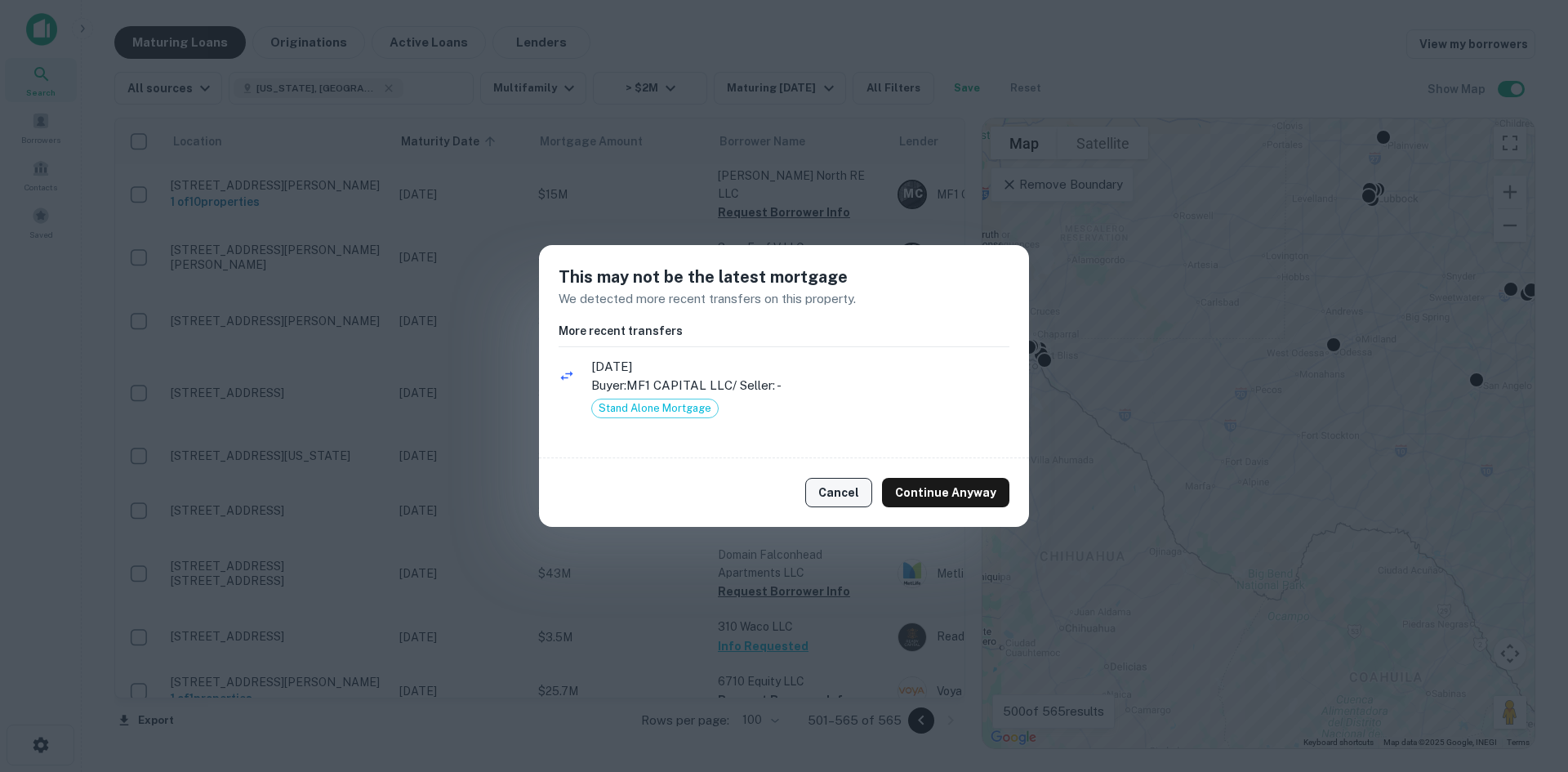
click at [842, 505] on button "Cancel" at bounding box center [839, 493] width 67 height 30
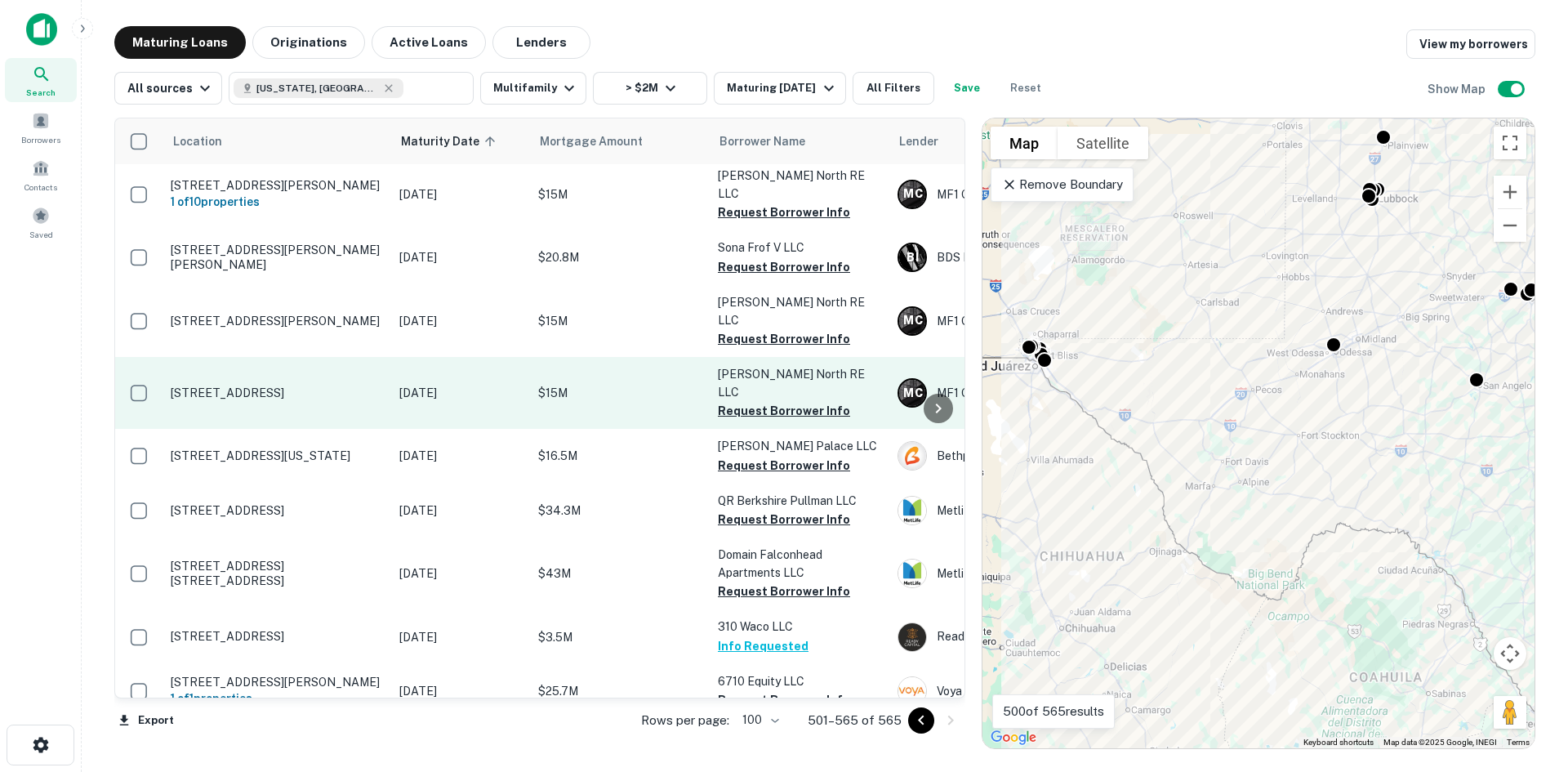
scroll to position [560, 0]
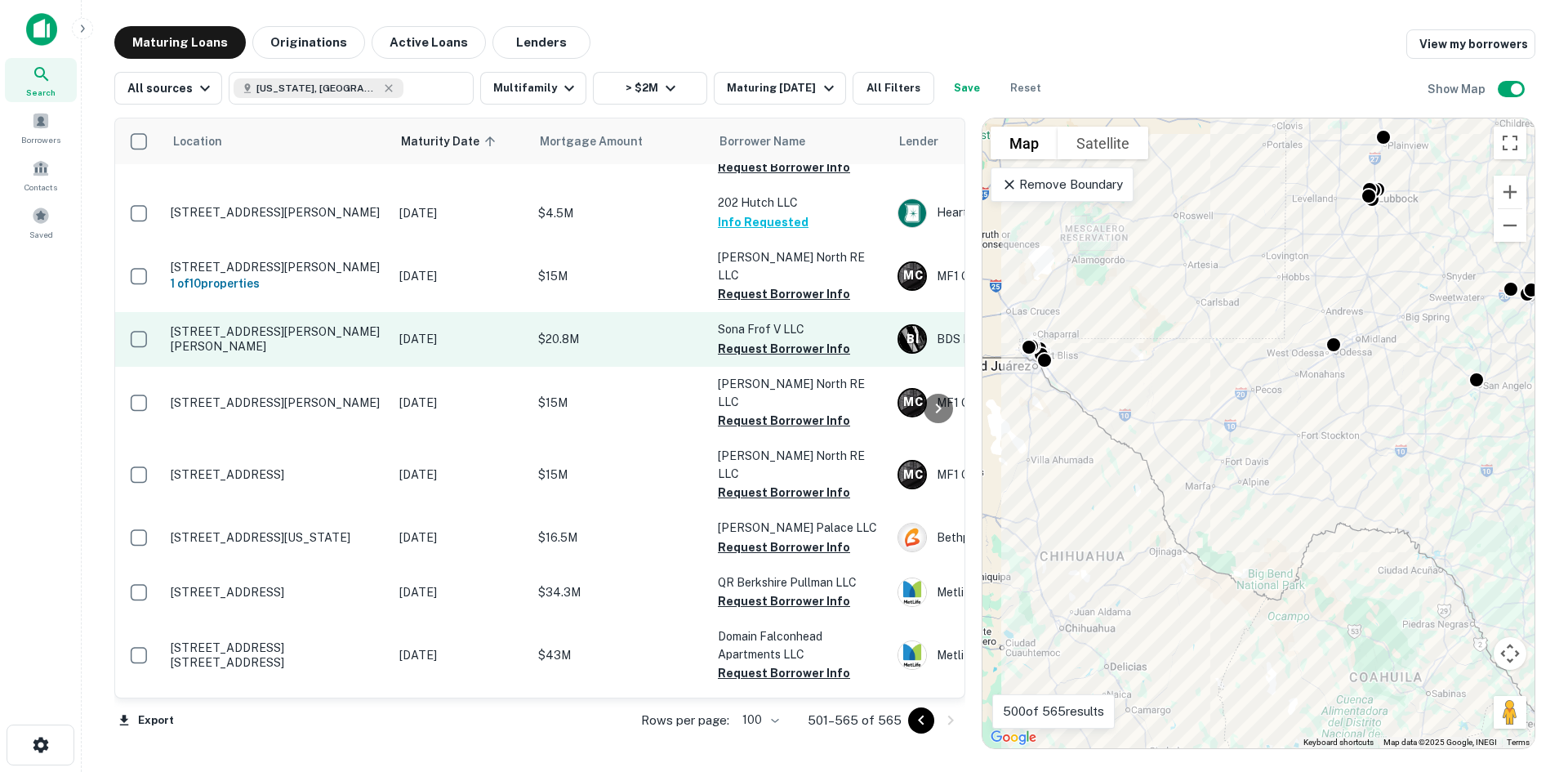
click at [795, 312] on td "Sona Frof V LLC Request Borrower Info" at bounding box center [799, 339] width 179 height 54
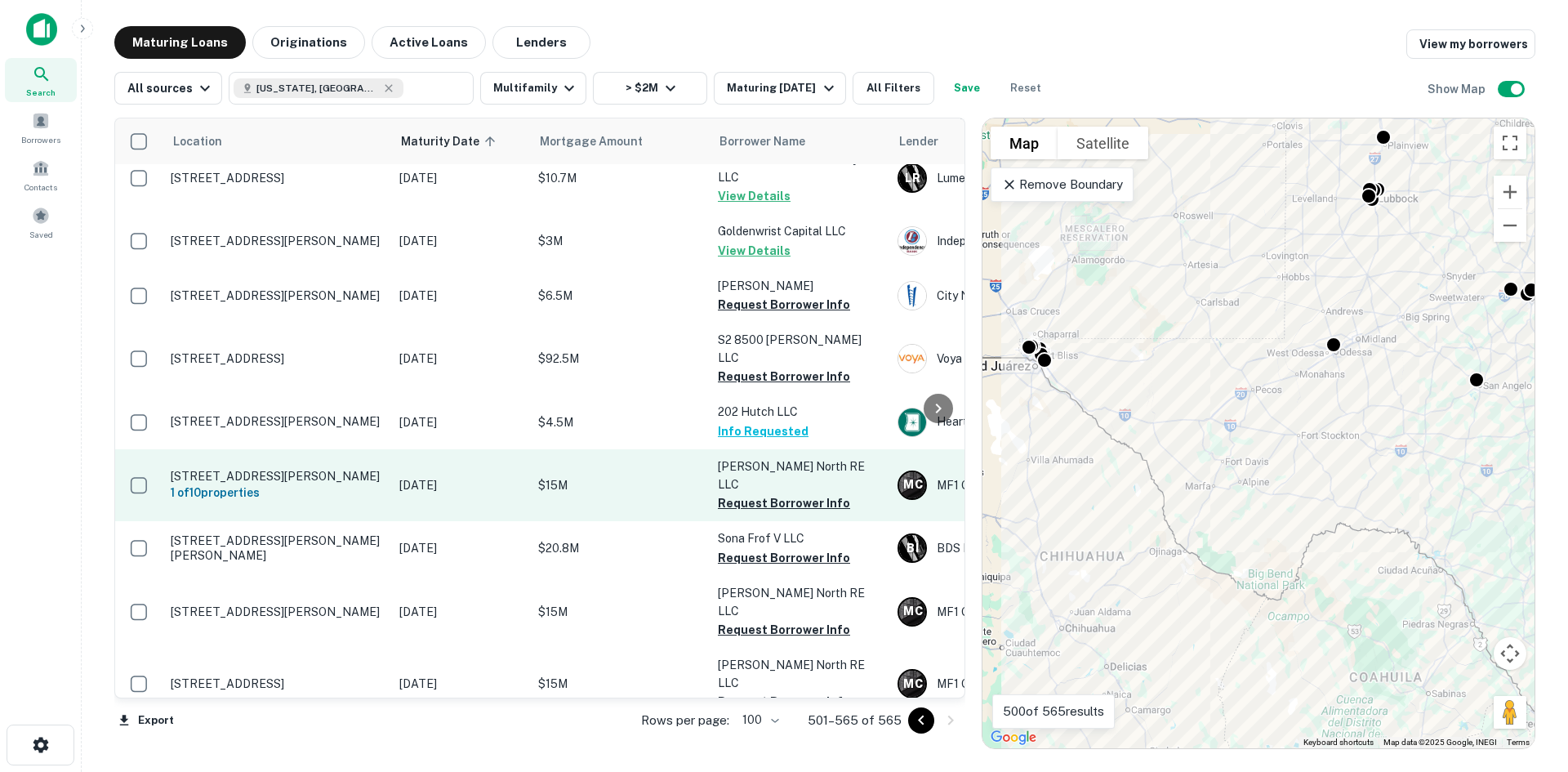
scroll to position [315, 0]
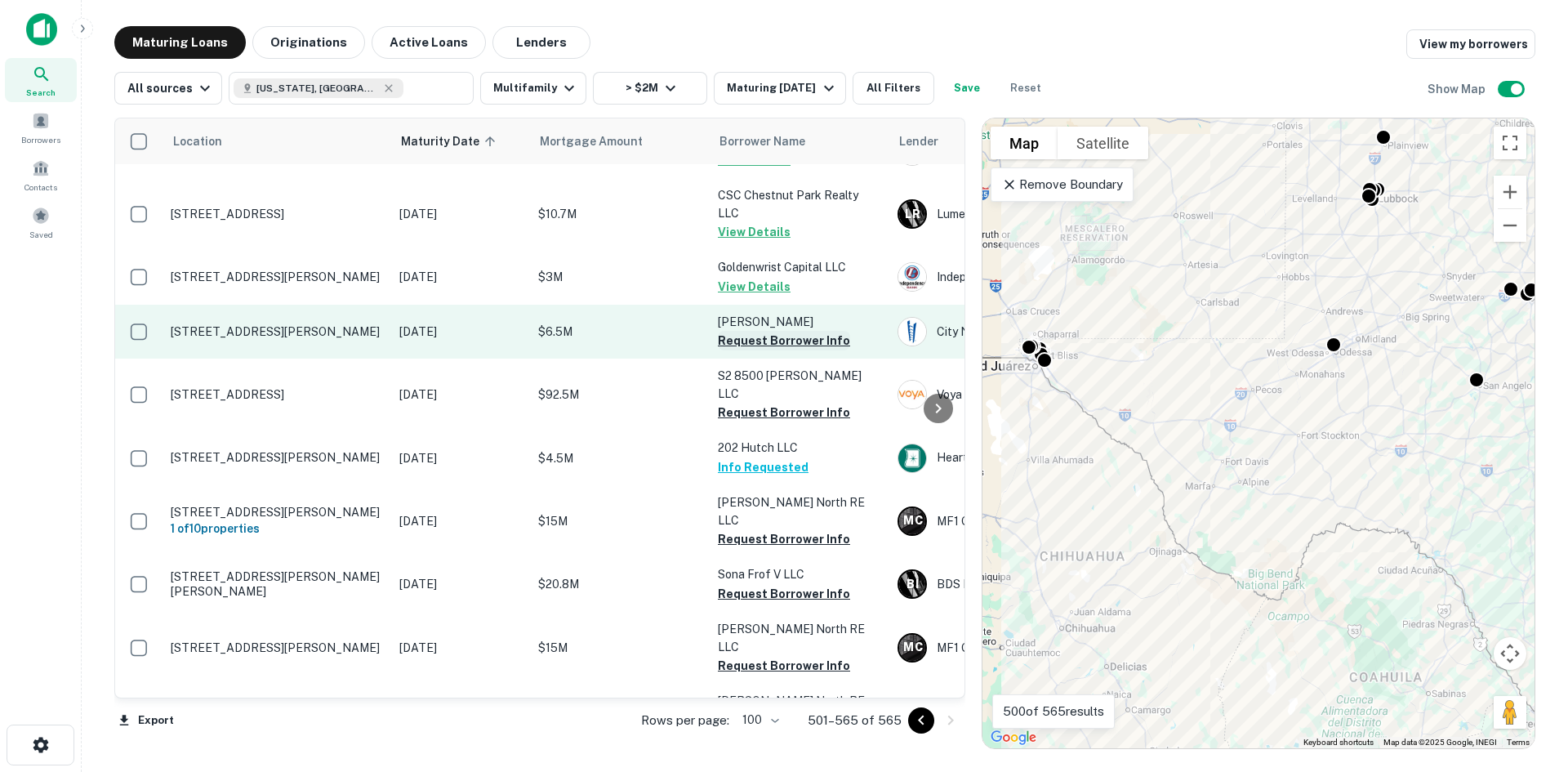
click at [799, 331] on button "Request Borrower Info" at bounding box center [784, 341] width 132 height 19
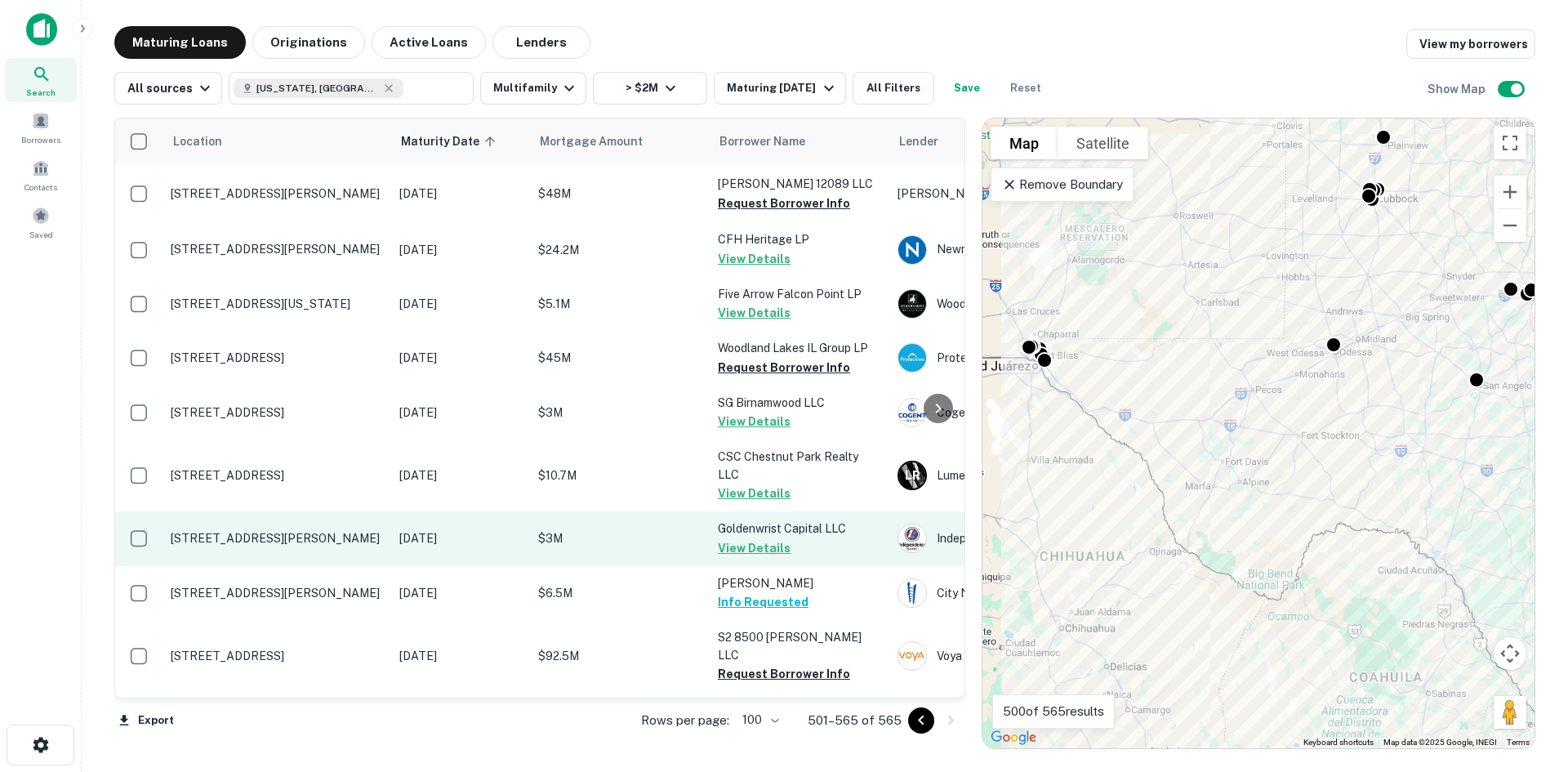
scroll to position [0, 0]
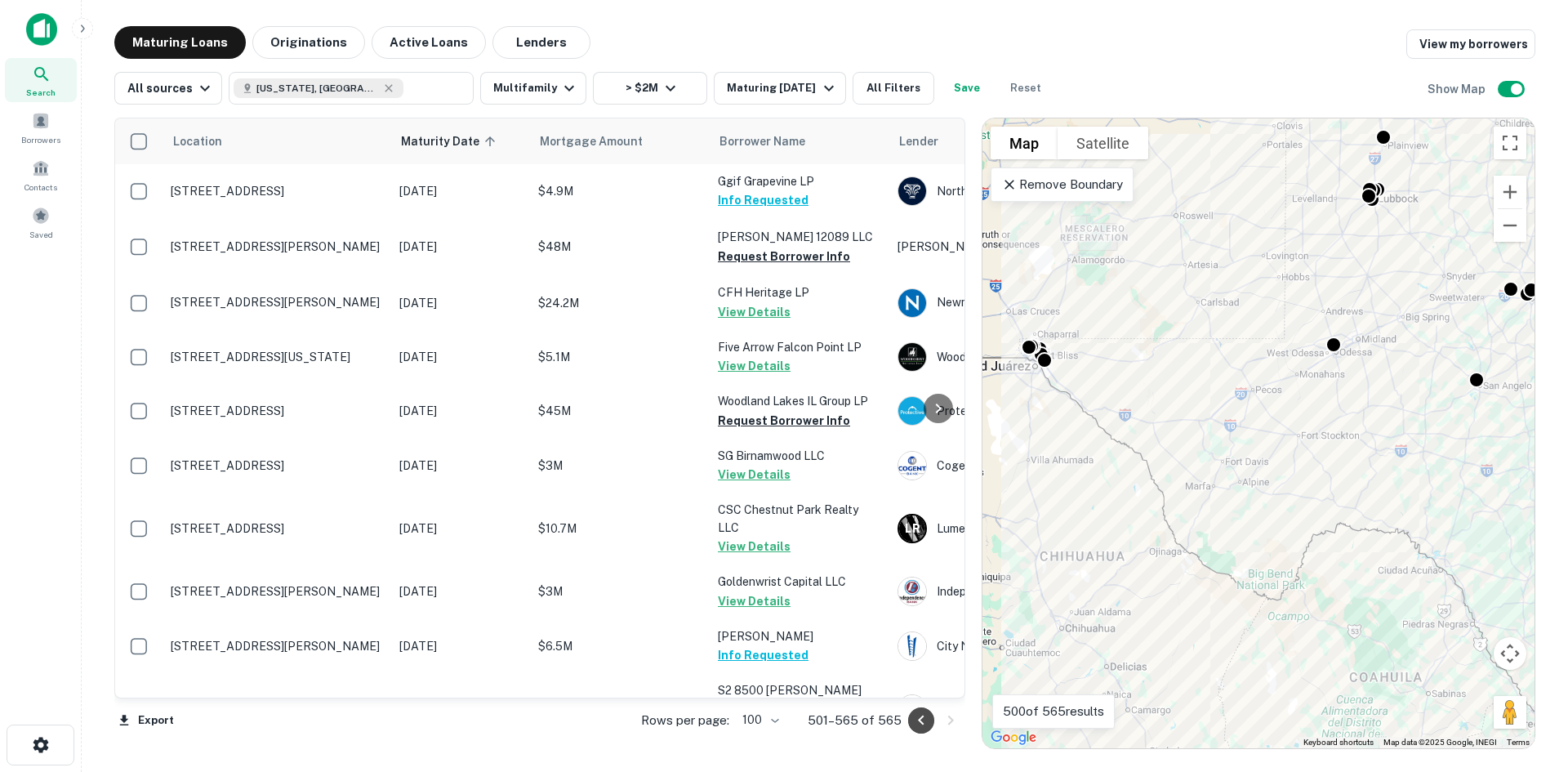
click at [930, 716] on icon "Go to previous page" at bounding box center [920, 720] width 19 height 19
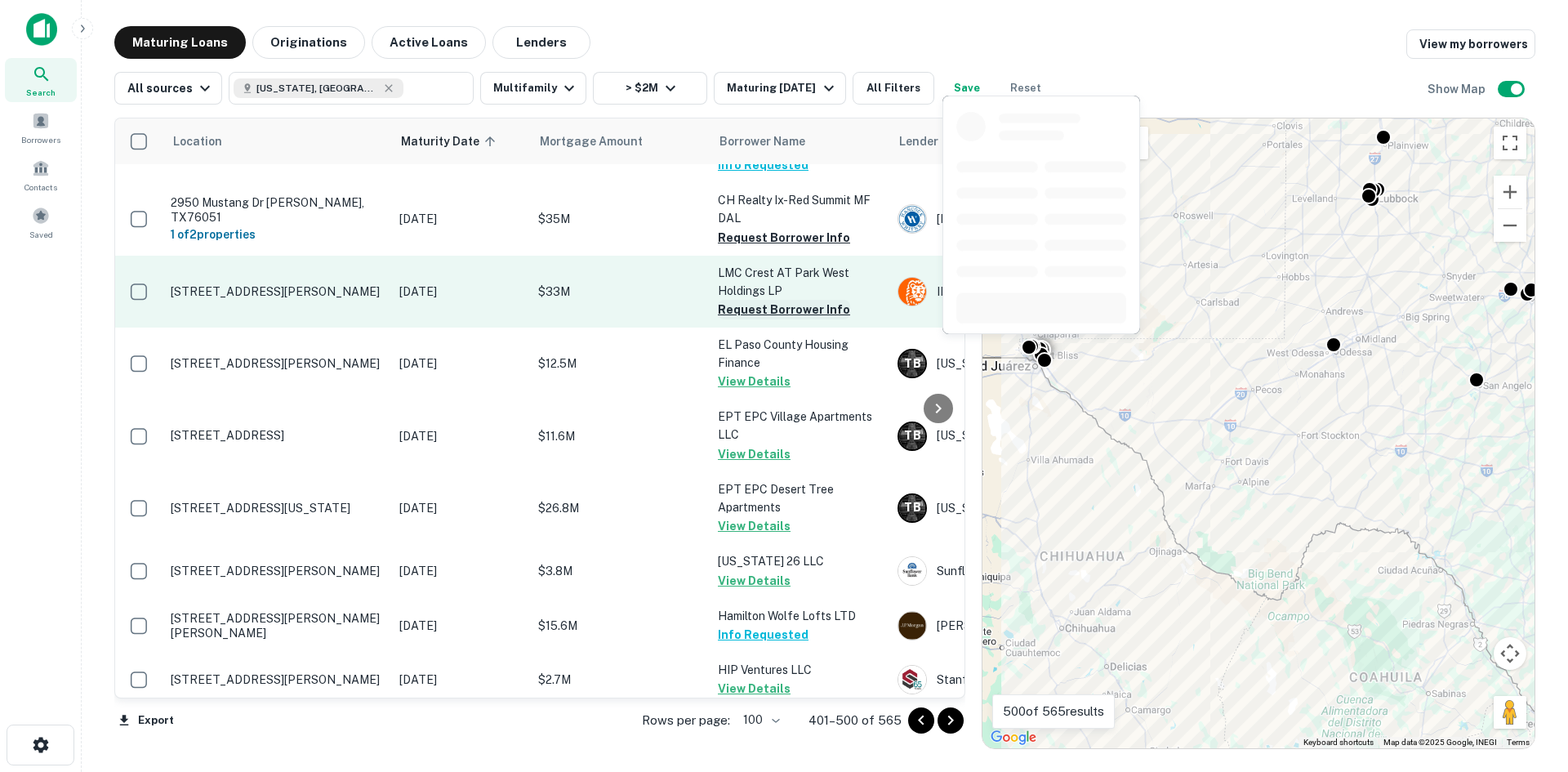
scroll to position [408, 0]
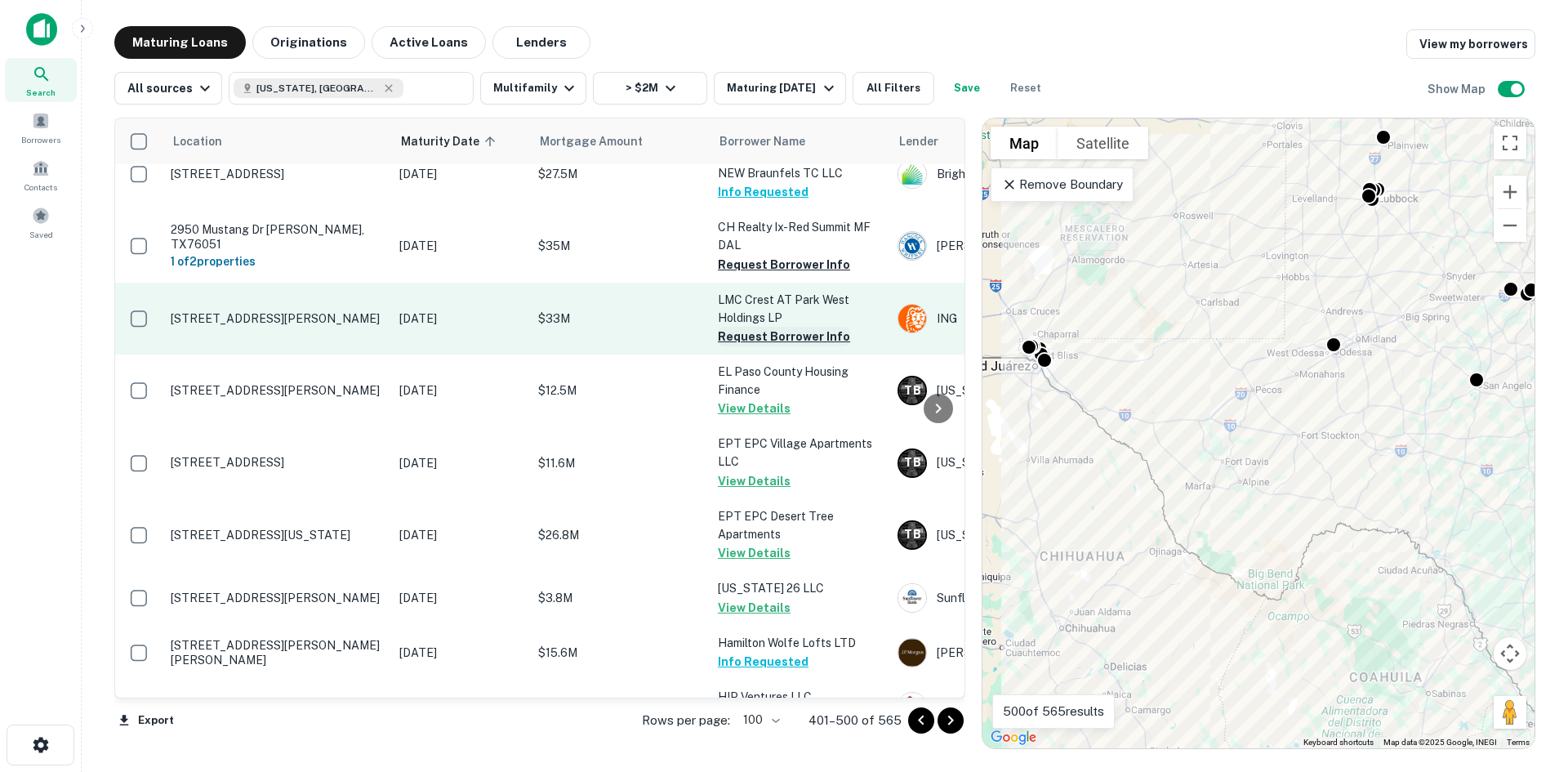
click at [797, 327] on button "Request Borrower Info" at bounding box center [784, 336] width 132 height 19
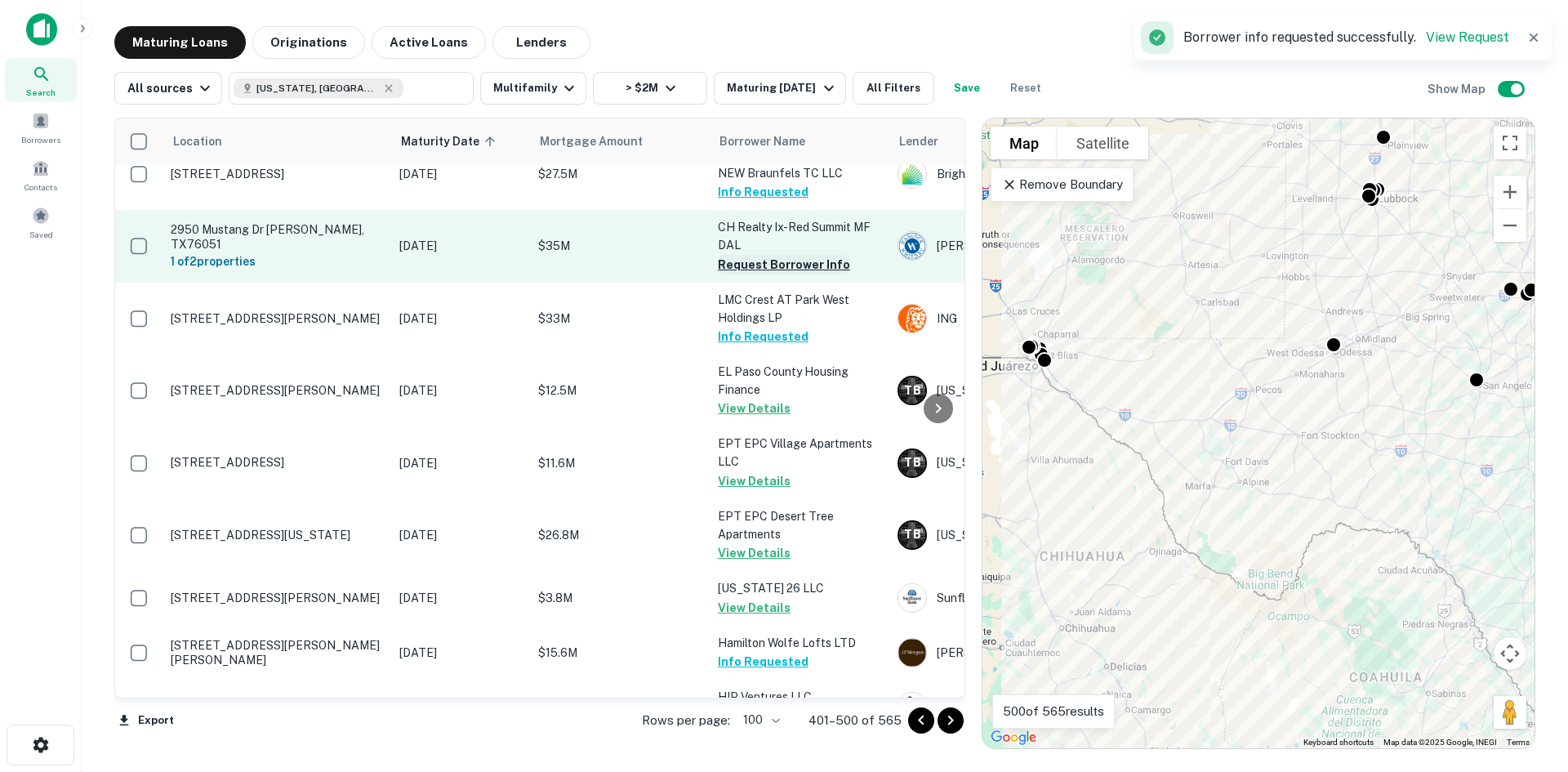
click at [812, 255] on button "Request Borrower Info" at bounding box center [784, 264] width 132 height 19
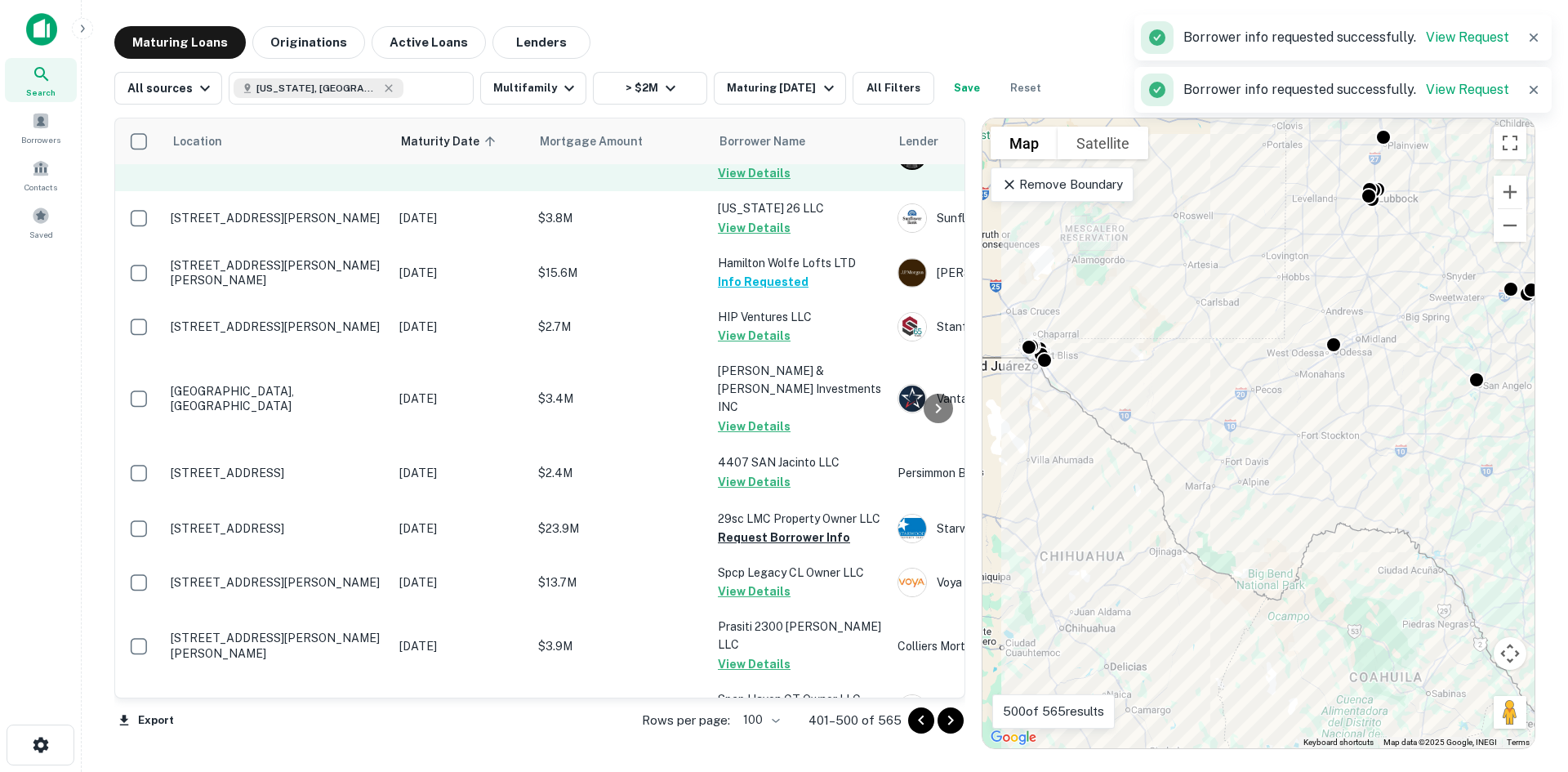
scroll to position [817, 0]
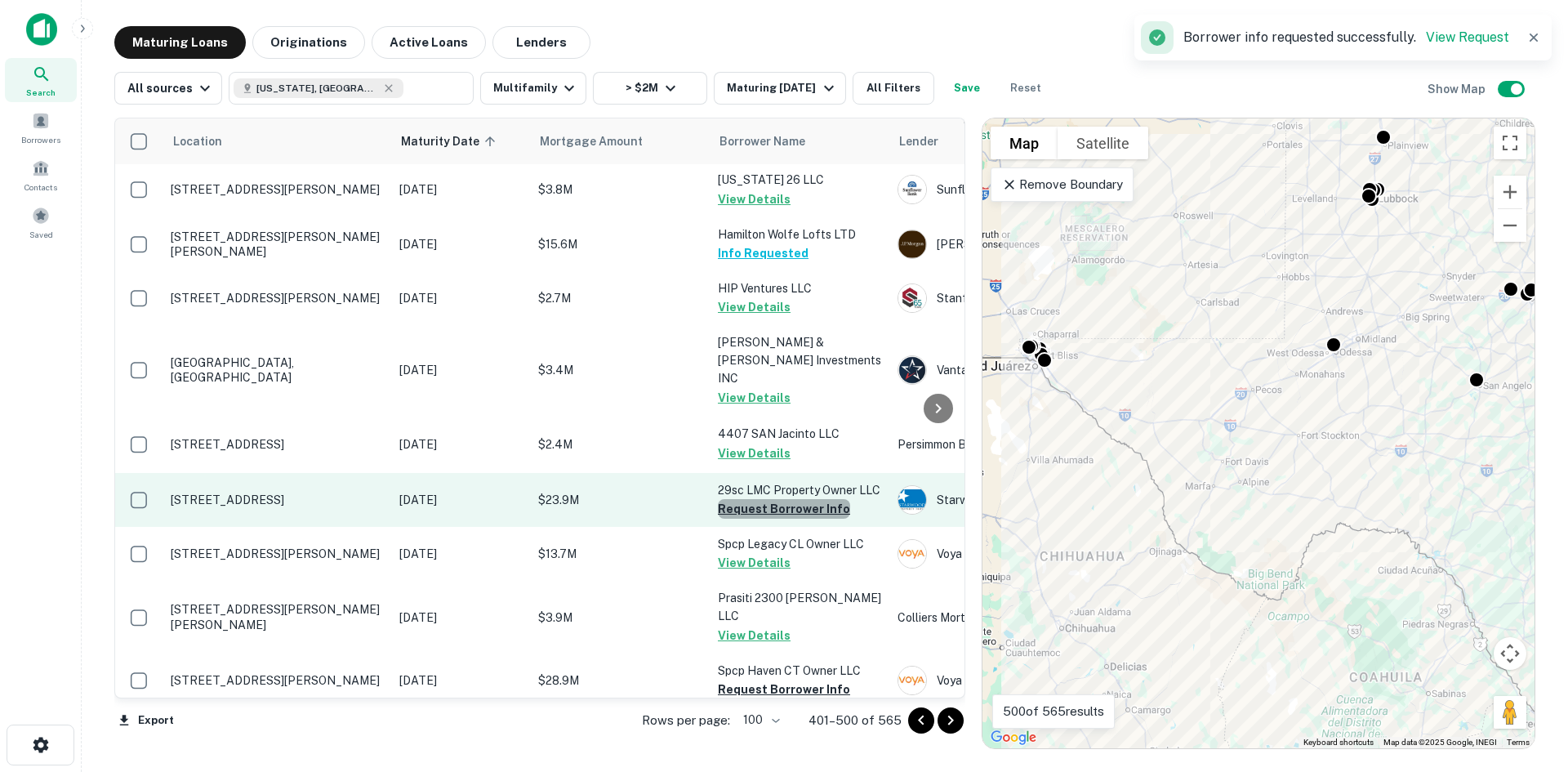
click at [827, 499] on button "Request Borrower Info" at bounding box center [784, 508] width 132 height 19
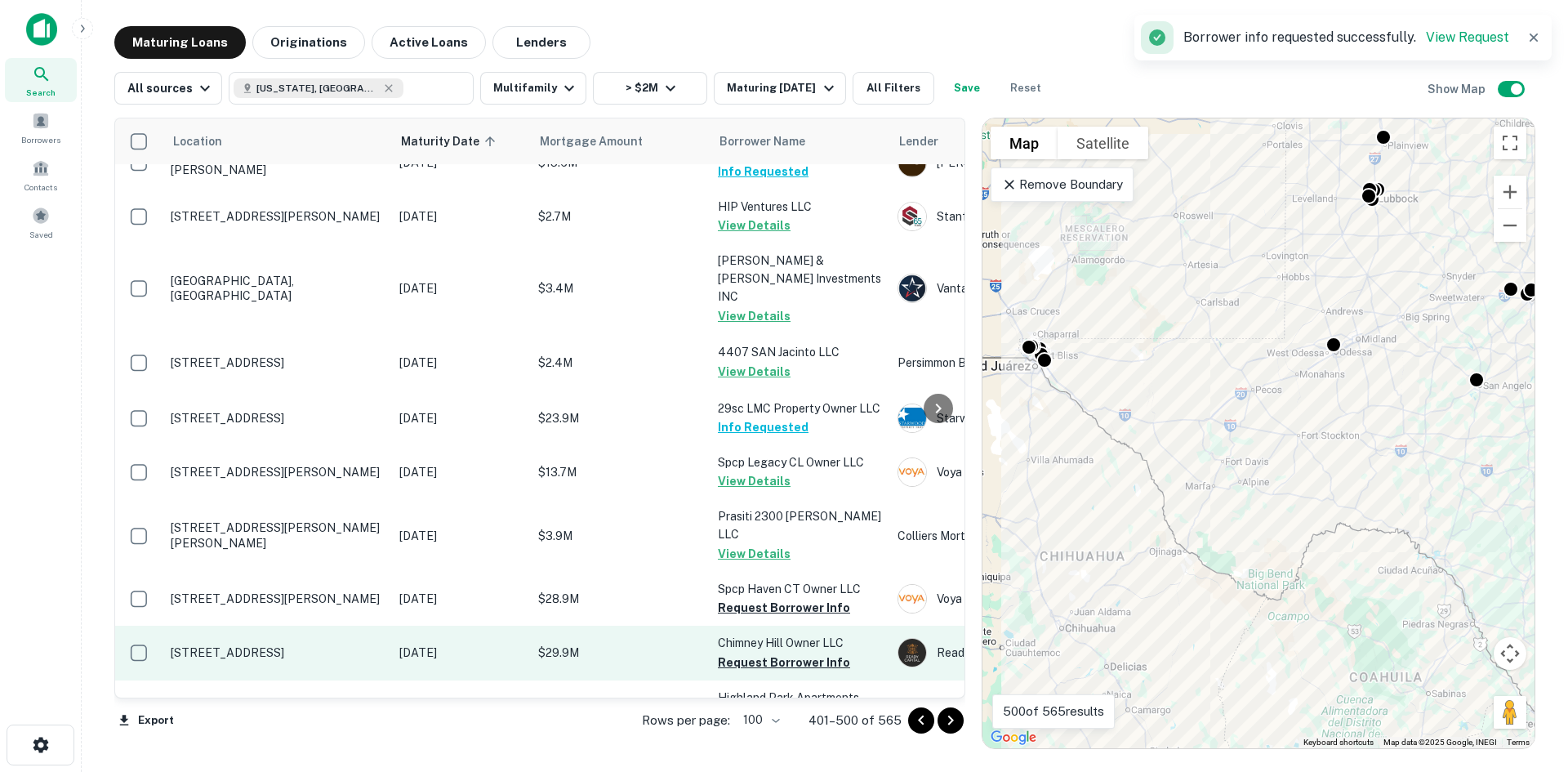
scroll to position [1063, 0]
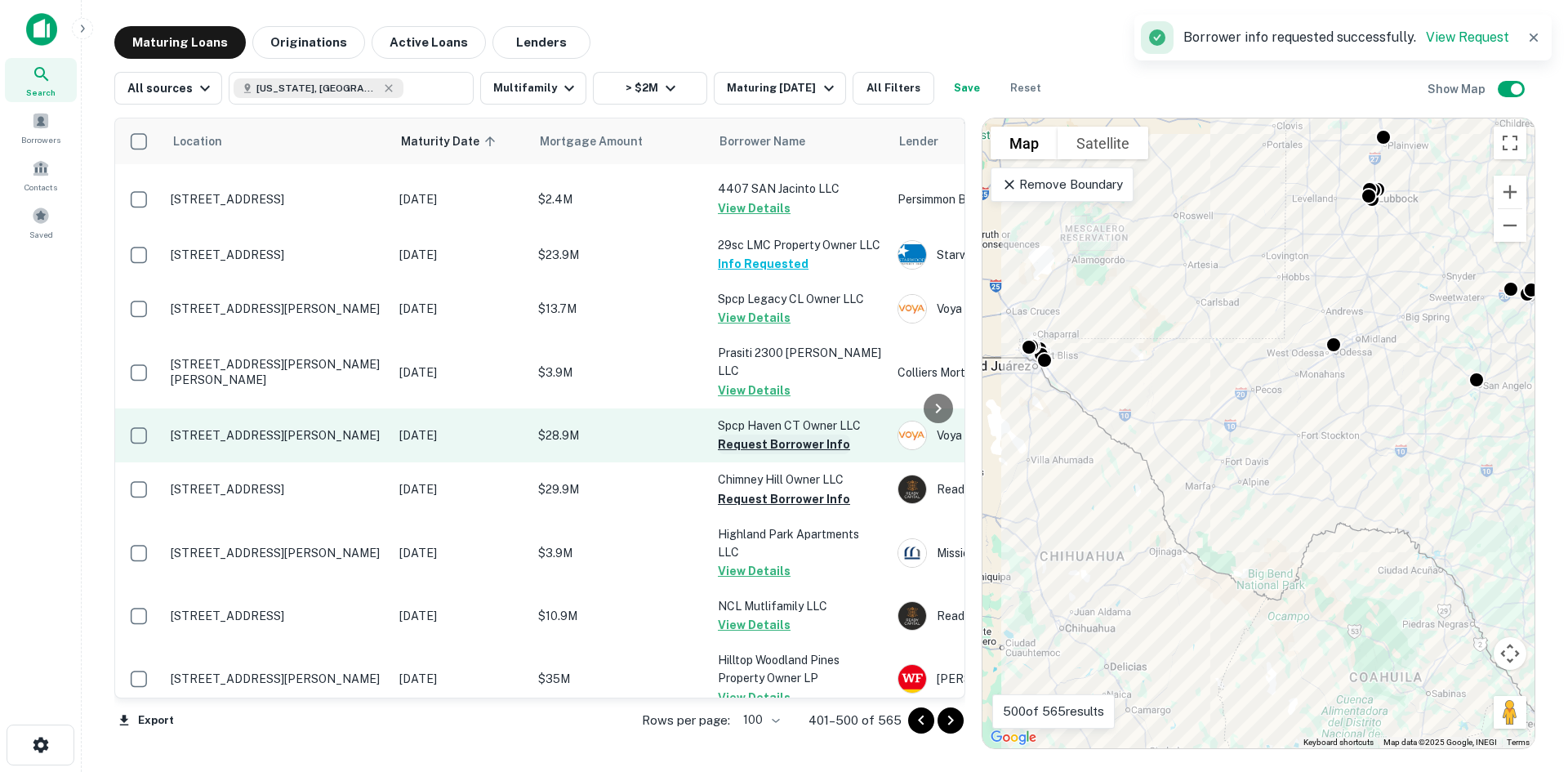
click at [800, 435] on button "Request Borrower Info" at bounding box center [784, 444] width 132 height 19
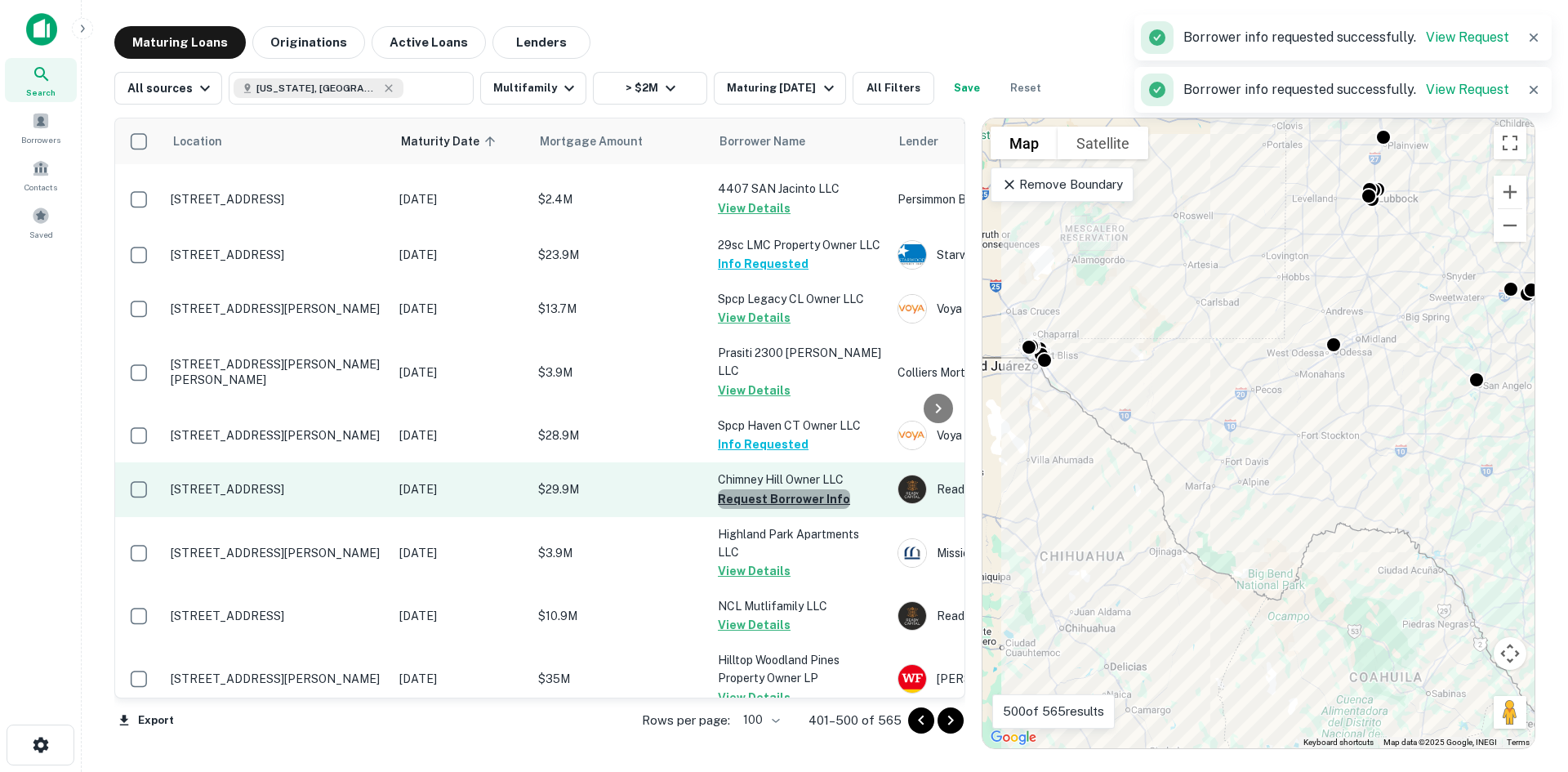
click at [804, 490] on button "Request Borrower Info" at bounding box center [784, 499] width 132 height 19
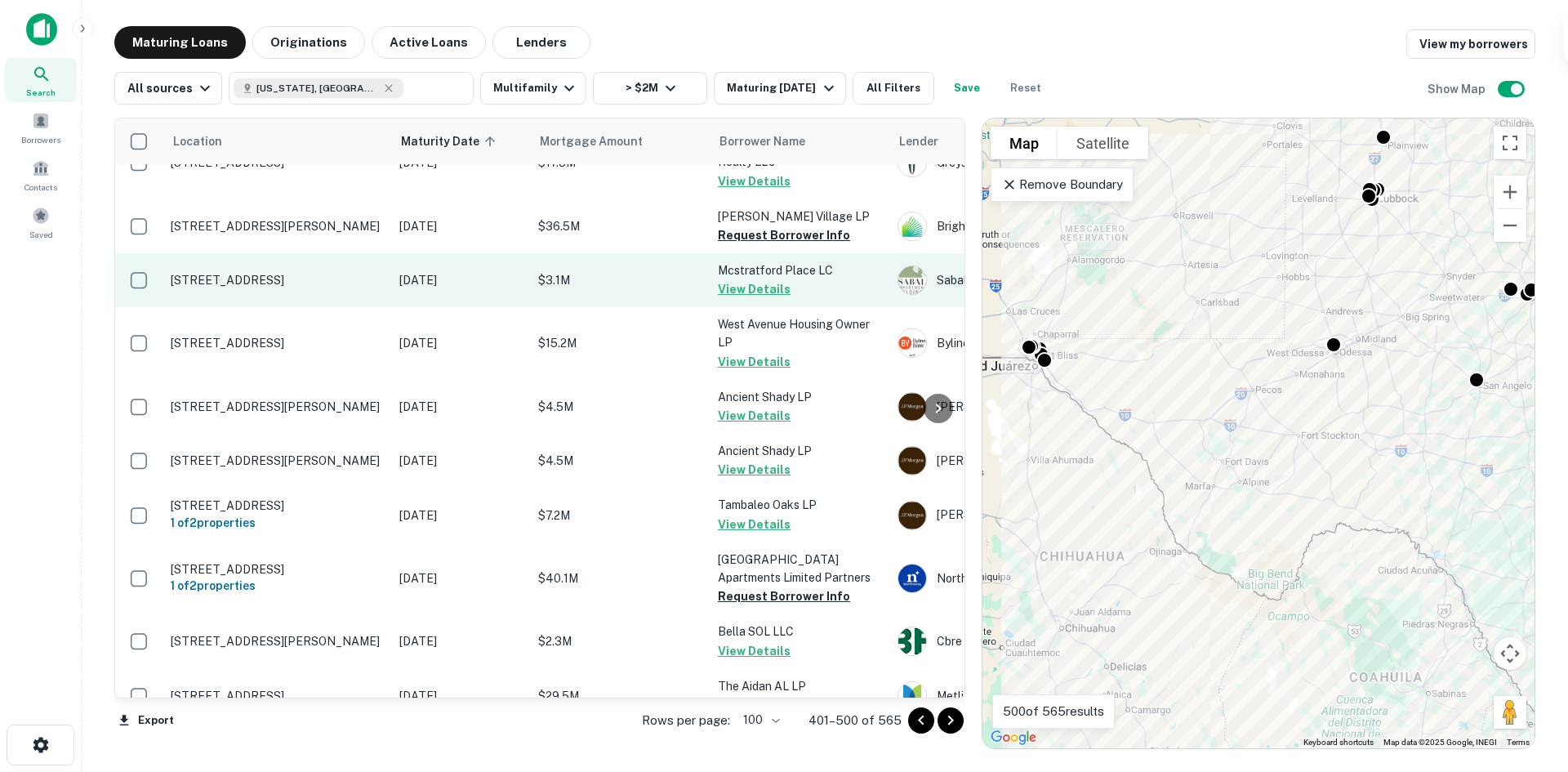
scroll to position [2125, 0]
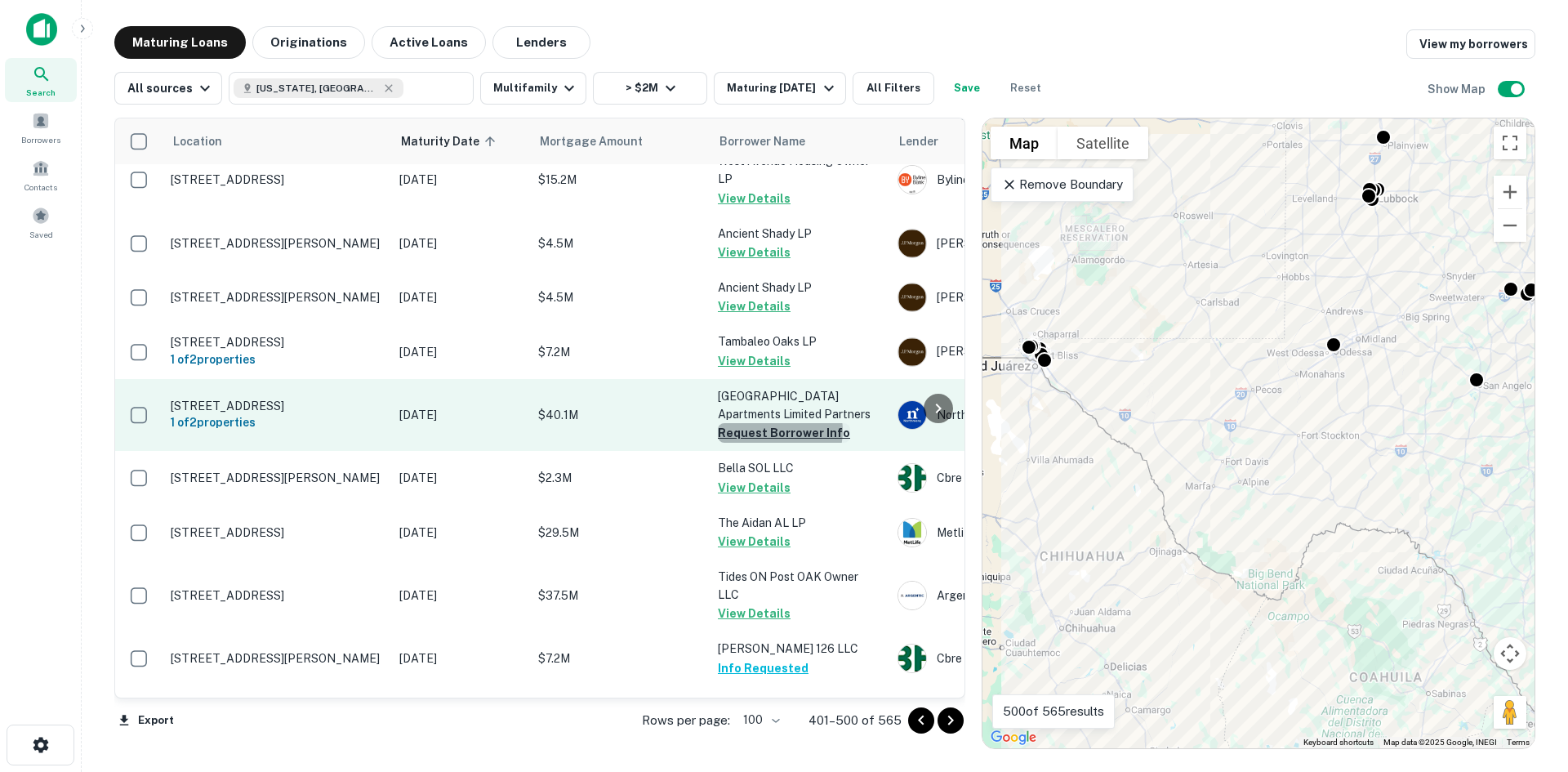
click at [775, 423] on button "Request Borrower Info" at bounding box center [784, 432] width 132 height 19
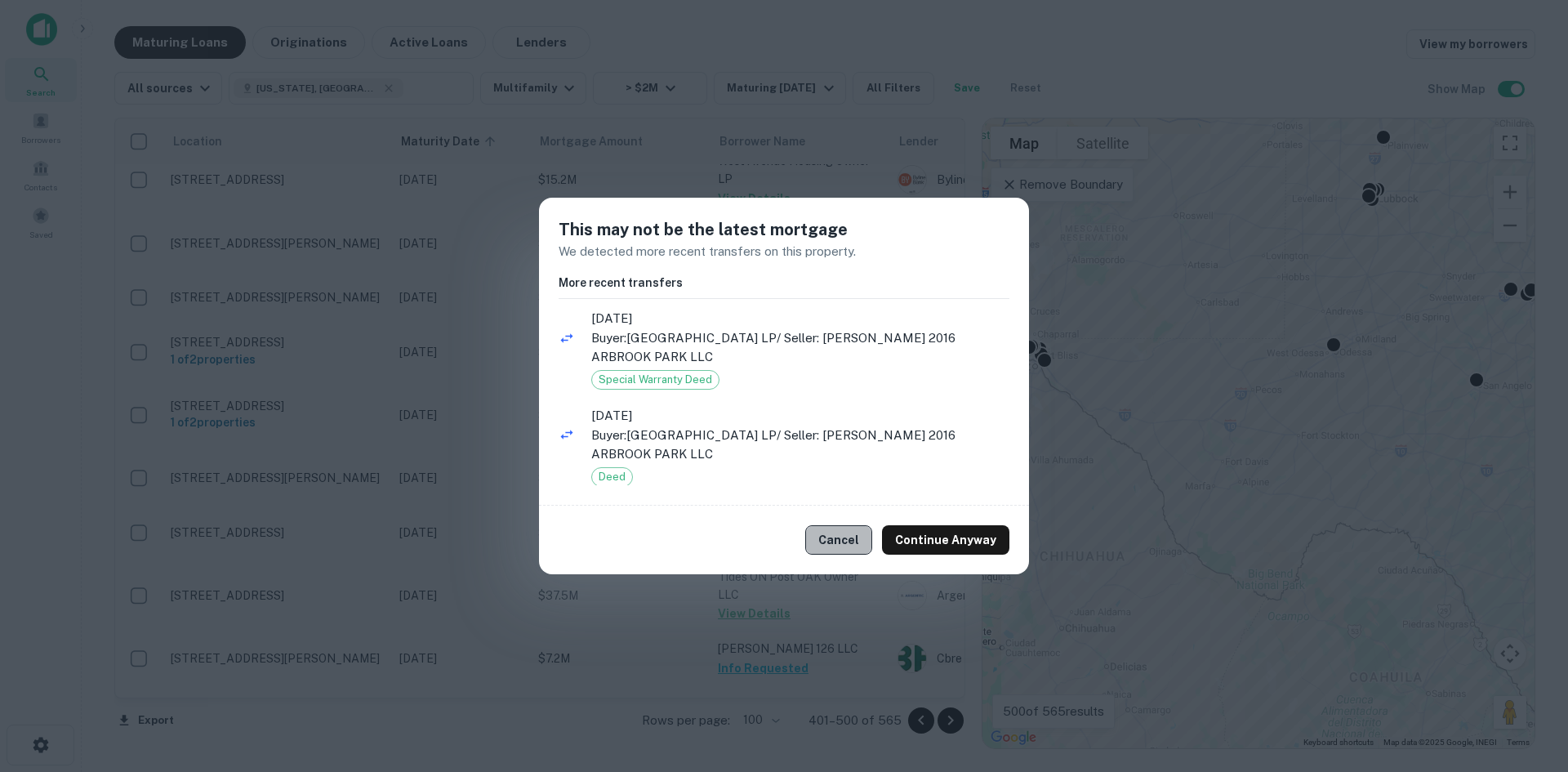
click at [858, 533] on button "Cancel" at bounding box center [839, 541] width 67 height 30
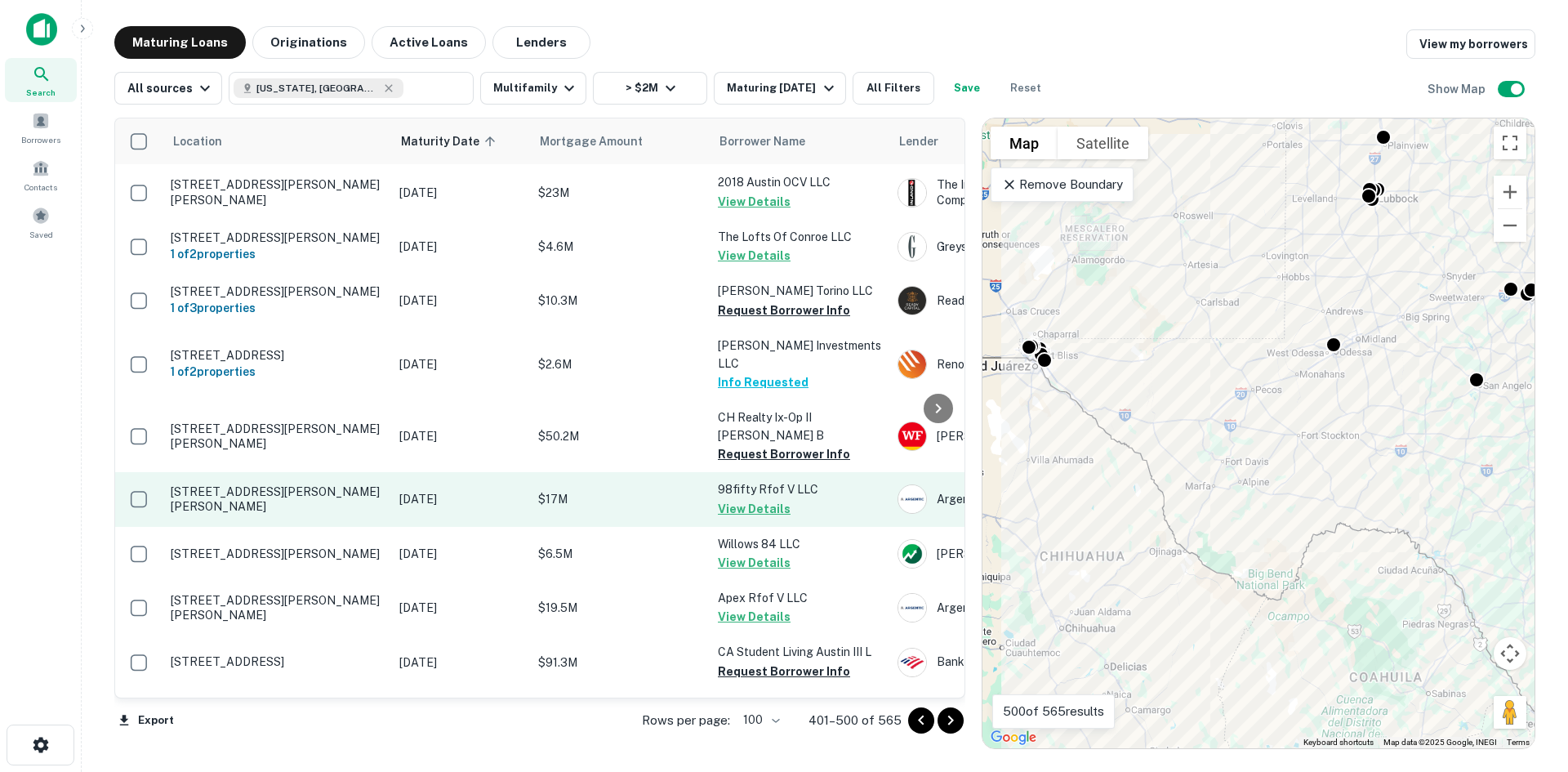
scroll to position [3678, 0]
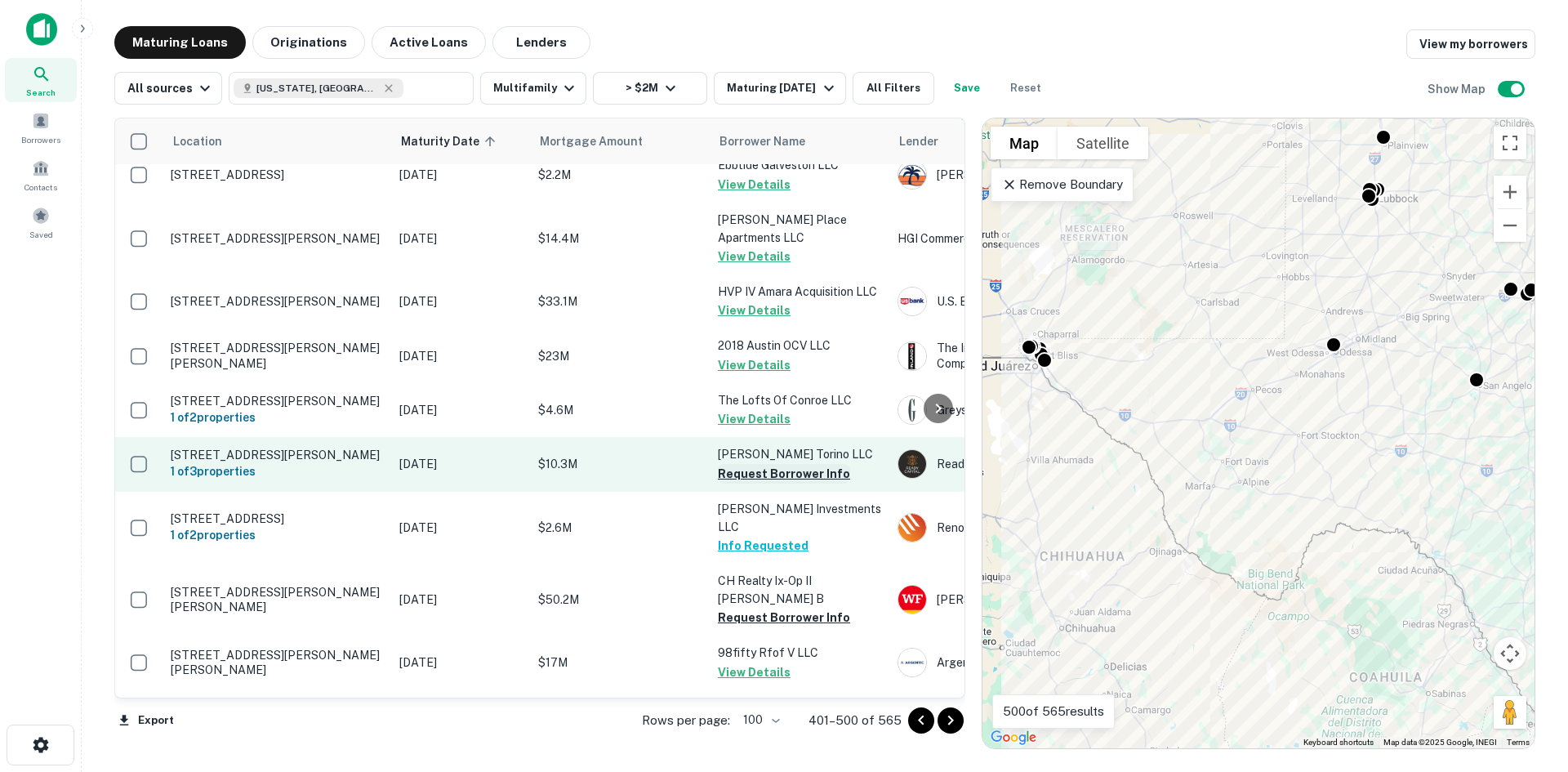
click at [810, 465] on button "Request Borrower Info" at bounding box center [784, 474] width 132 height 19
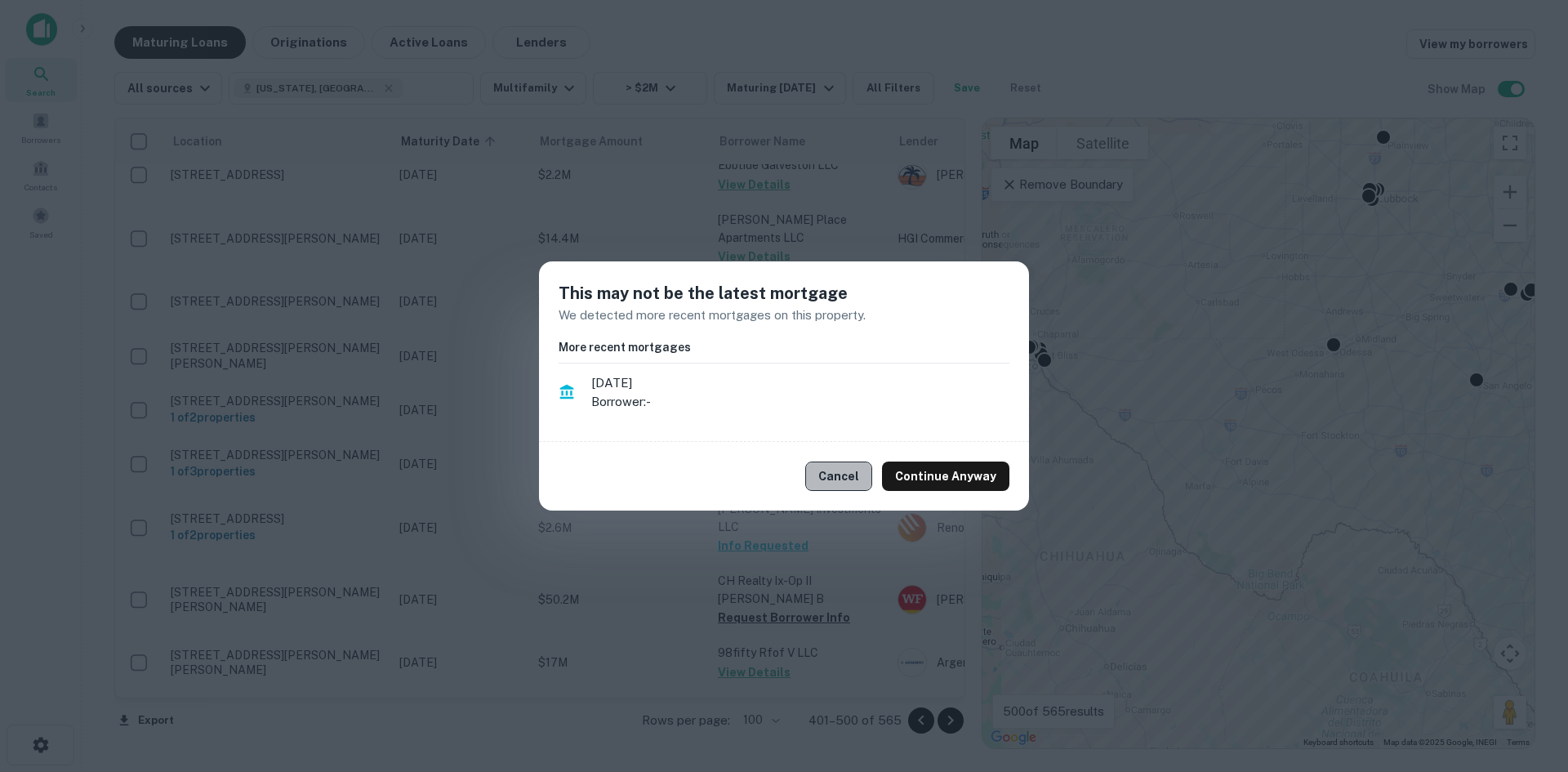
click at [872, 482] on button "Cancel" at bounding box center [839, 477] width 67 height 30
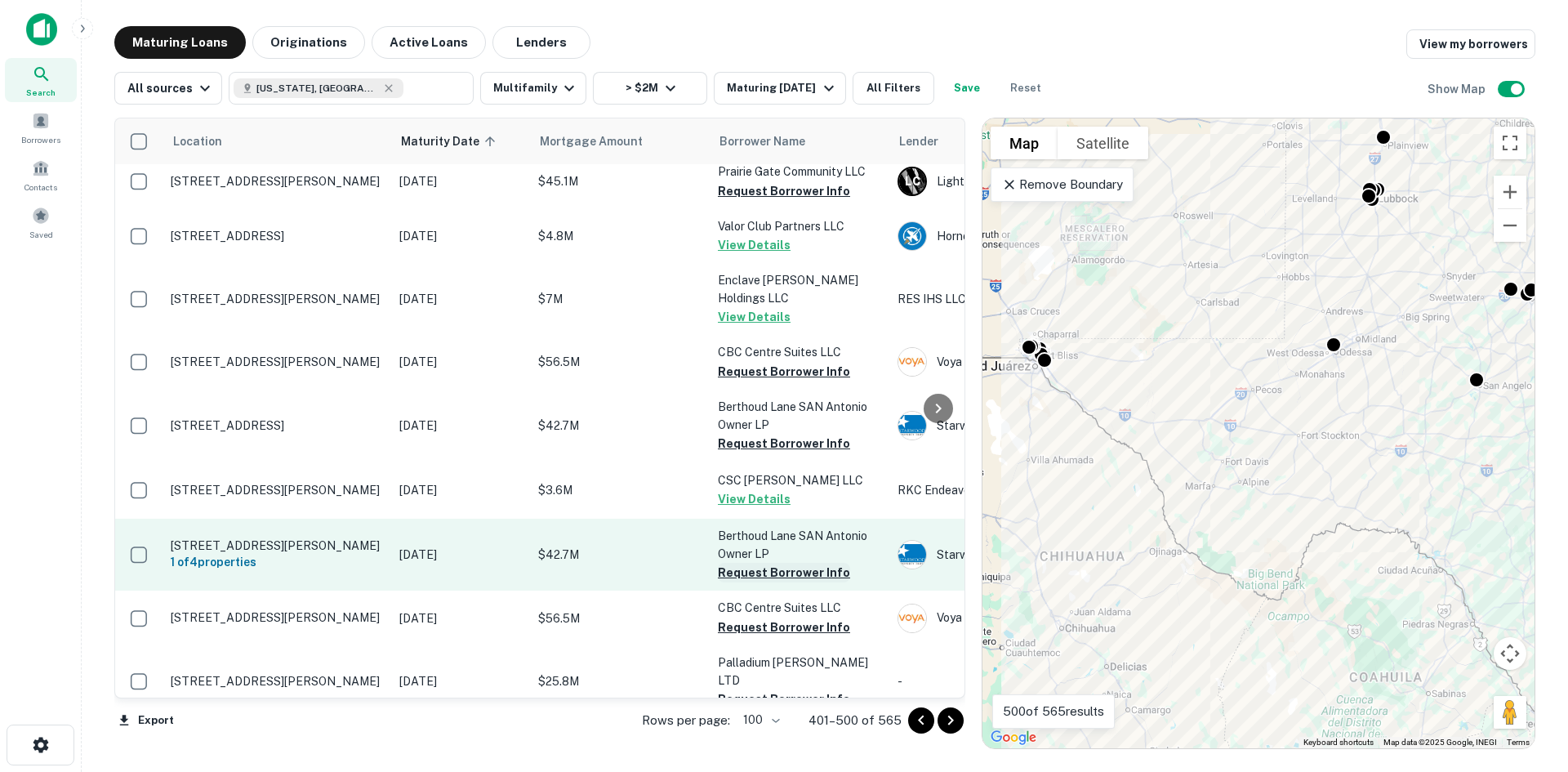
scroll to position [4740, 0]
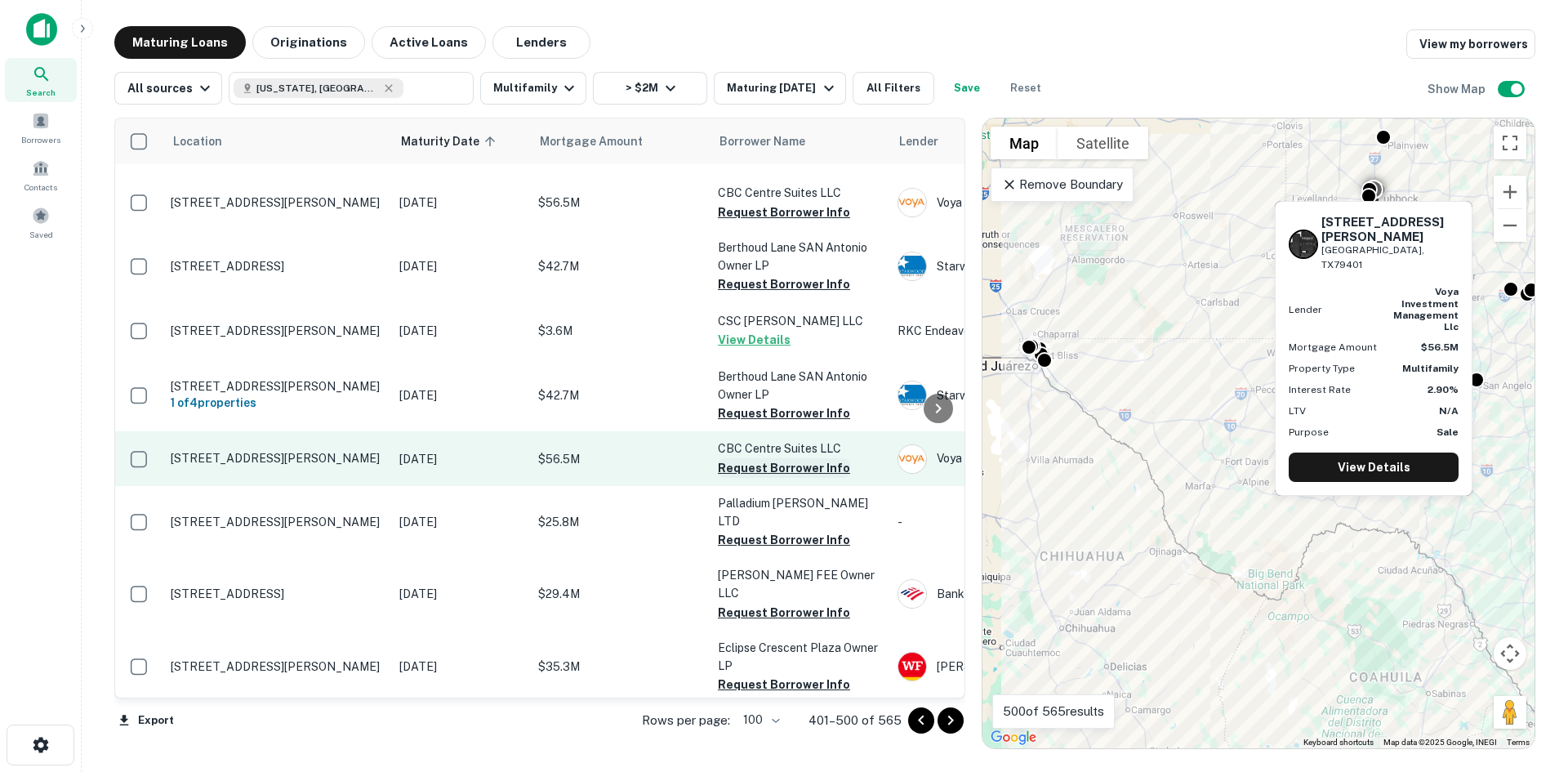
click at [805, 458] on button "Request Borrower Info" at bounding box center [784, 467] width 132 height 19
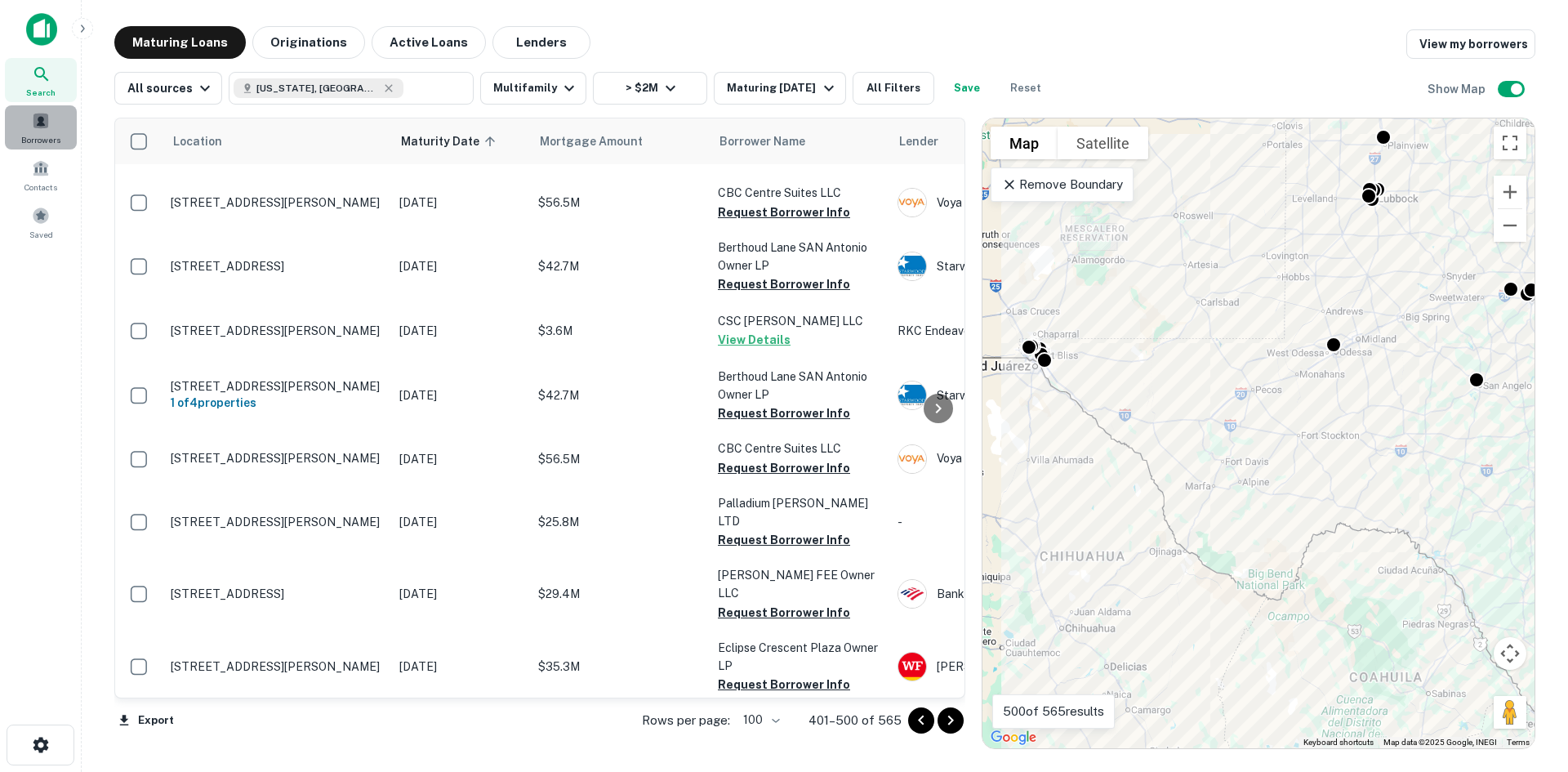
click at [45, 130] on span at bounding box center [40, 120] width 18 height 18
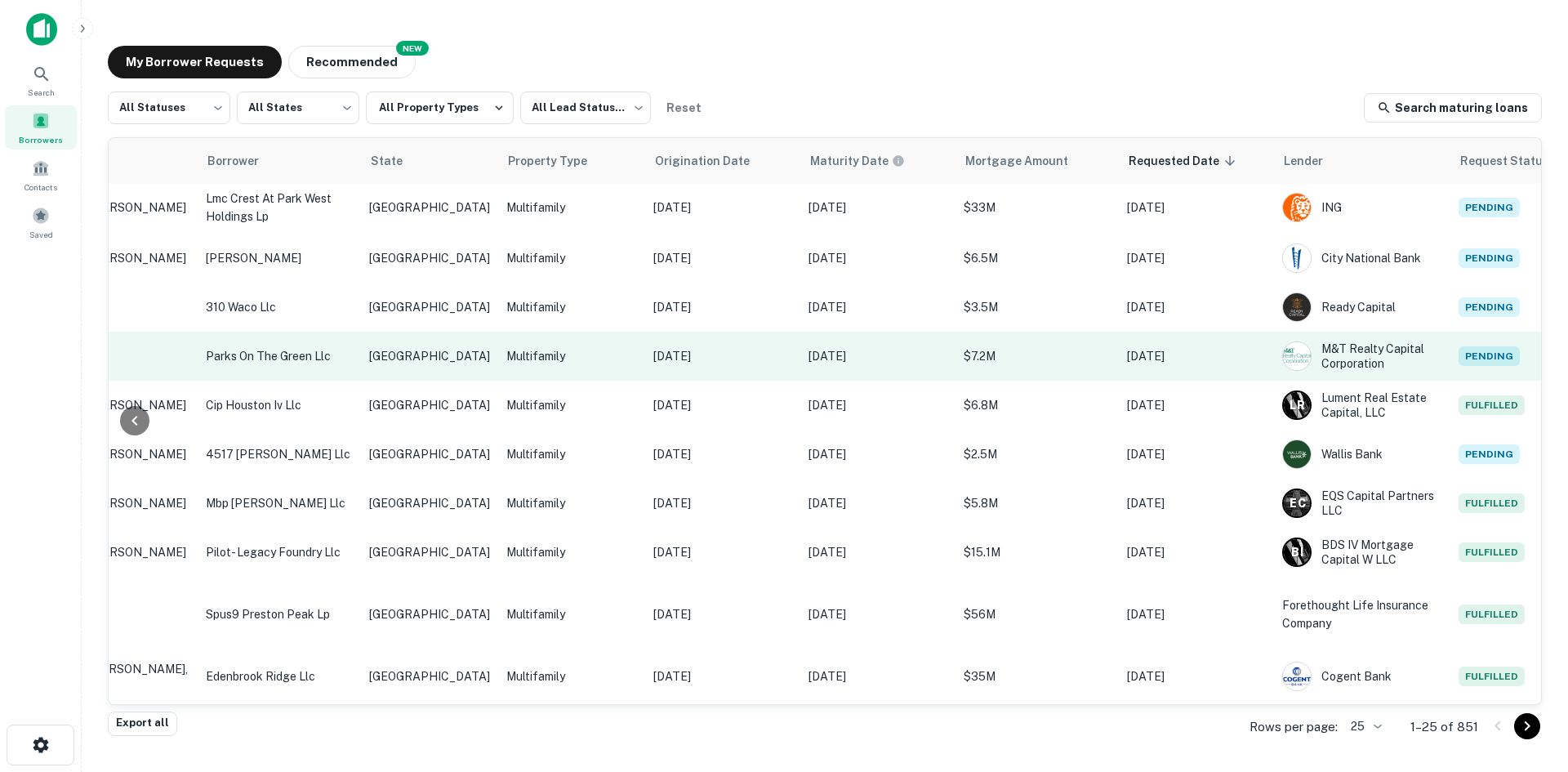
scroll to position [0, 334]
